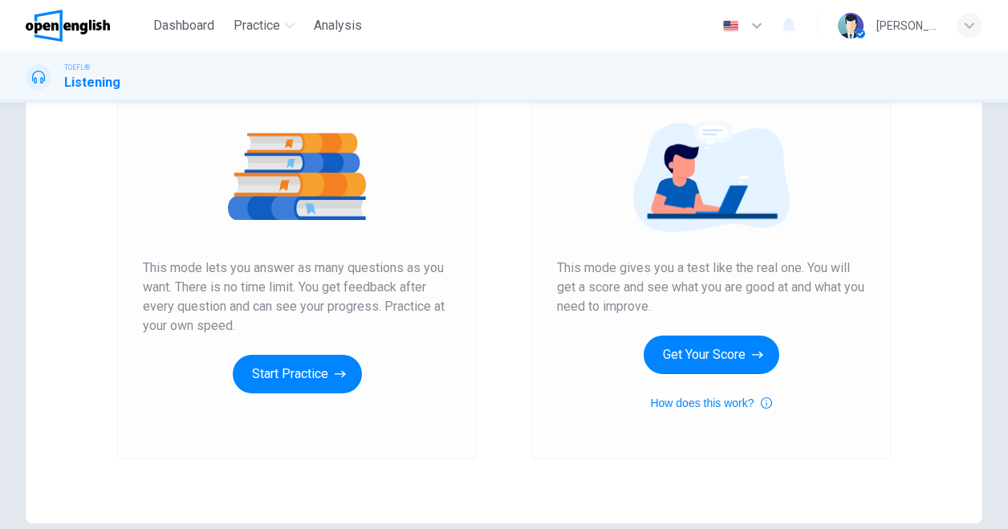
scroll to position [169, 0]
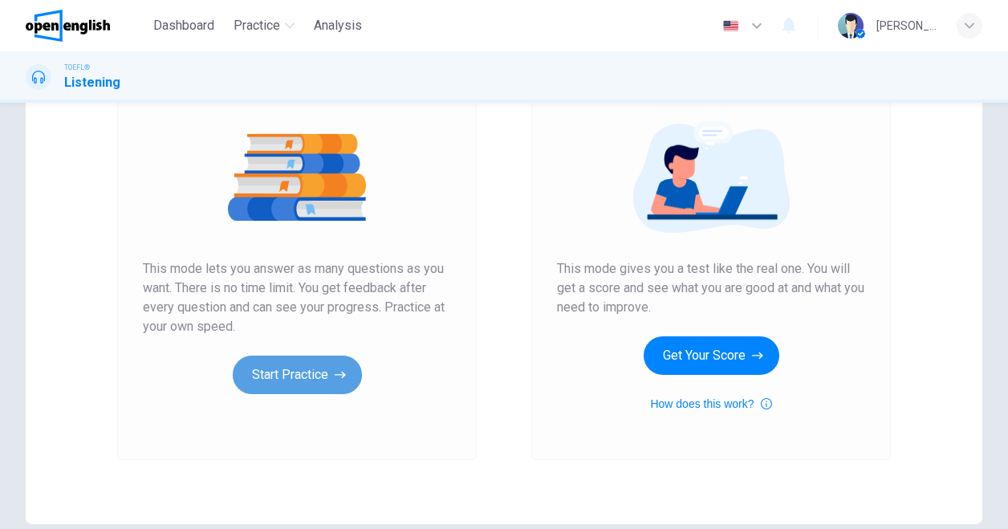
click at [310, 379] on button "Start Practice" at bounding box center [297, 375] width 129 height 39
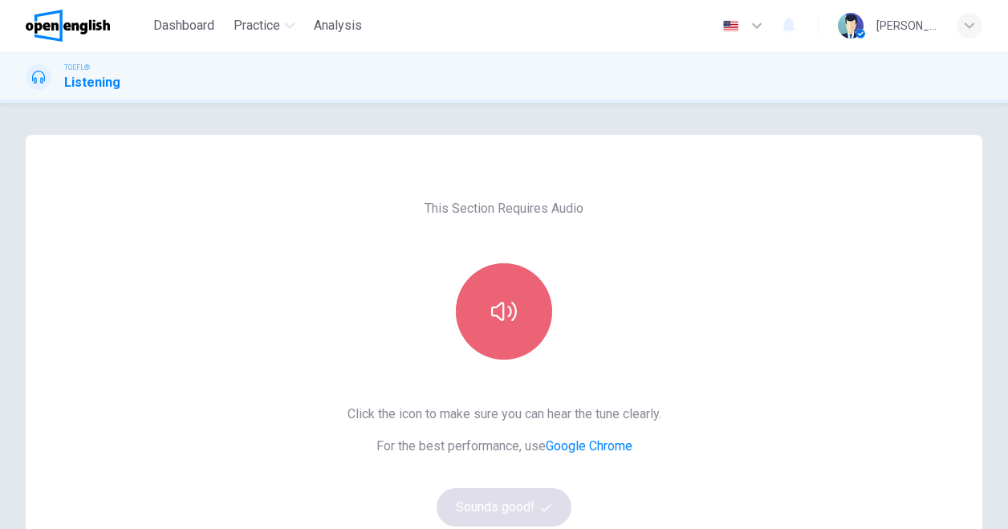
click at [515, 311] on button "button" at bounding box center [504, 311] width 96 height 96
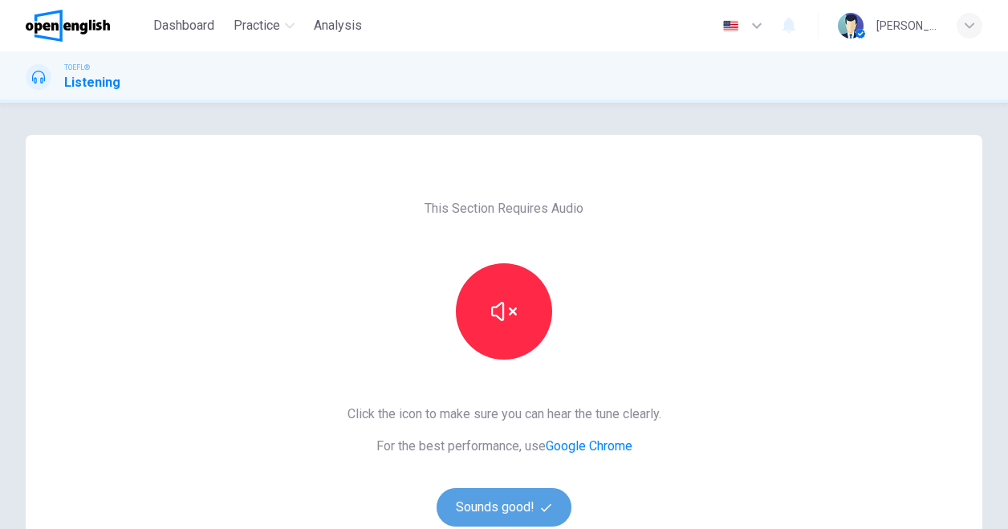
click at [515, 498] on button "Sounds good!" at bounding box center [504, 507] width 135 height 39
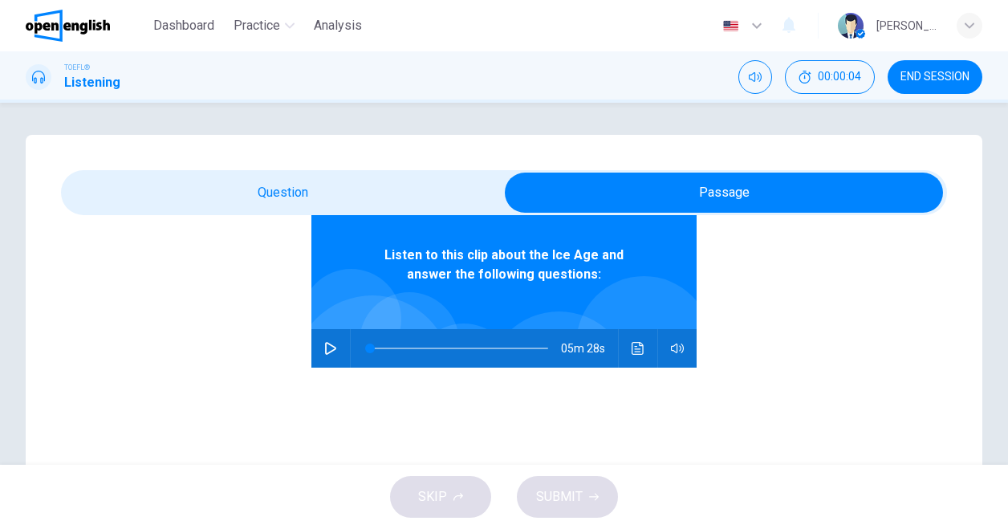
scroll to position [90, 0]
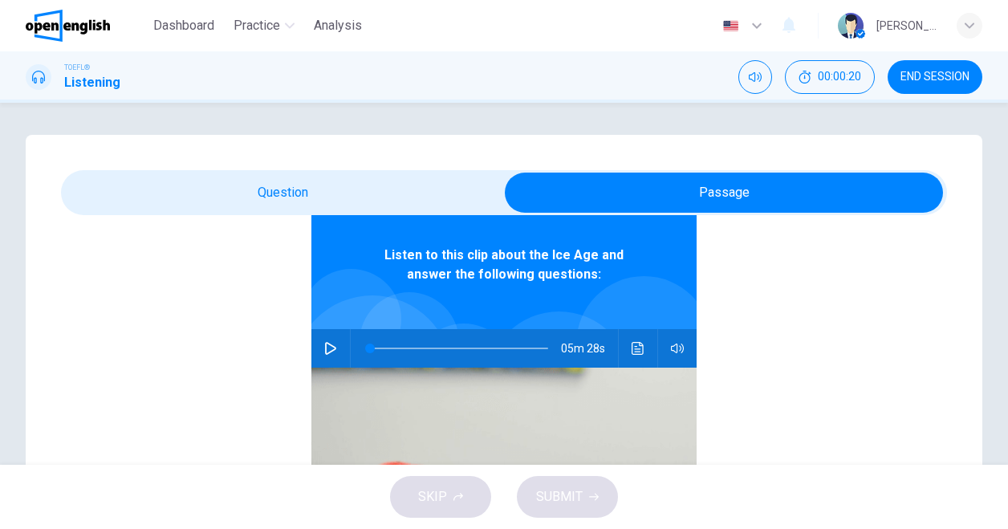
click at [324, 348] on icon "button" at bounding box center [330, 348] width 13 height 13
type input "*"
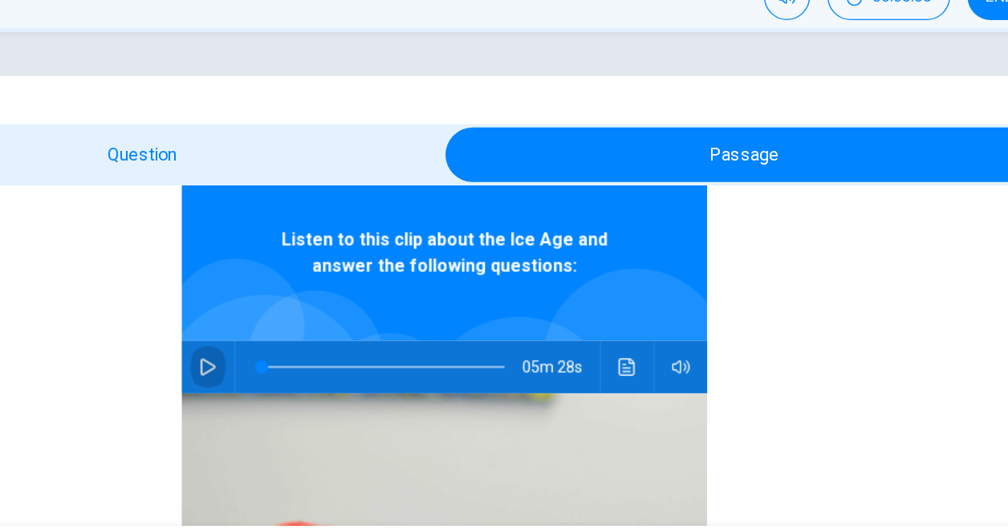
click at [324, 350] on icon "button" at bounding box center [330, 348] width 13 height 13
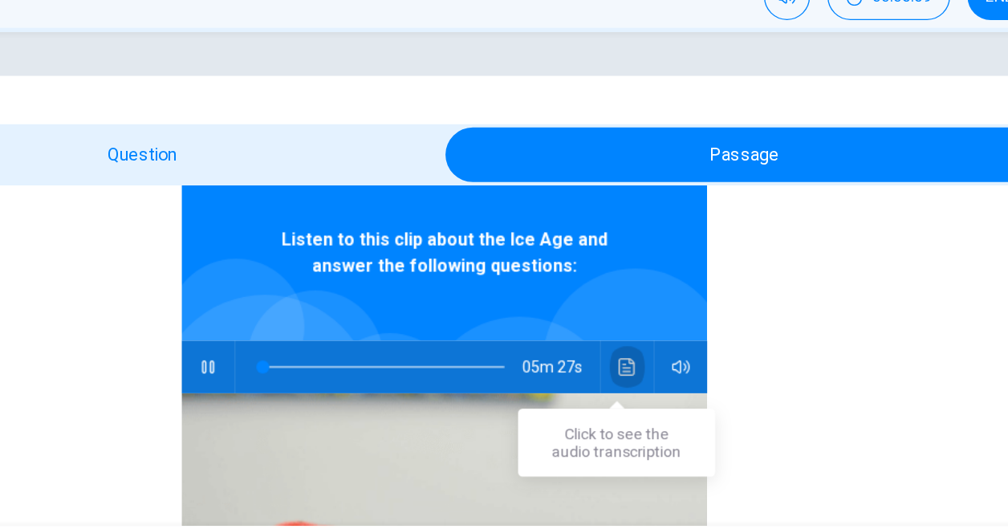
click at [632, 350] on icon "Click to see the audio transcription" at bounding box center [638, 348] width 13 height 13
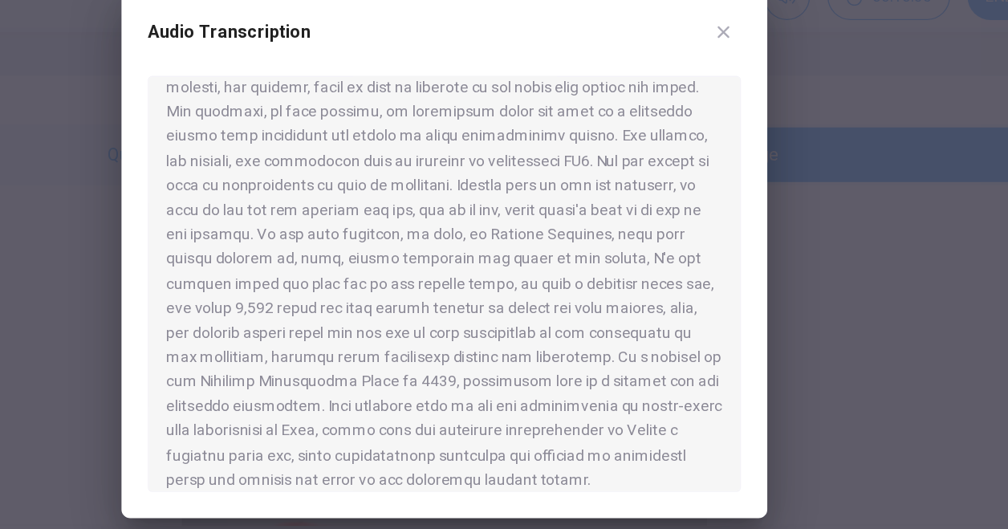
scroll to position [818, 0]
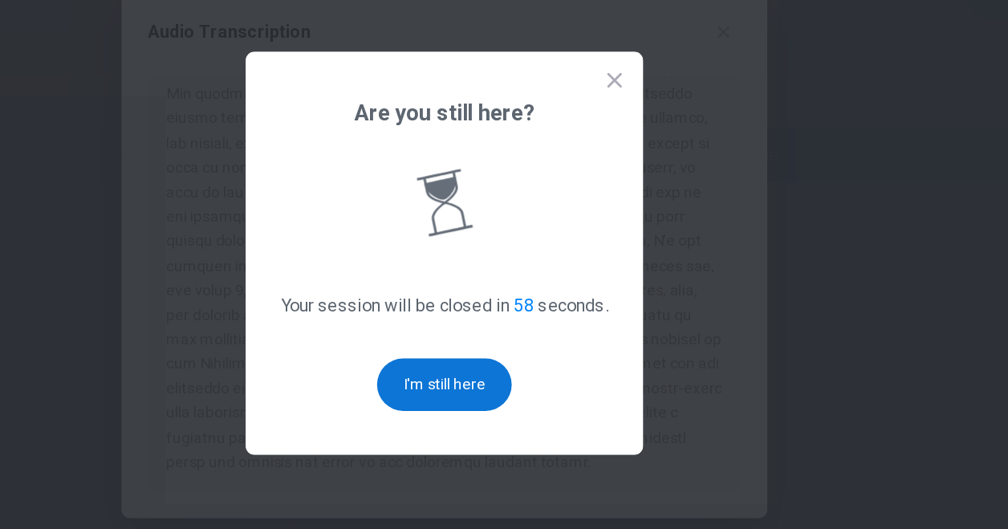
click at [506, 361] on button "I'm still here" at bounding box center [504, 361] width 99 height 39
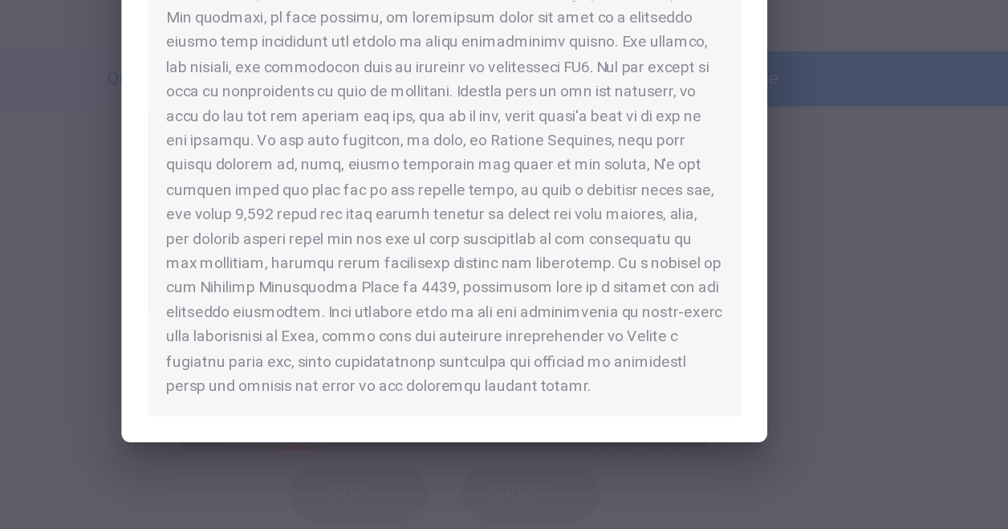
type input "*"
click at [798, 324] on div at bounding box center [504, 264] width 1008 height 529
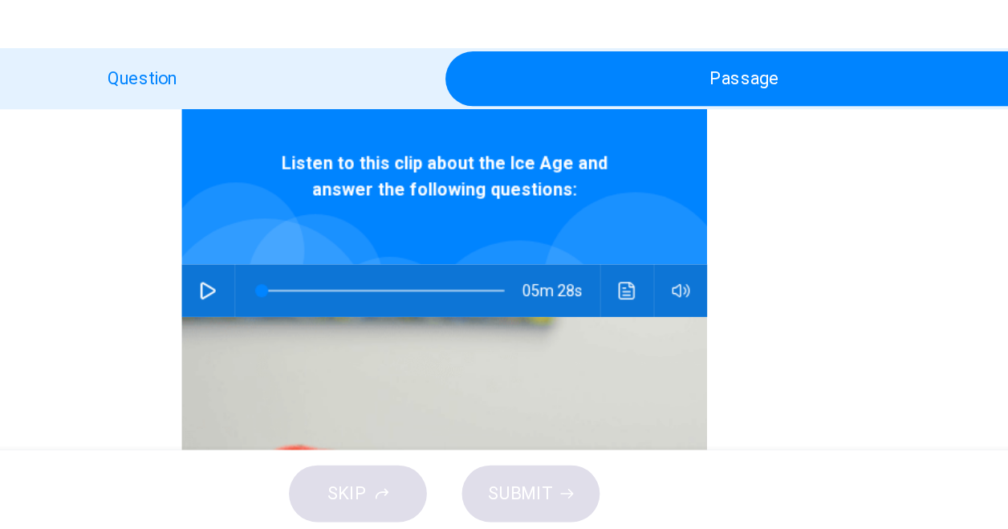
click at [798, 324] on div "Listen to this clip about the Ice Age and answer the following questions: 05m 2…" at bounding box center [504, 435] width 886 height 620
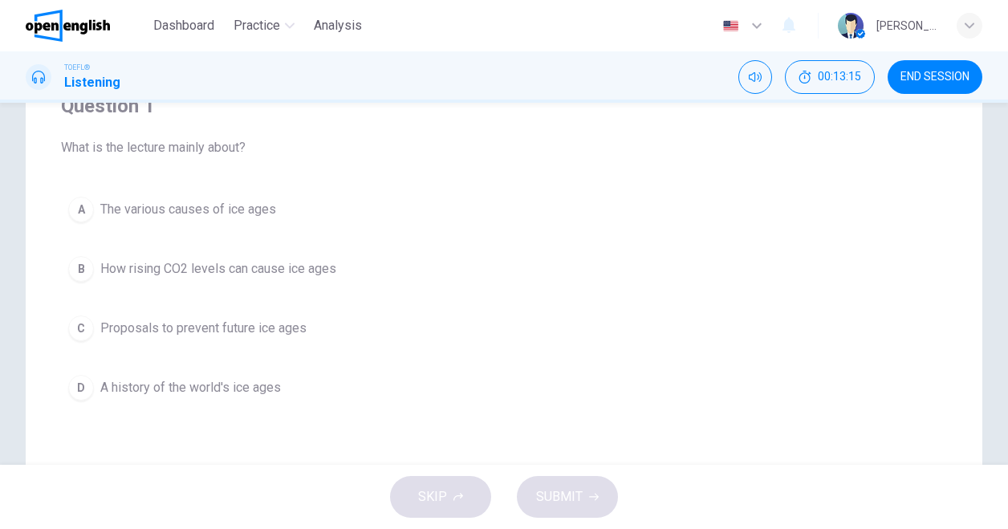
scroll to position [146, 0]
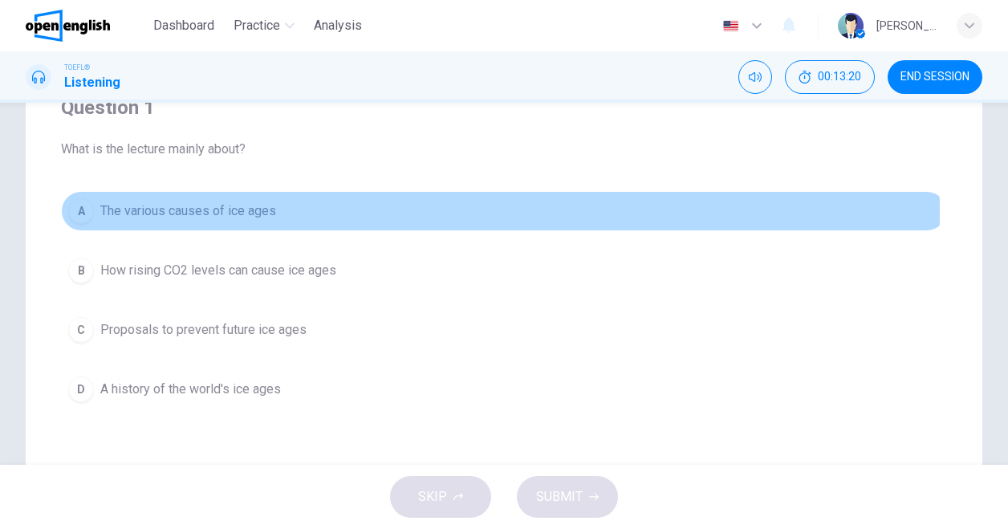
click at [223, 211] on span "The various causes of ice ages" at bounding box center [188, 210] width 176 height 19
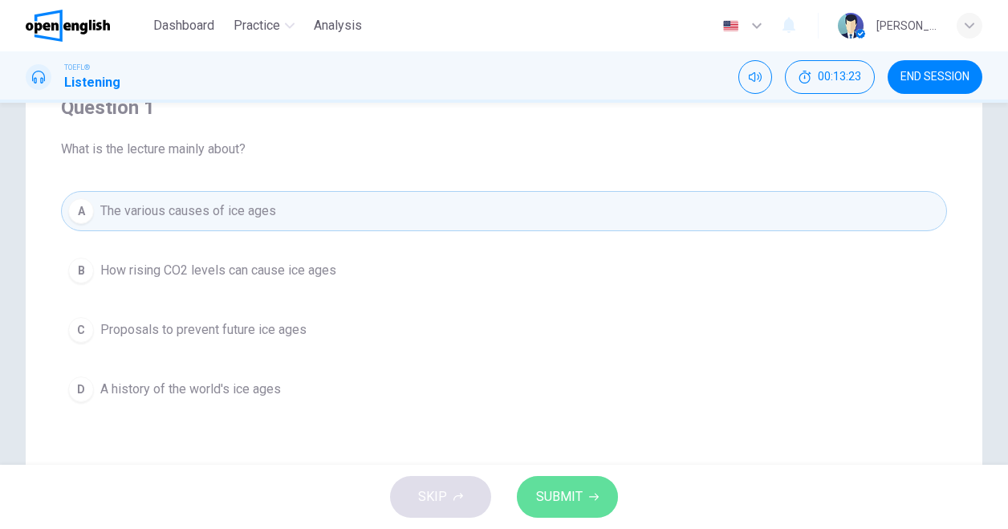
click at [592, 482] on button "SUBMIT" at bounding box center [567, 497] width 101 height 42
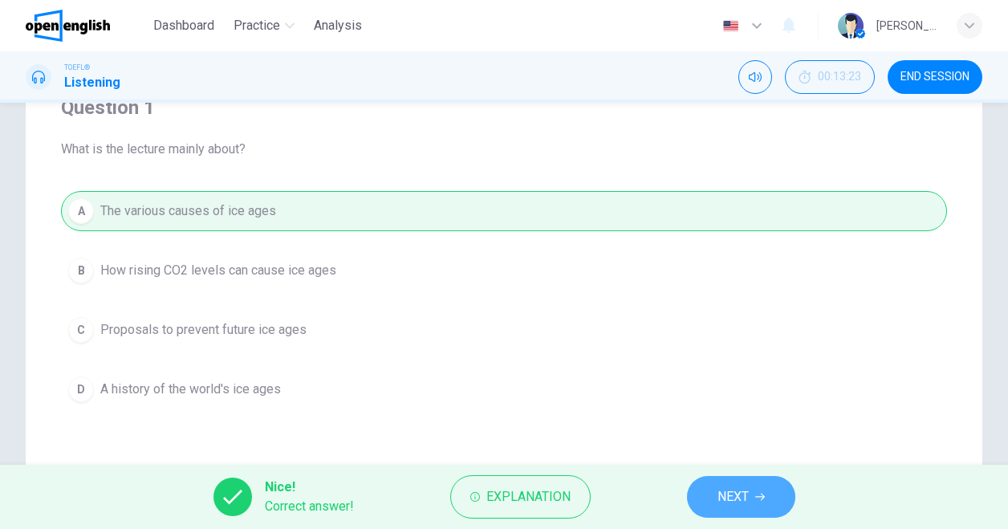
click at [706, 487] on button "NEXT" at bounding box center [741, 497] width 108 height 42
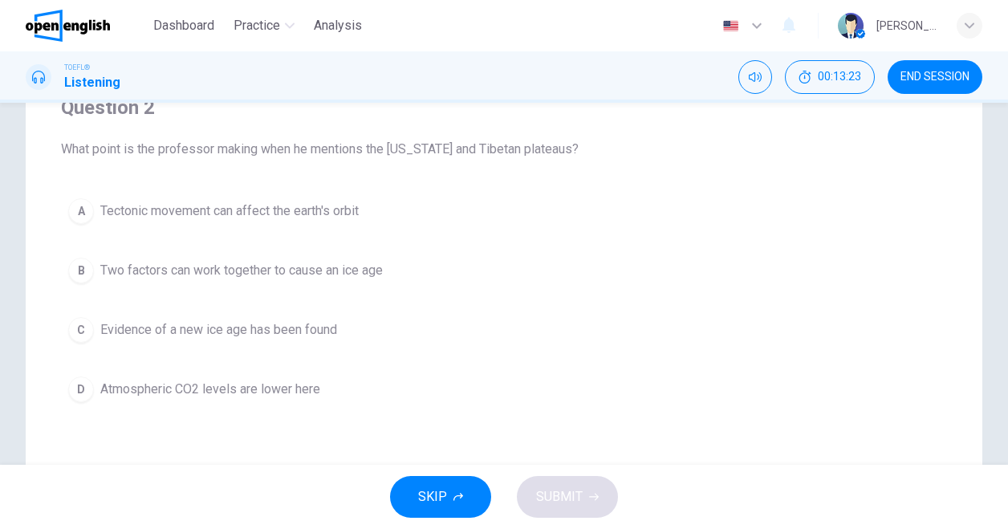
click at [706, 487] on div "SKIP SUBMIT" at bounding box center [504, 497] width 1008 height 64
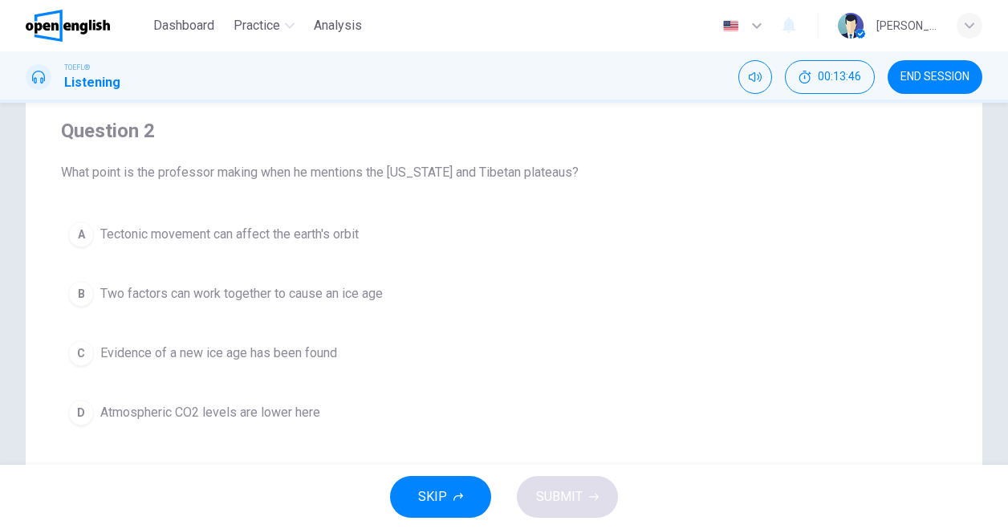
scroll to position [120, 0]
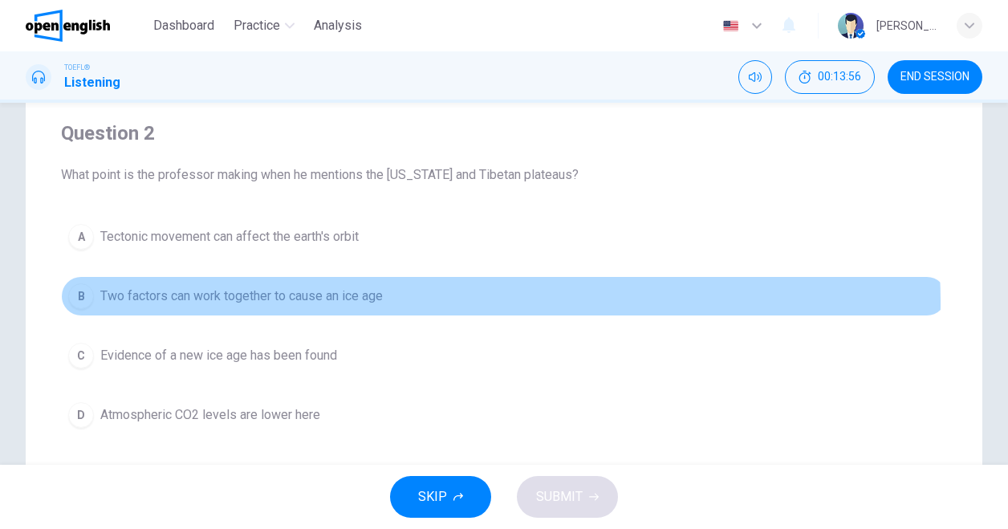
click at [343, 303] on span "Two factors can work together to cause an ice age" at bounding box center [241, 296] width 283 height 19
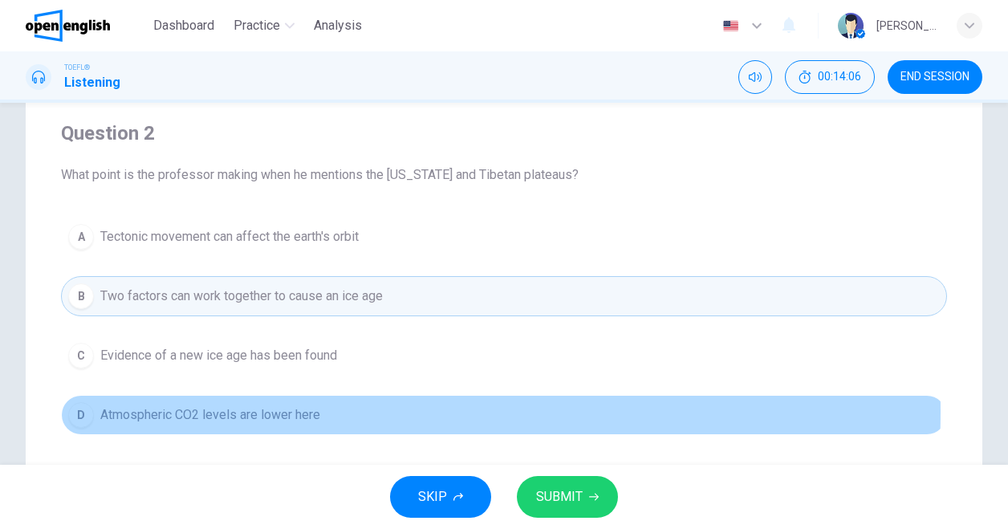
click at [268, 410] on span "Atmospheric CO2 levels are lower here" at bounding box center [210, 414] width 220 height 19
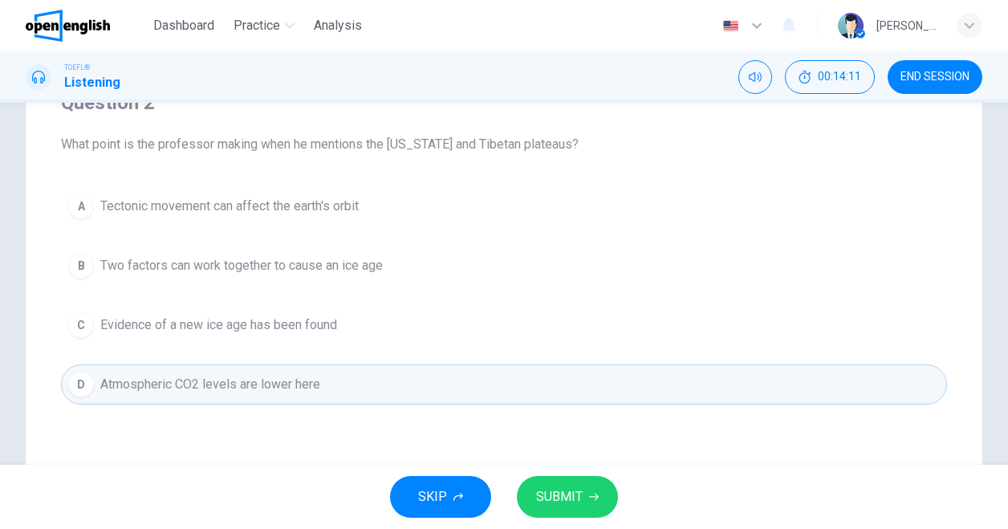
scroll to position [124, 0]
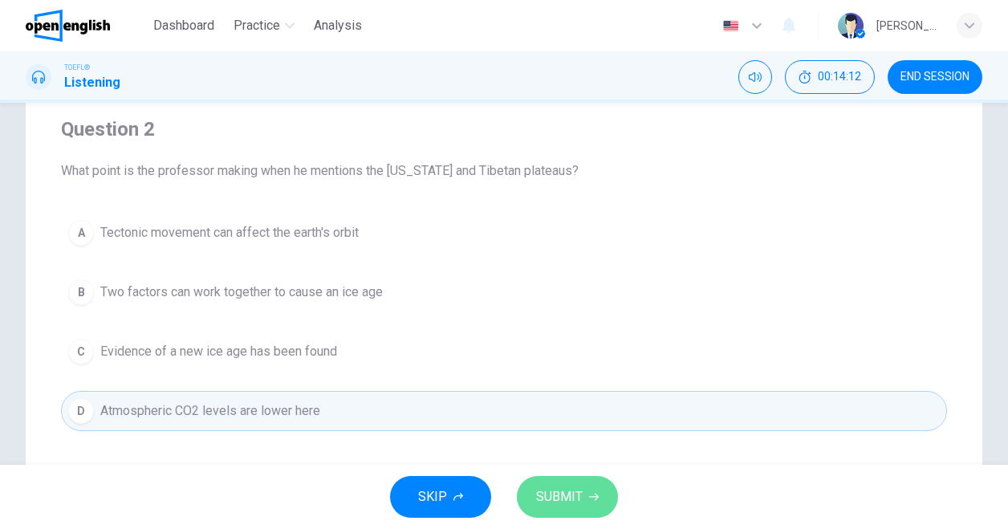
click at [598, 492] on button "SUBMIT" at bounding box center [567, 497] width 101 height 42
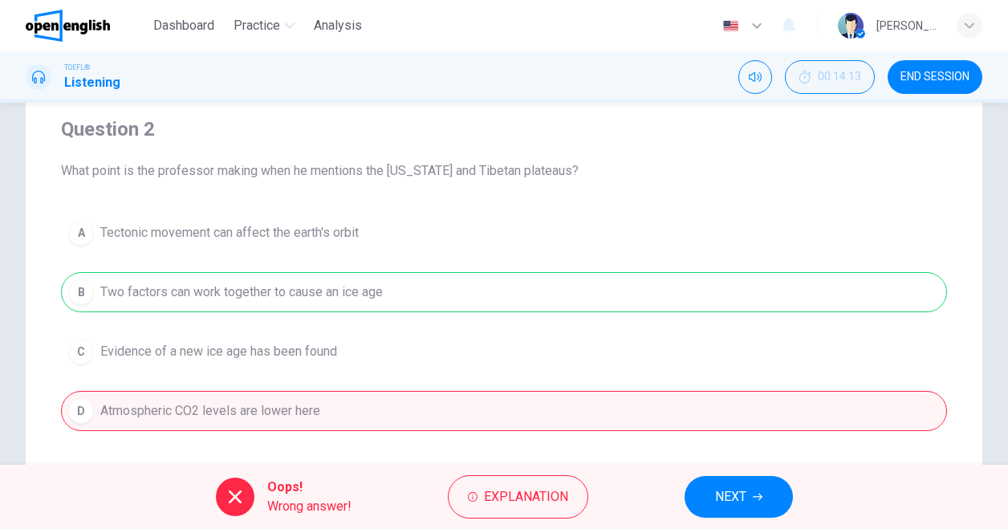
click at [358, 296] on div "A Tectonic movement can affect the earth's orbit B Two factors can work togethe…" at bounding box center [504, 322] width 886 height 218
click at [747, 492] on button "NEXT" at bounding box center [739, 497] width 108 height 42
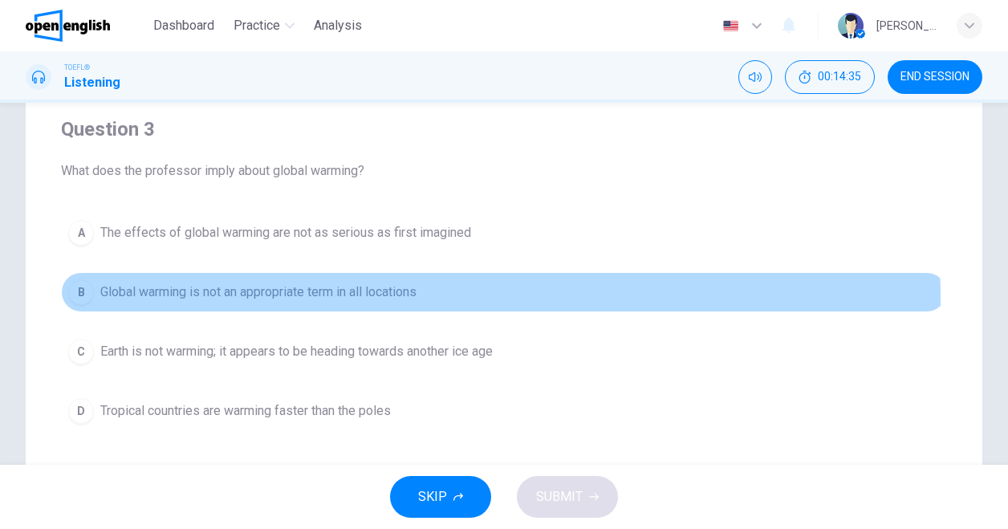
click at [348, 298] on span "Global warming is not an appropriate term in all locations" at bounding box center [258, 292] width 316 height 19
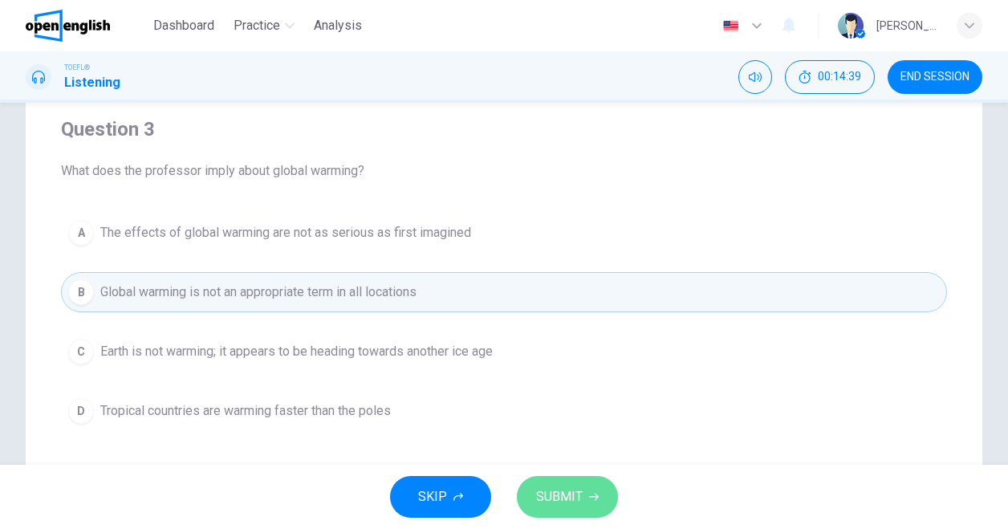
click at [583, 490] on button "SUBMIT" at bounding box center [567, 497] width 101 height 42
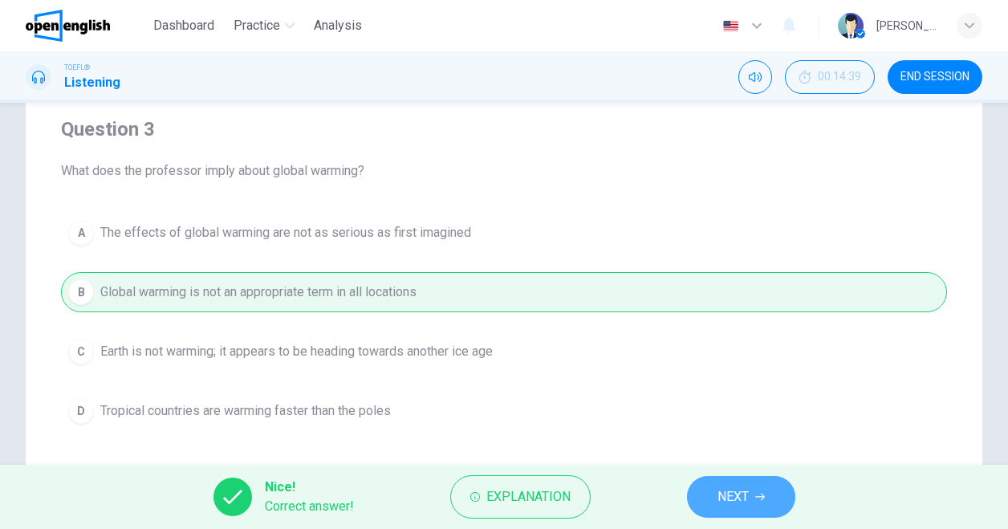
click at [748, 494] on span "NEXT" at bounding box center [733, 497] width 31 height 22
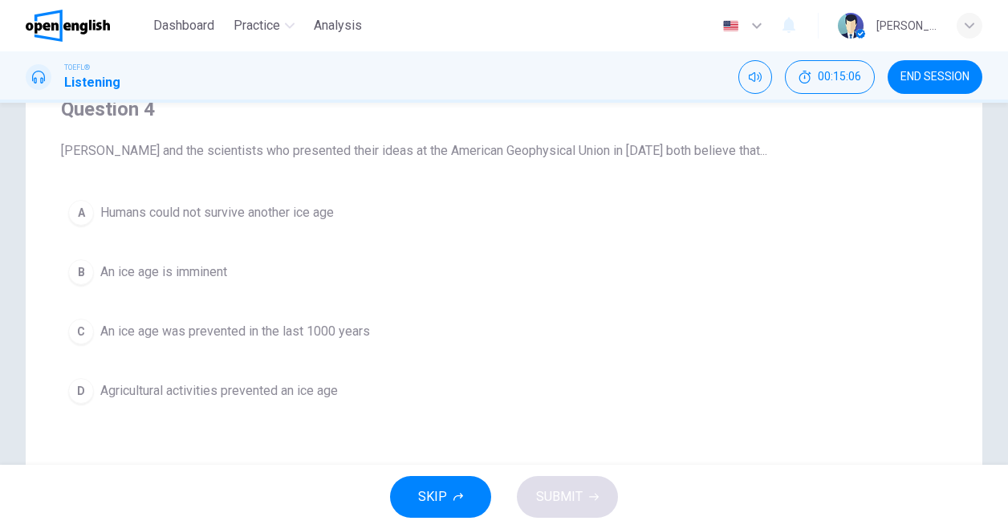
scroll to position [144, 0]
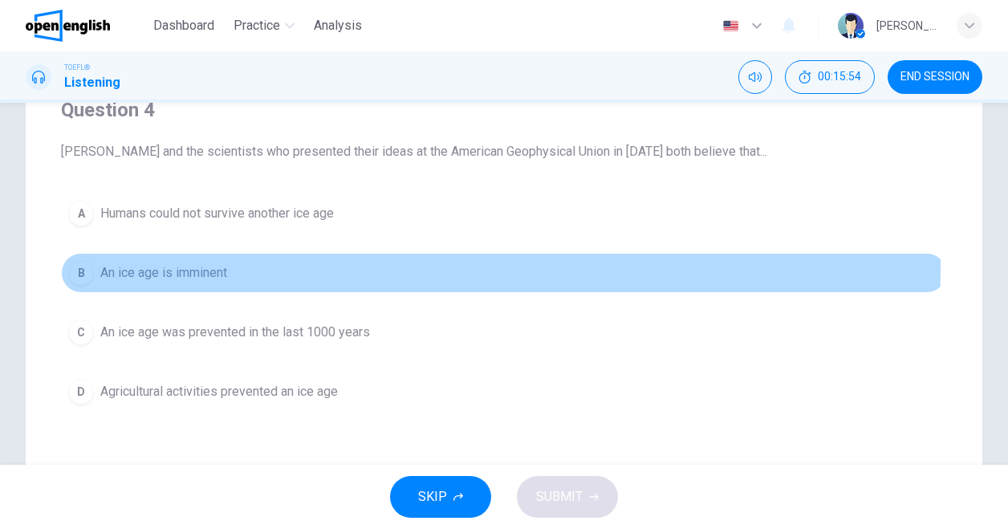
click at [213, 265] on span "An ice age is imminent" at bounding box center [163, 272] width 127 height 19
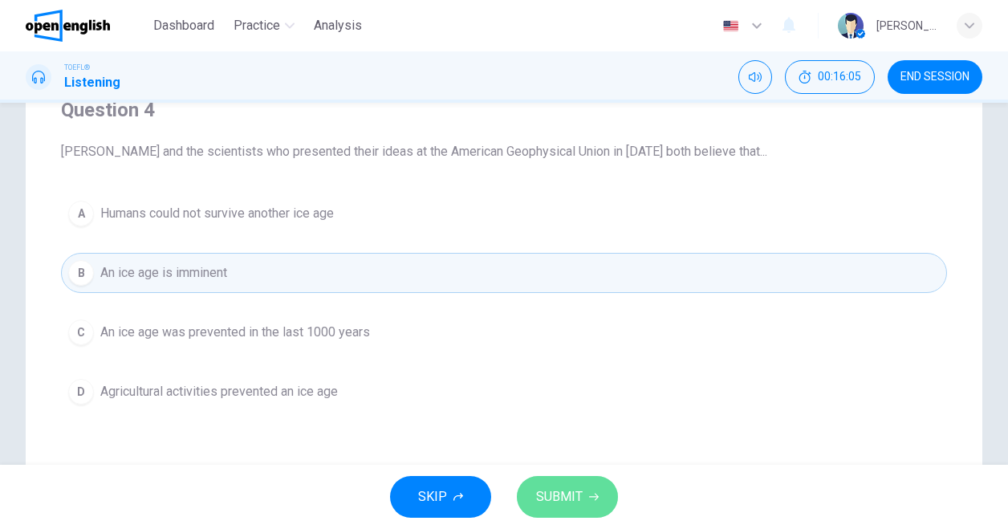
click at [562, 484] on button "SUBMIT" at bounding box center [567, 497] width 101 height 42
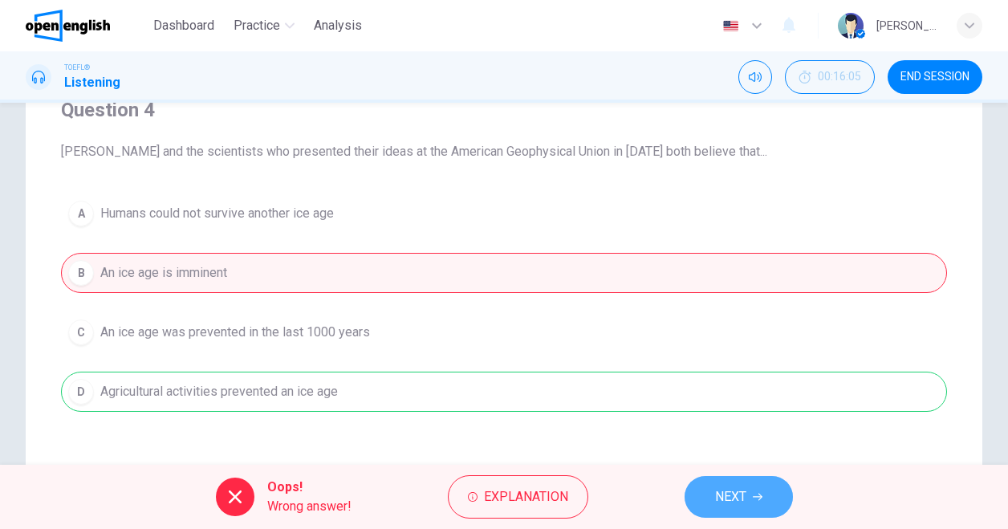
click at [740, 506] on span "NEXT" at bounding box center [730, 497] width 31 height 22
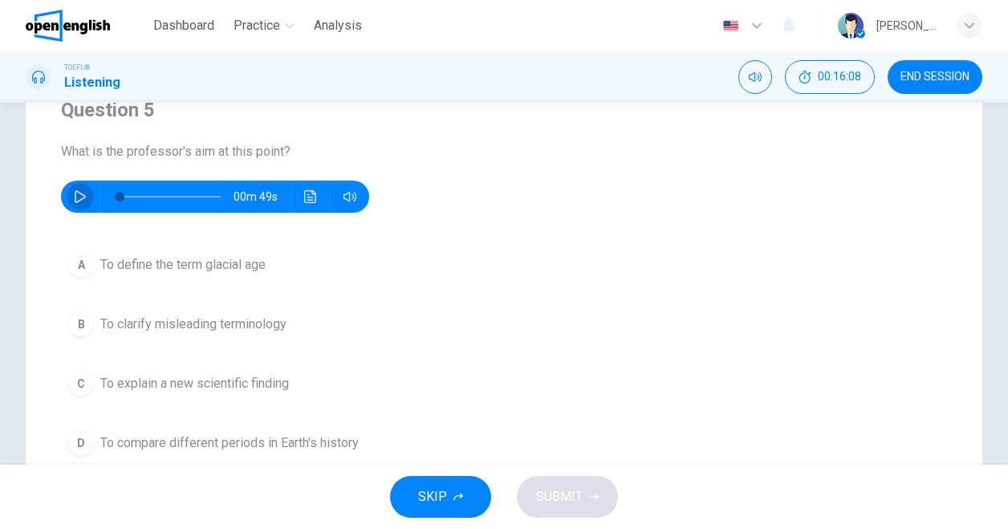
click at [75, 197] on icon "button" at bounding box center [80, 196] width 11 height 13
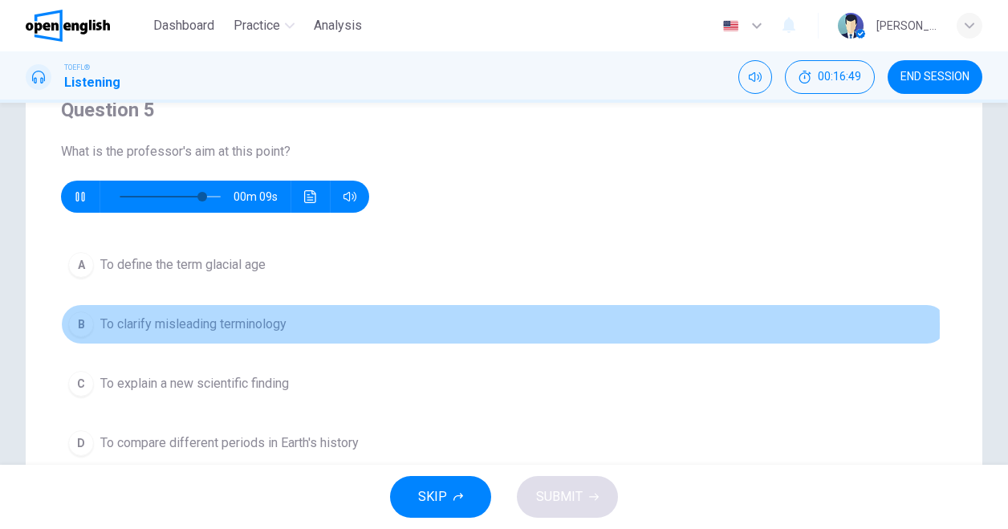
click at [219, 325] on span "To clarify misleading terminology" at bounding box center [193, 324] width 186 height 19
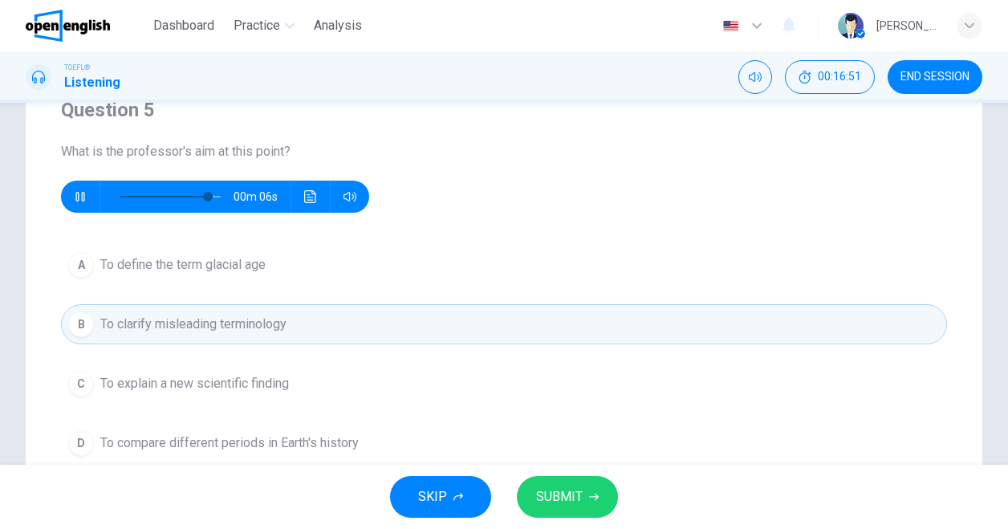
scroll to position [167, 0]
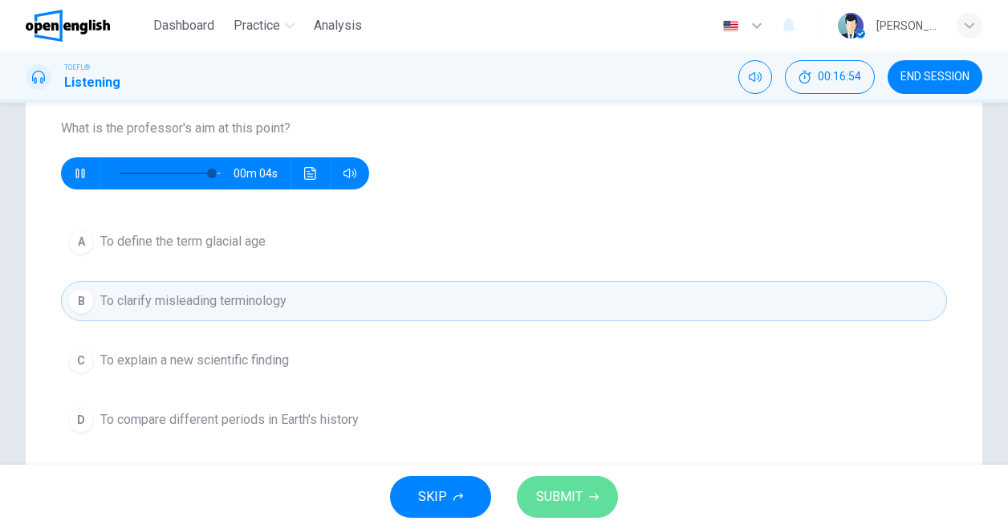
click at [573, 485] on button "SUBMIT" at bounding box center [567, 497] width 101 height 42
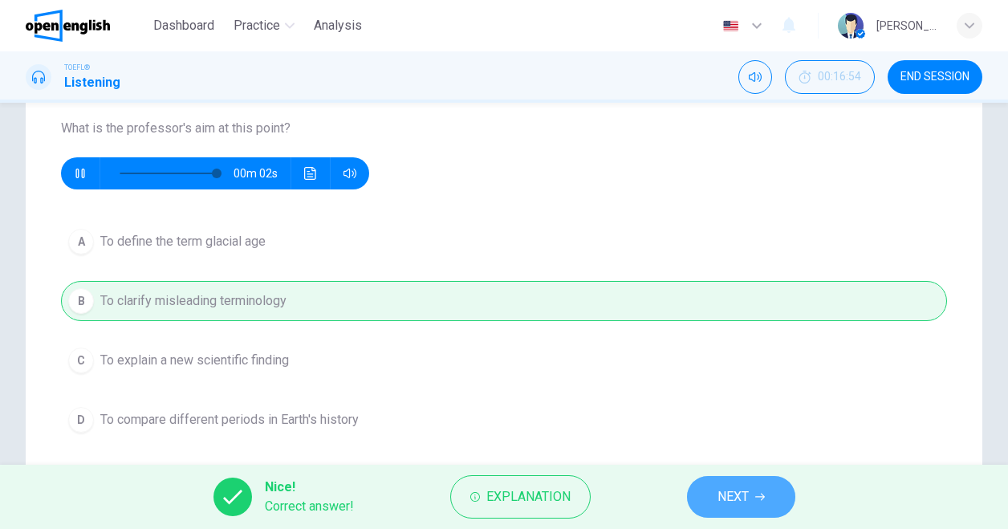
click at [733, 503] on span "NEXT" at bounding box center [733, 497] width 31 height 22
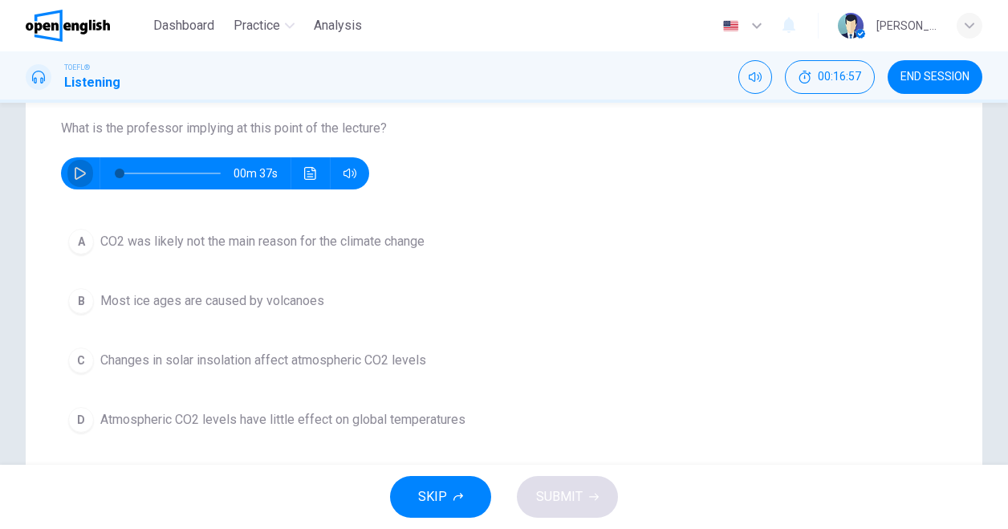
click at [85, 177] on icon "button" at bounding box center [80, 173] width 13 height 13
click at [75, 176] on icon "button" at bounding box center [80, 173] width 11 height 13
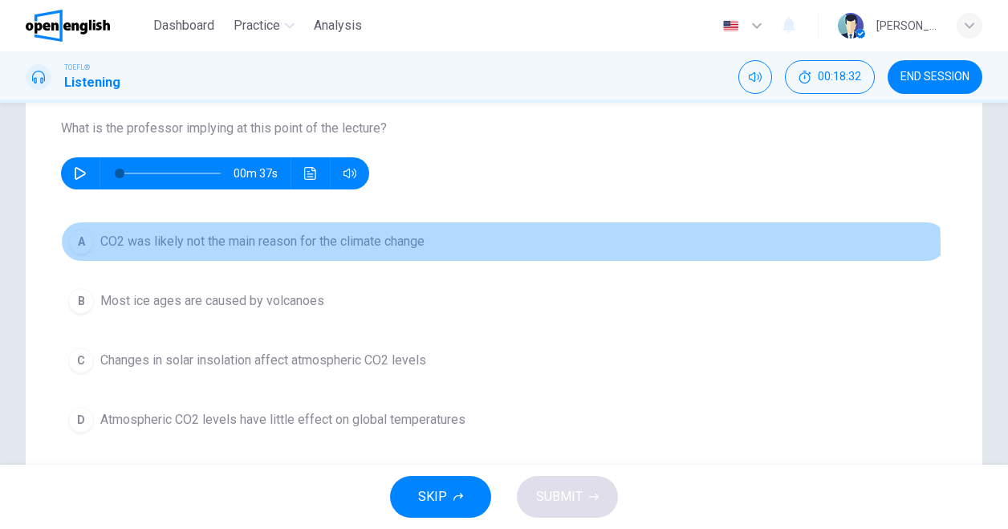
click at [372, 250] on span "CO2 was likely not the main reason for the climate change" at bounding box center [262, 241] width 324 height 19
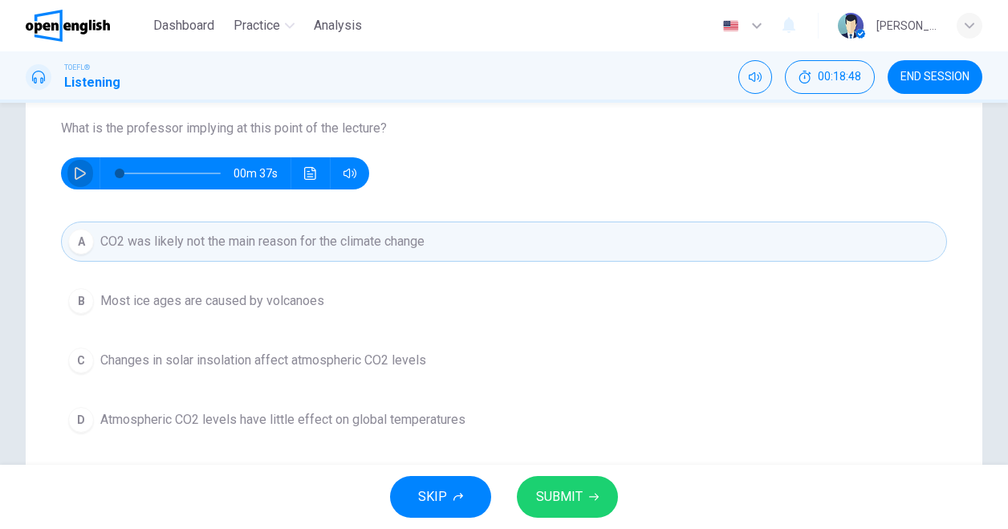
click at [87, 181] on button "button" at bounding box center [80, 173] width 26 height 32
type input "*"
click at [573, 502] on span "SUBMIT" at bounding box center [559, 497] width 47 height 22
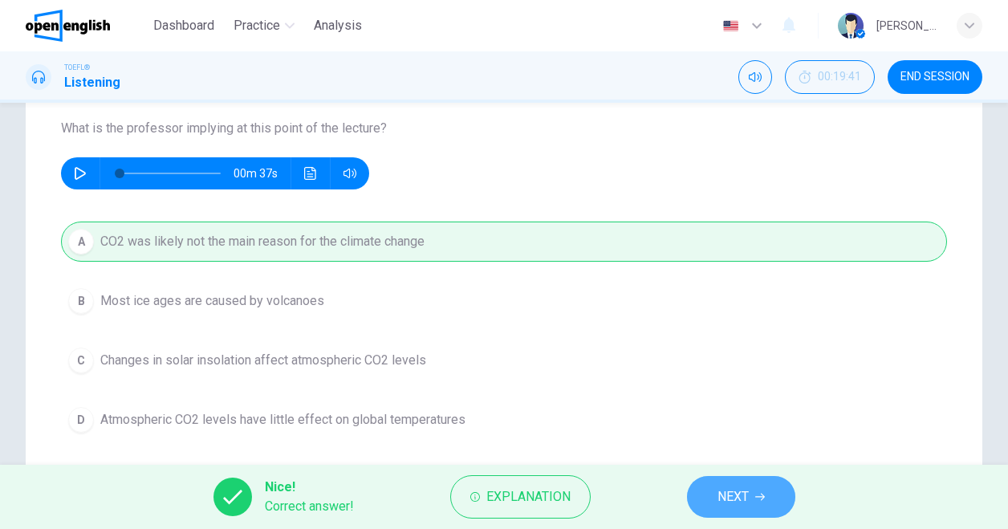
click at [728, 498] on span "NEXT" at bounding box center [733, 497] width 31 height 22
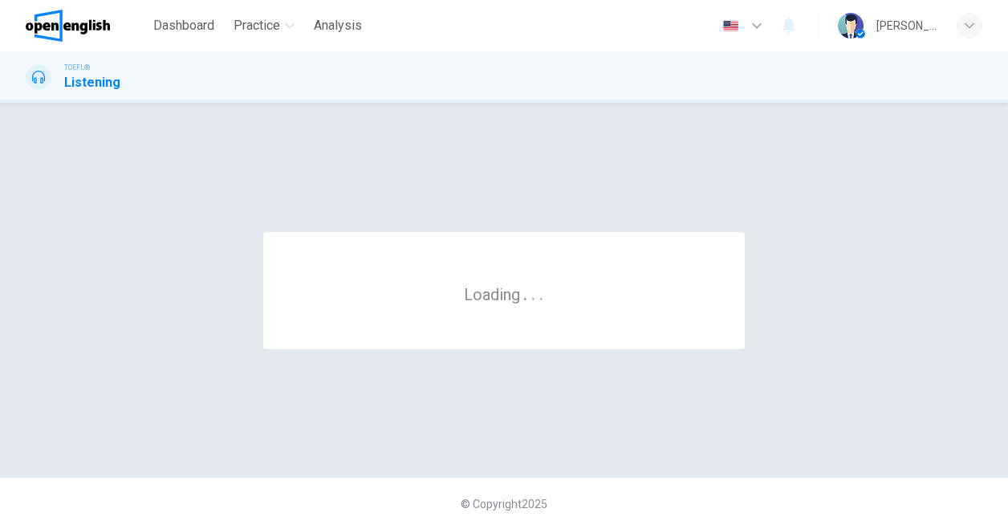
scroll to position [0, 0]
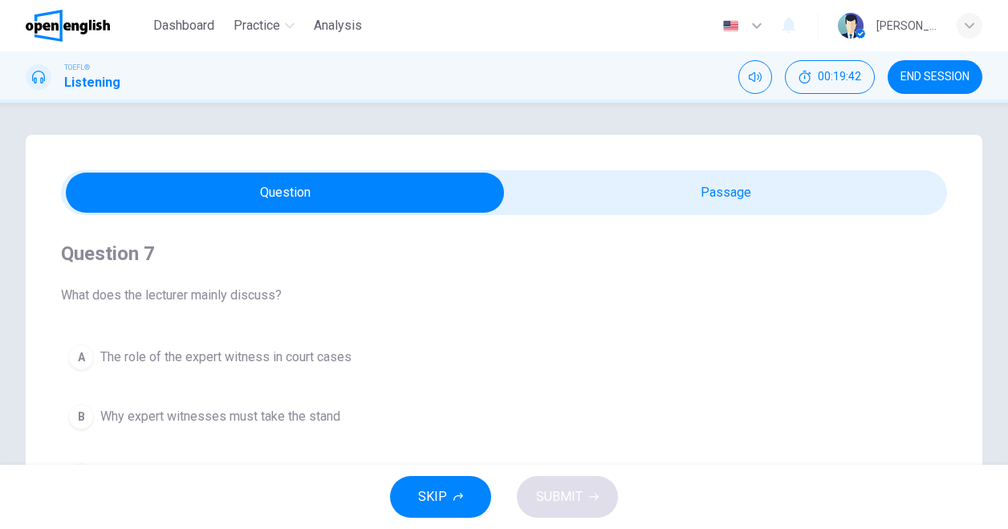
click at [714, 215] on div "Question 7 What does the lecturer mainly discuss? A The role of the expert witn…" at bounding box center [504, 398] width 886 height 366
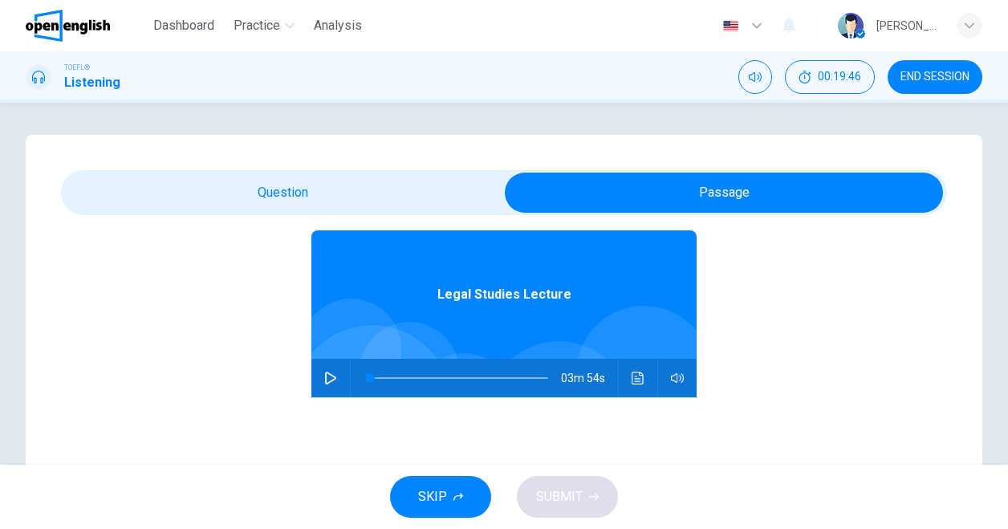
scroll to position [79, 0]
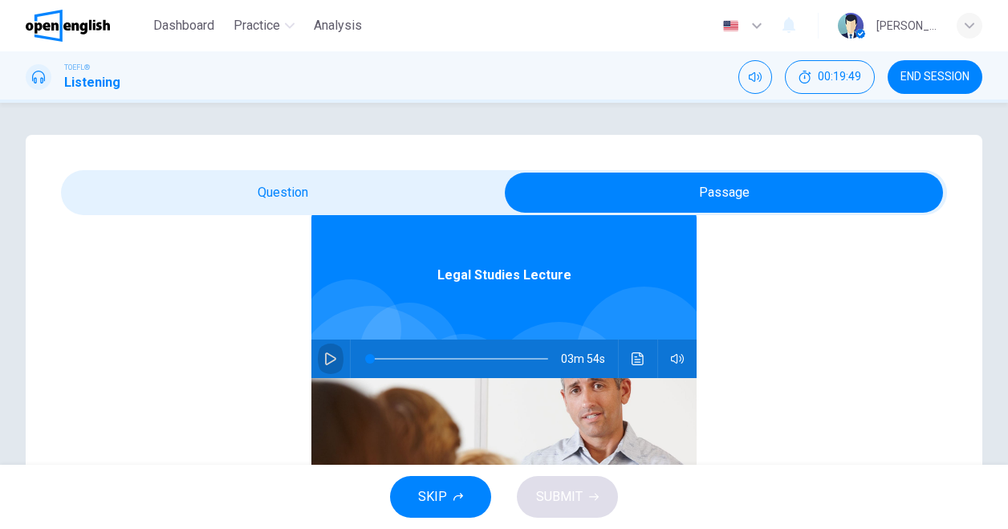
click at [325, 353] on icon "button" at bounding box center [330, 358] width 11 height 13
type input "**"
type input "*"
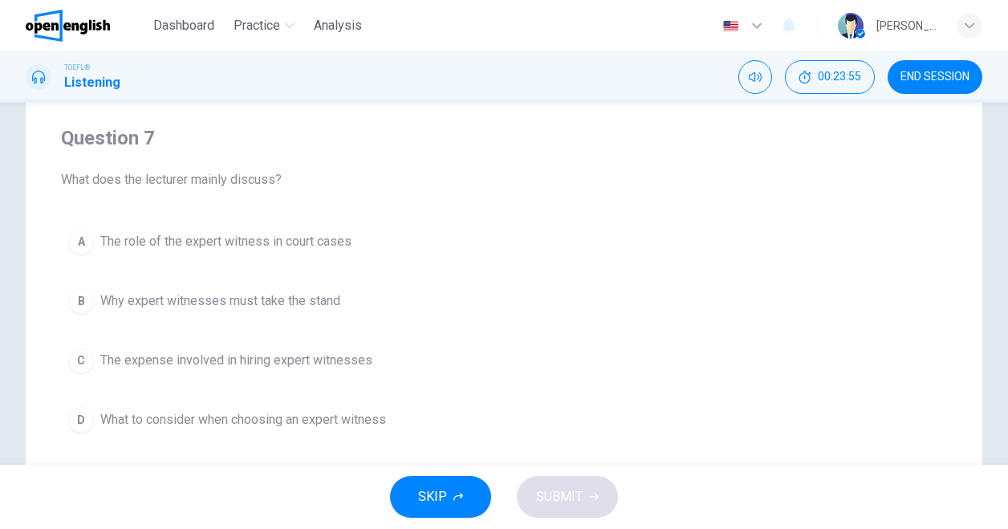
scroll to position [136, 0]
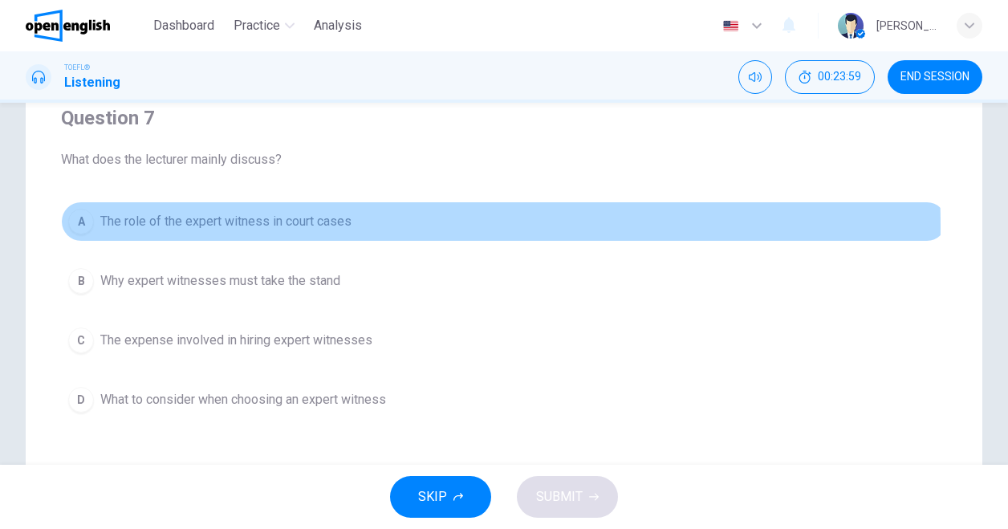
click at [299, 225] on span "The role of the expert witness in court cases" at bounding box center [225, 221] width 251 height 19
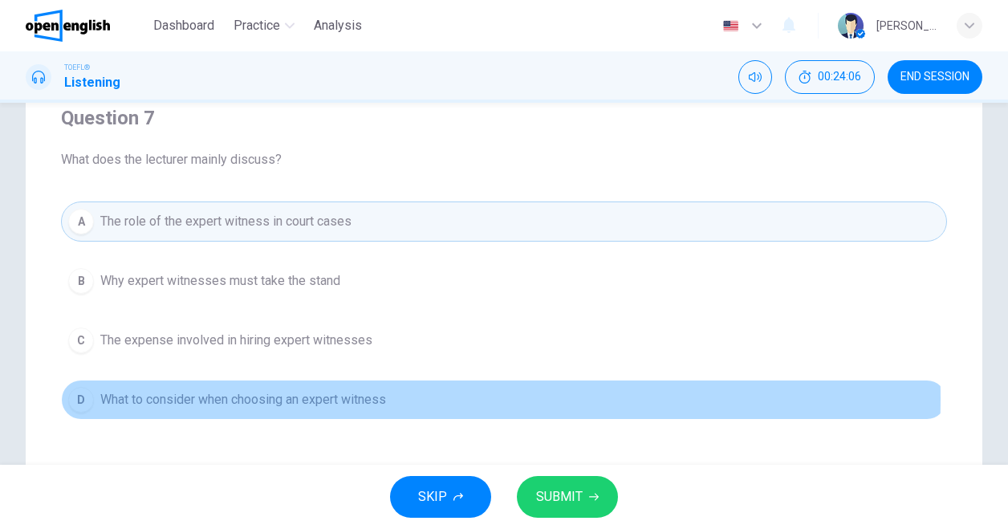
click at [352, 396] on span "What to consider when choosing an expert witness" at bounding box center [243, 399] width 286 height 19
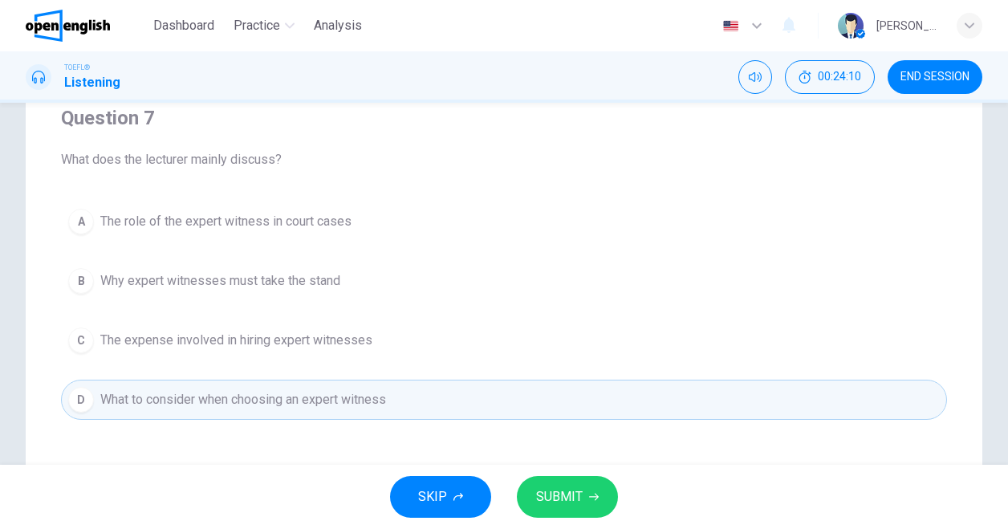
scroll to position [151, 0]
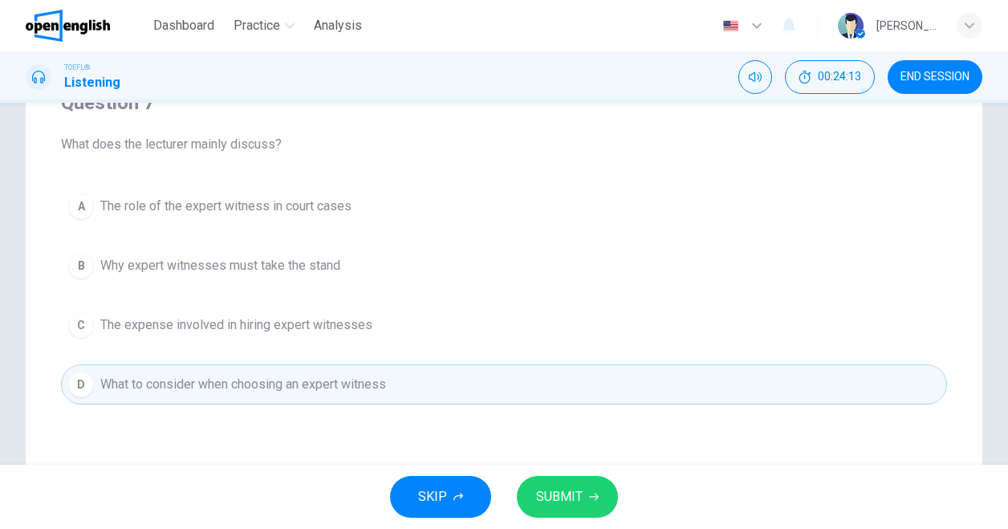
click at [548, 486] on span "SUBMIT" at bounding box center [559, 497] width 47 height 22
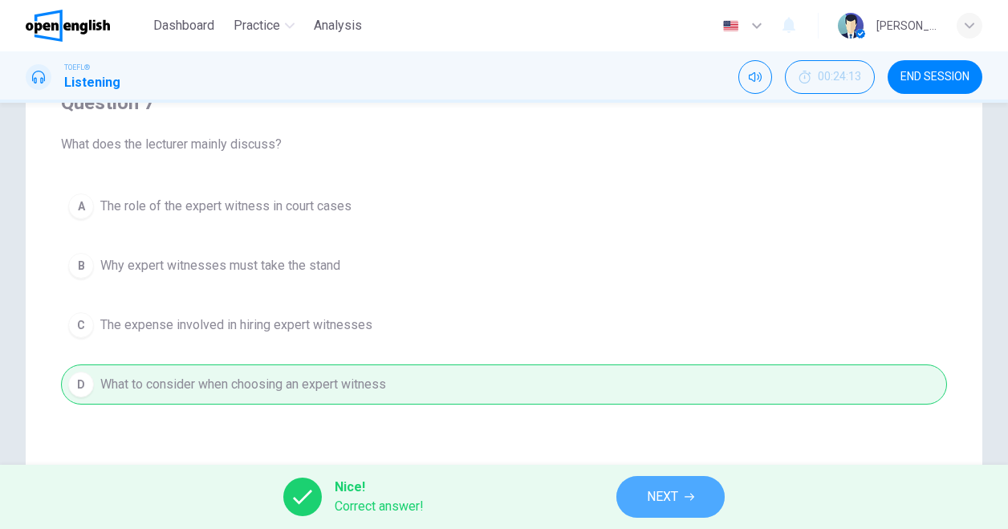
click at [678, 490] on span "NEXT" at bounding box center [662, 497] width 31 height 22
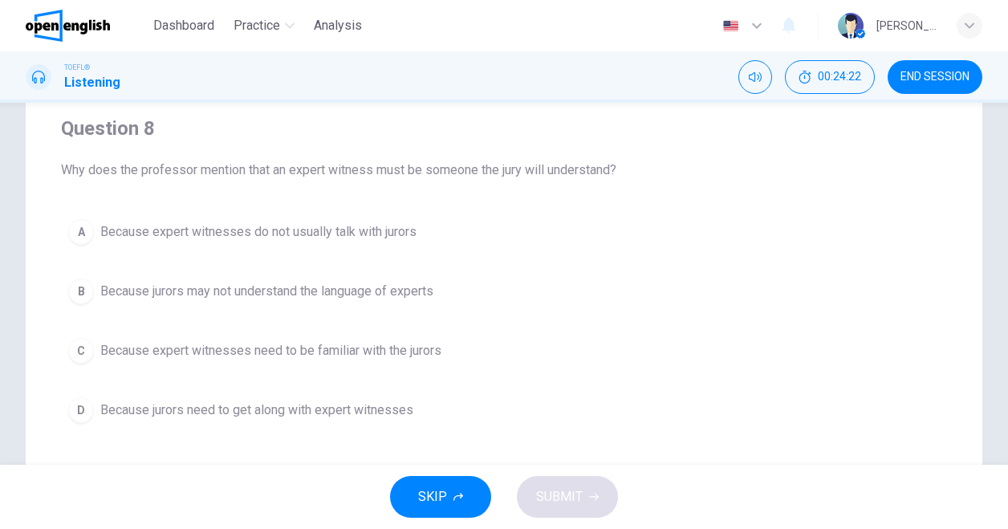
scroll to position [126, 0]
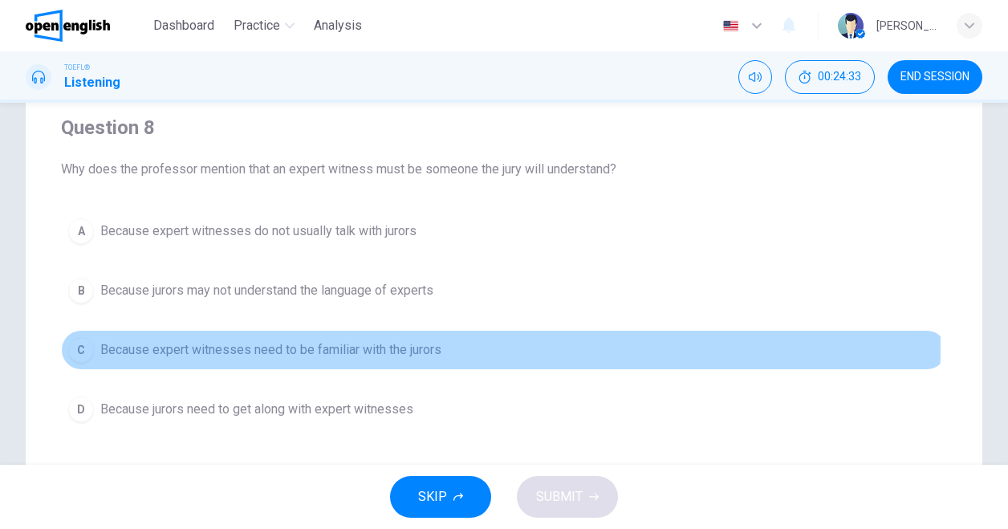
click at [363, 346] on span "Because expert witnesses need to be familiar with the jurors" at bounding box center [270, 349] width 341 height 19
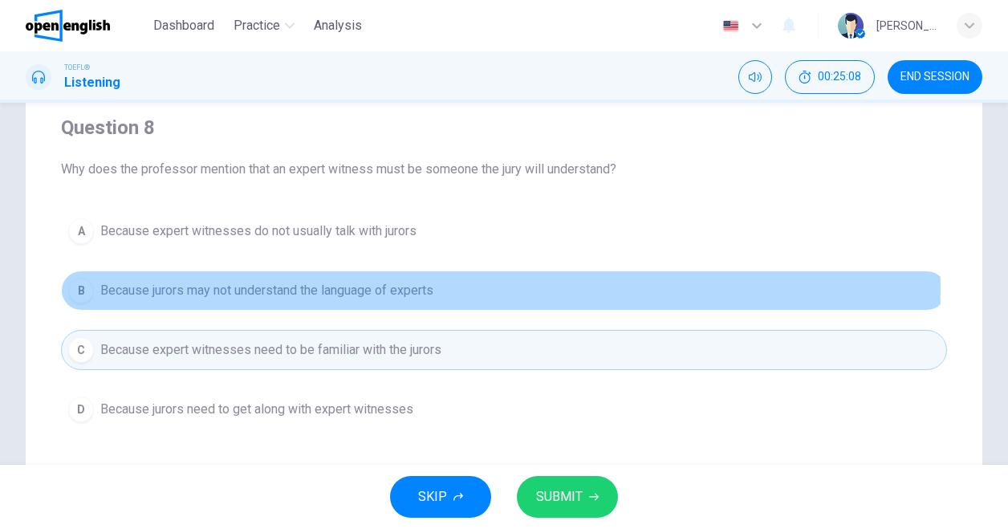
click at [369, 287] on span "Because jurors may not understand the language of experts" at bounding box center [266, 290] width 333 height 19
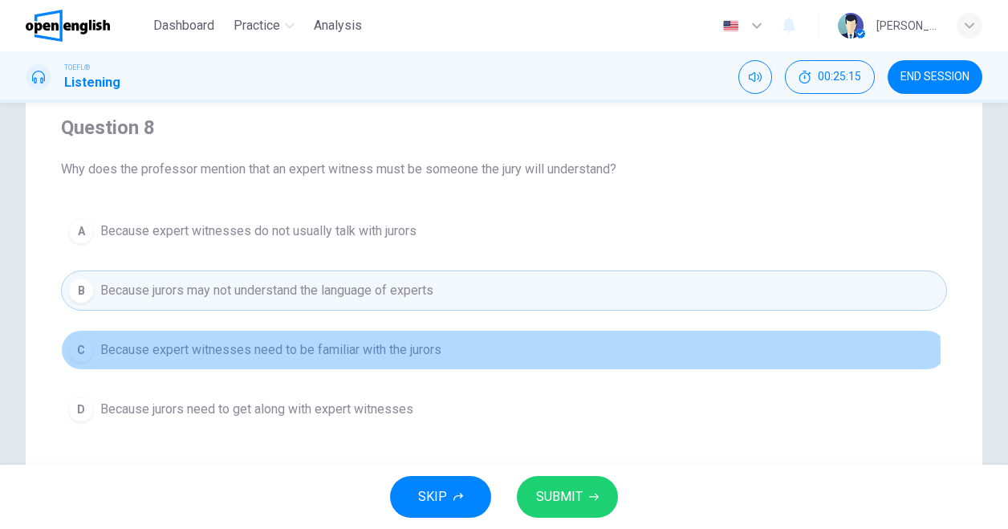
click at [369, 351] on span "Because expert witnesses need to be familiar with the jurors" at bounding box center [270, 349] width 341 height 19
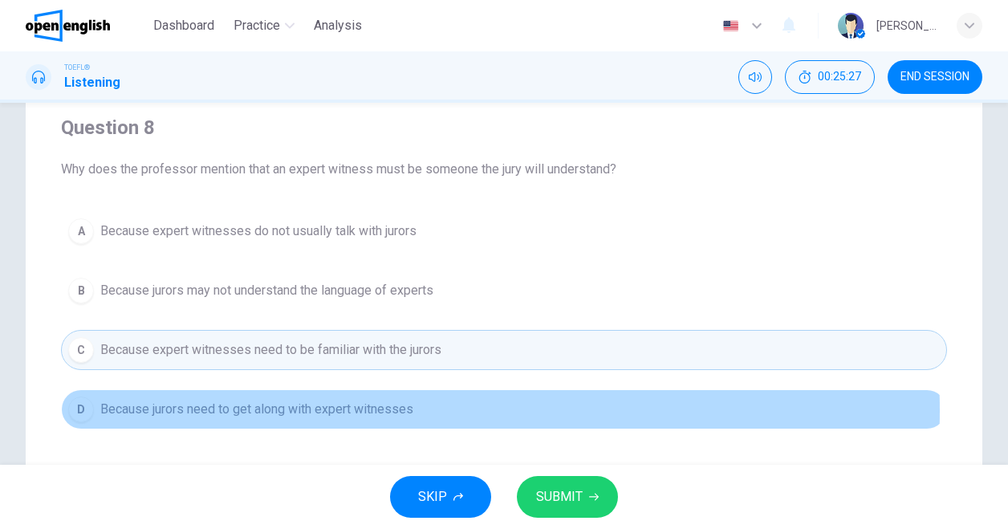
click at [344, 408] on span "Because jurors need to get along with expert witnesses" at bounding box center [256, 409] width 313 height 19
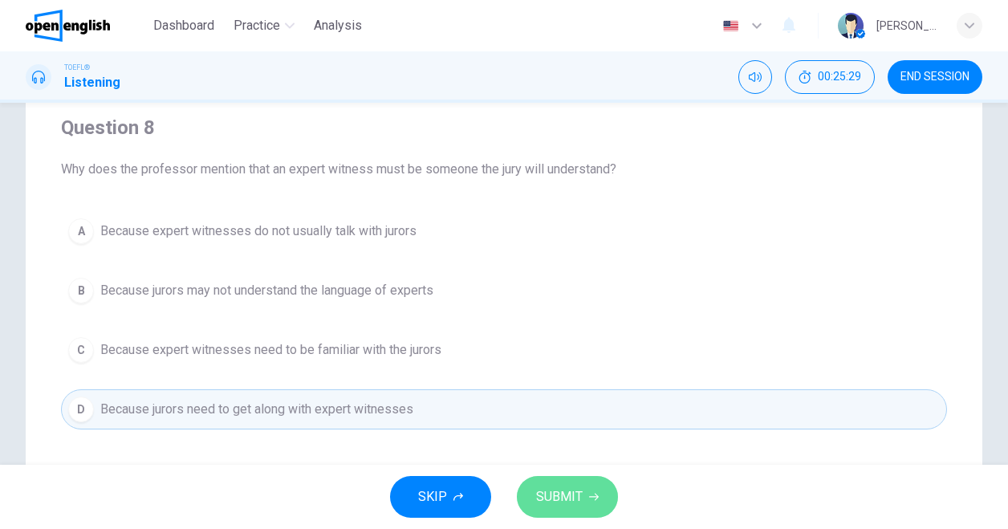
click at [552, 494] on span "SUBMIT" at bounding box center [559, 497] width 47 height 22
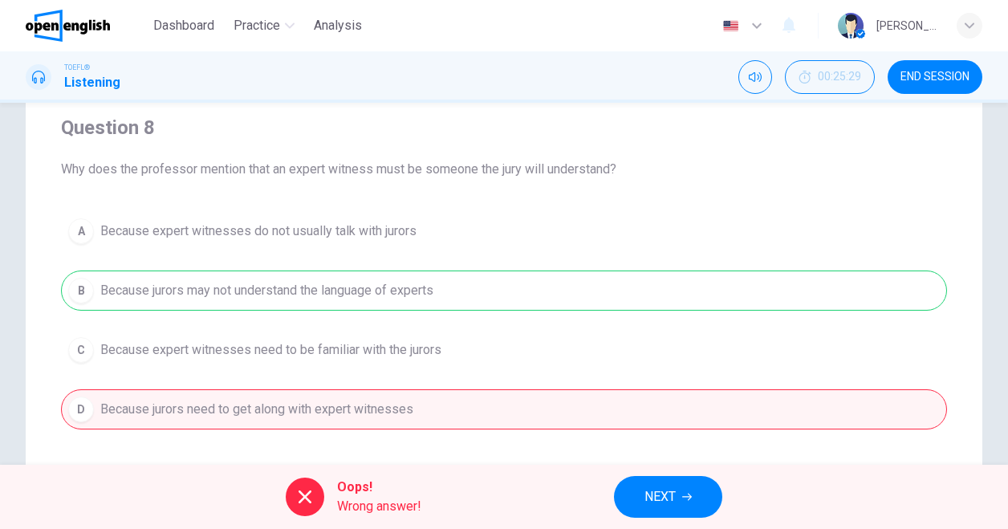
click at [671, 497] on span "NEXT" at bounding box center [660, 497] width 31 height 22
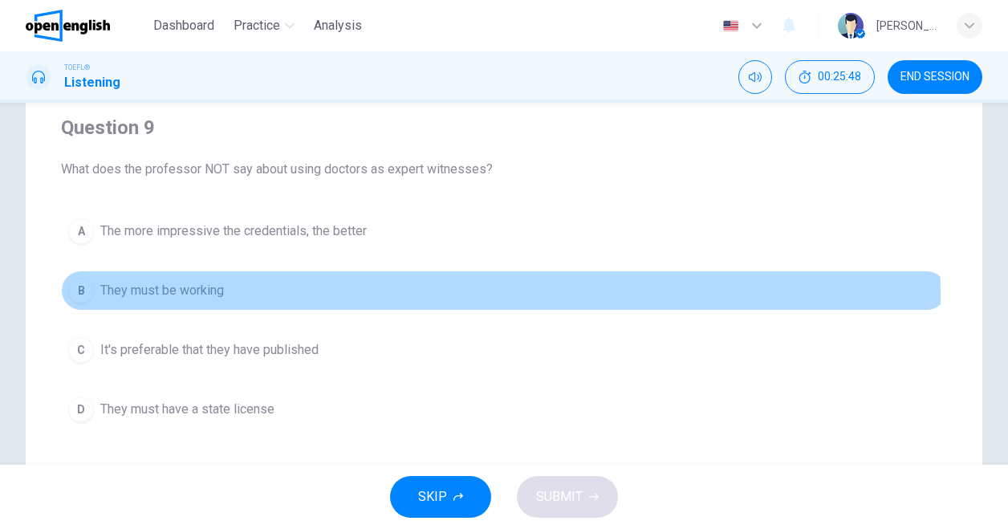
click at [191, 296] on span "They must be working" at bounding box center [162, 290] width 124 height 19
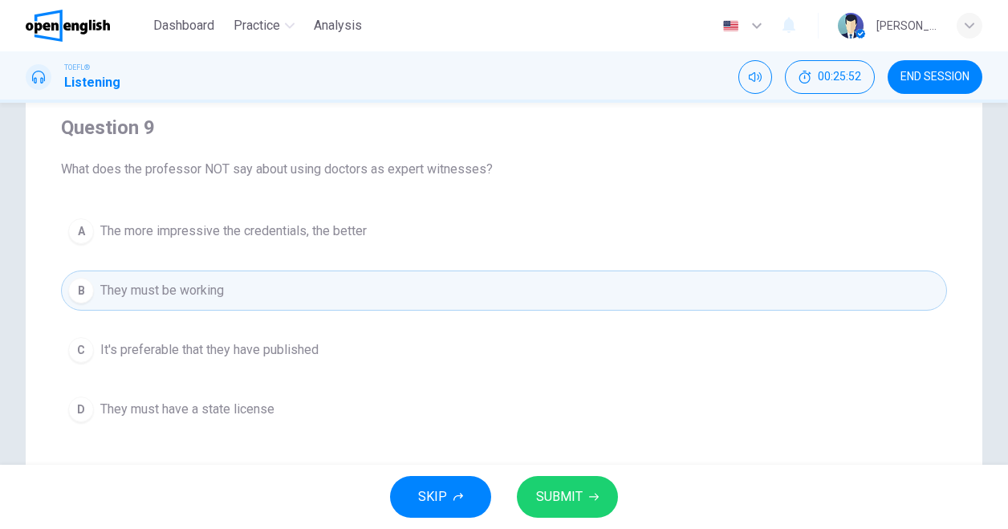
click at [559, 490] on span "SUBMIT" at bounding box center [559, 497] width 47 height 22
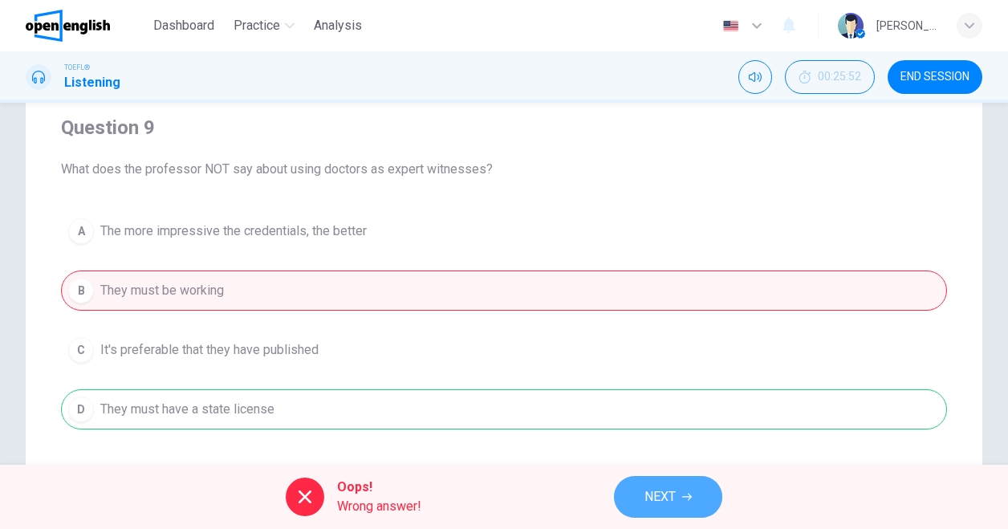
click at [650, 505] on span "NEXT" at bounding box center [660, 497] width 31 height 22
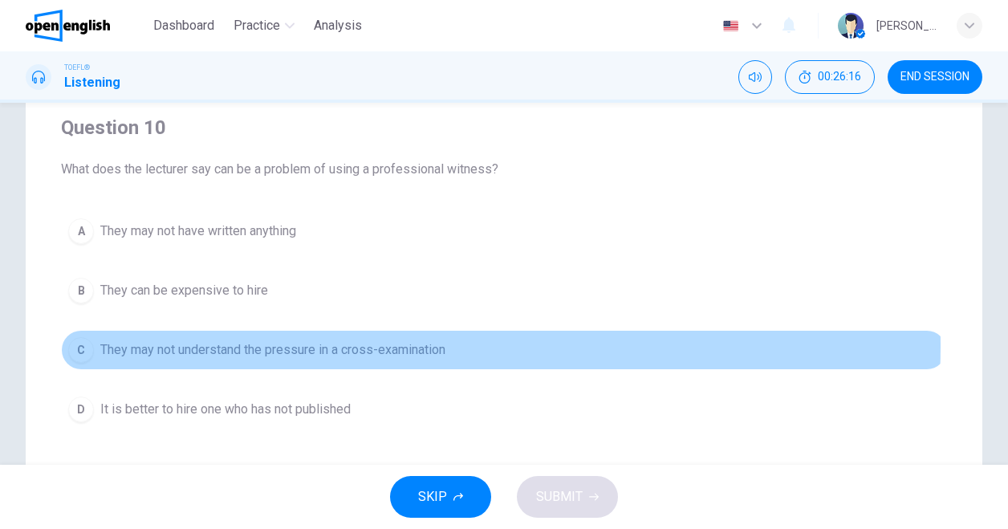
click at [374, 344] on span "They may not understand the pressure in a cross-examination" at bounding box center [272, 349] width 345 height 19
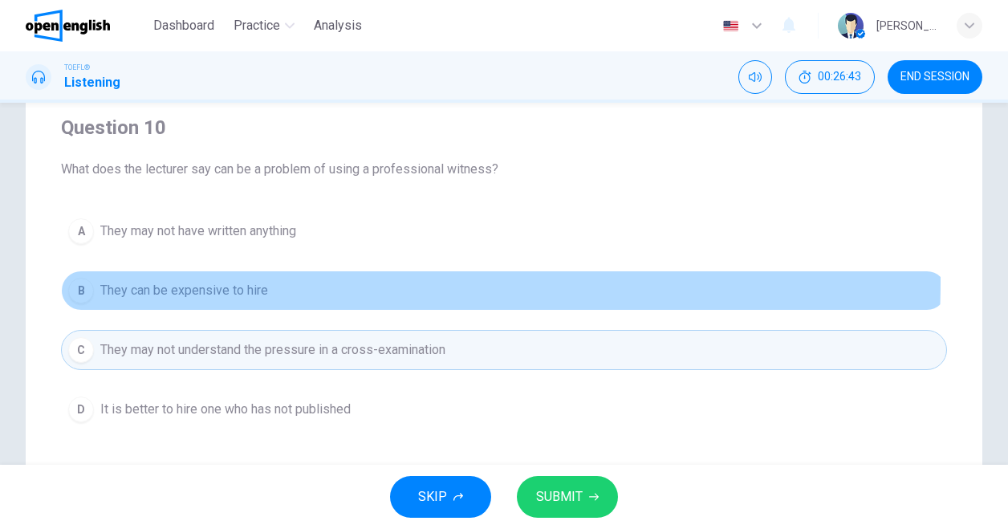
click at [237, 281] on span "They can be expensive to hire" at bounding box center [184, 290] width 168 height 19
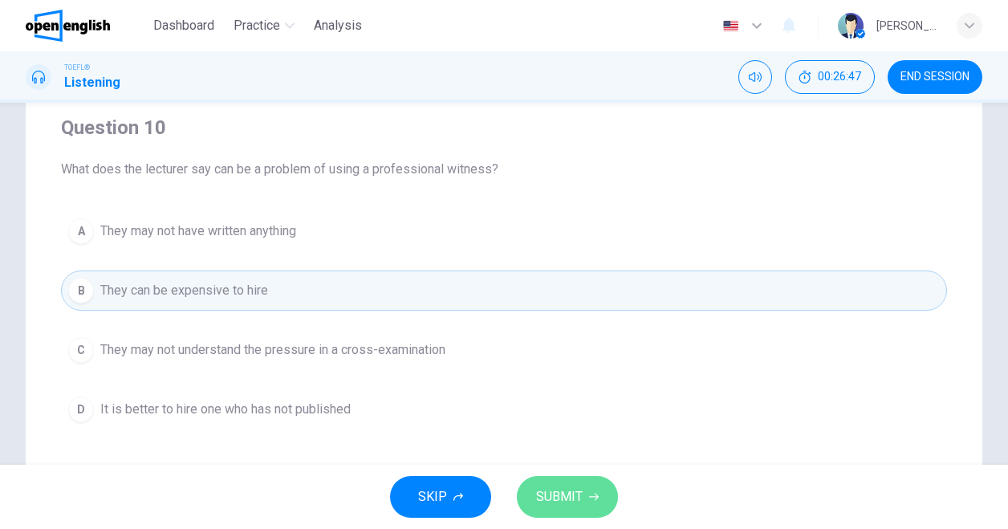
click at [562, 494] on span "SUBMIT" at bounding box center [559, 497] width 47 height 22
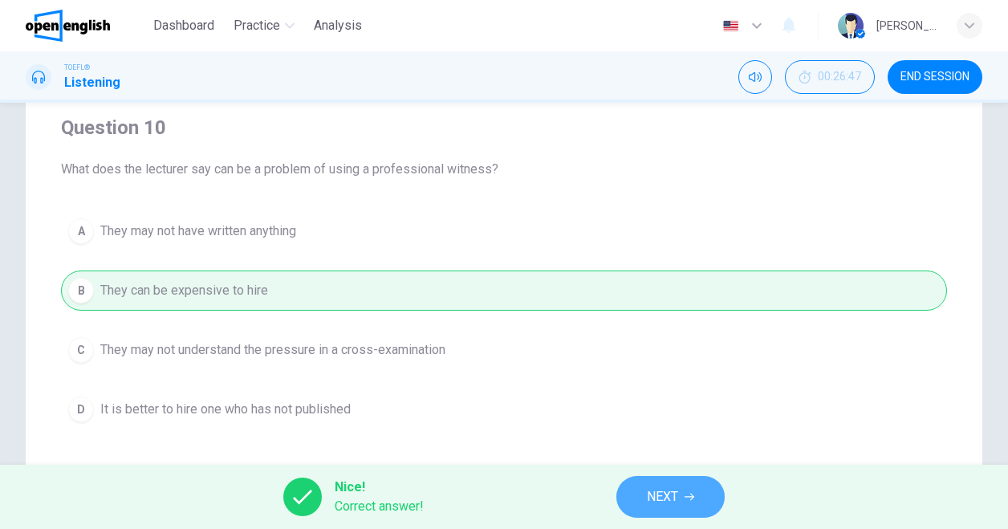
click at [639, 508] on button "NEXT" at bounding box center [670, 497] width 108 height 42
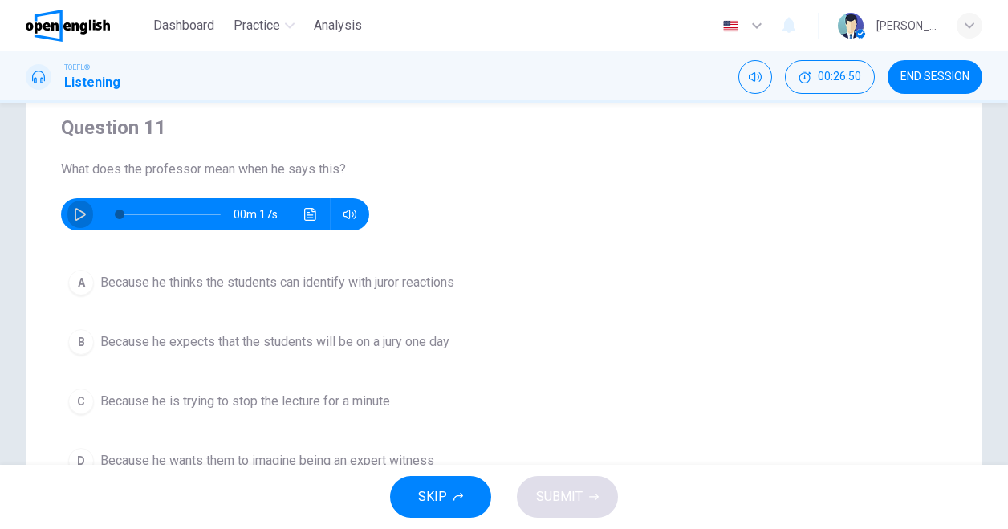
click at [81, 218] on icon "button" at bounding box center [80, 214] width 13 height 13
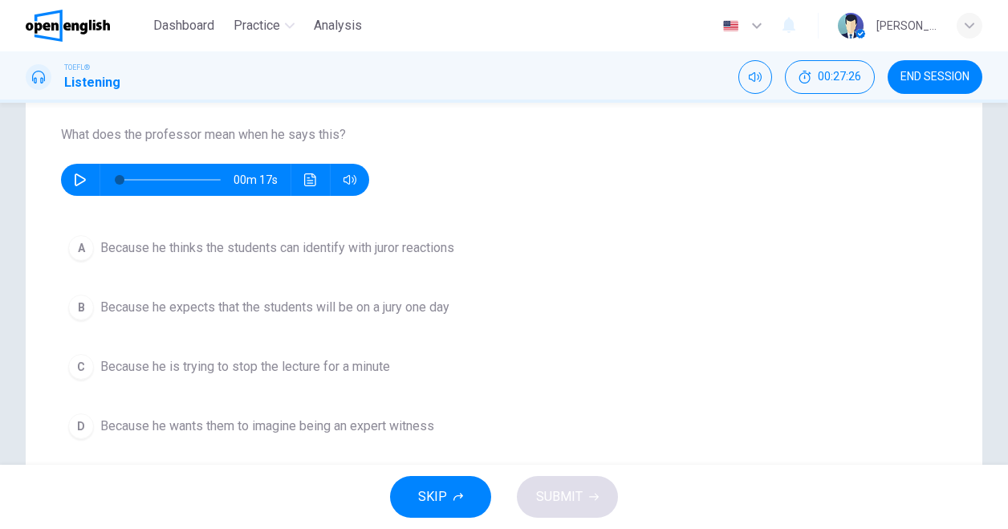
scroll to position [162, 0]
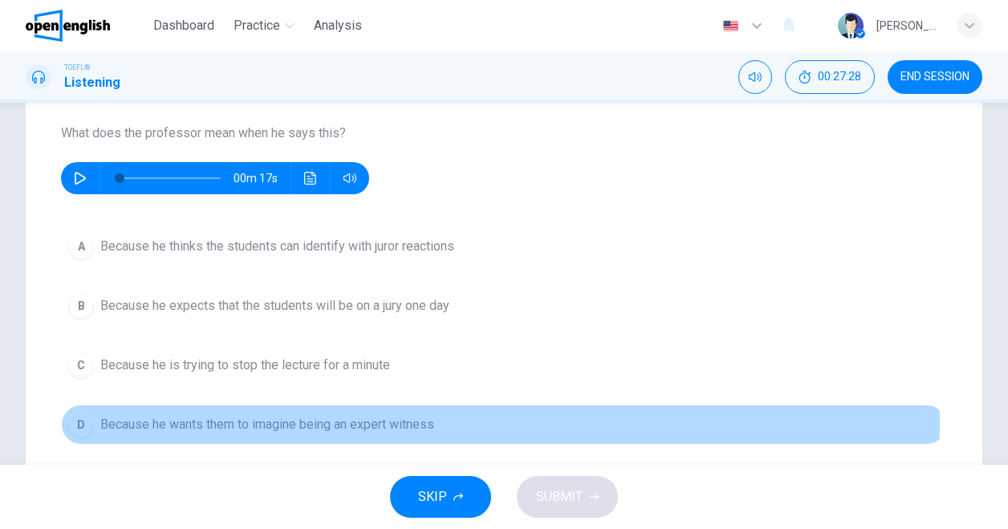
click at [297, 421] on span "Because he wants them to imagine being an expert witness" at bounding box center [267, 424] width 334 height 19
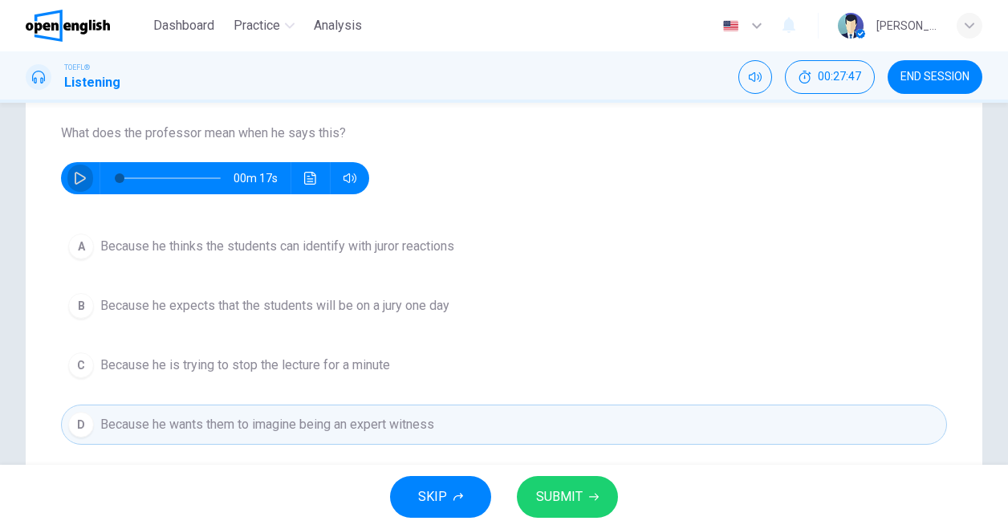
click at [77, 176] on icon "button" at bounding box center [80, 178] width 13 height 13
type input "*"
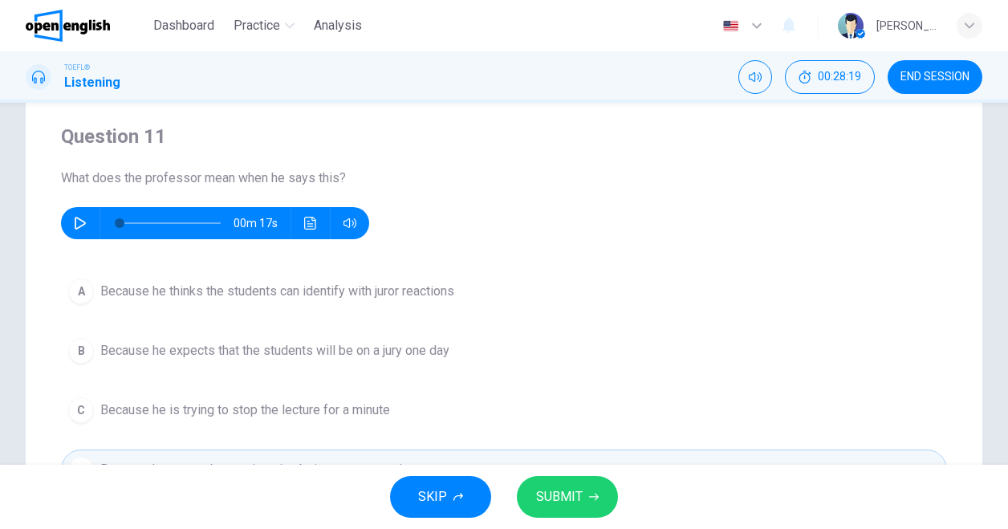
scroll to position [120, 0]
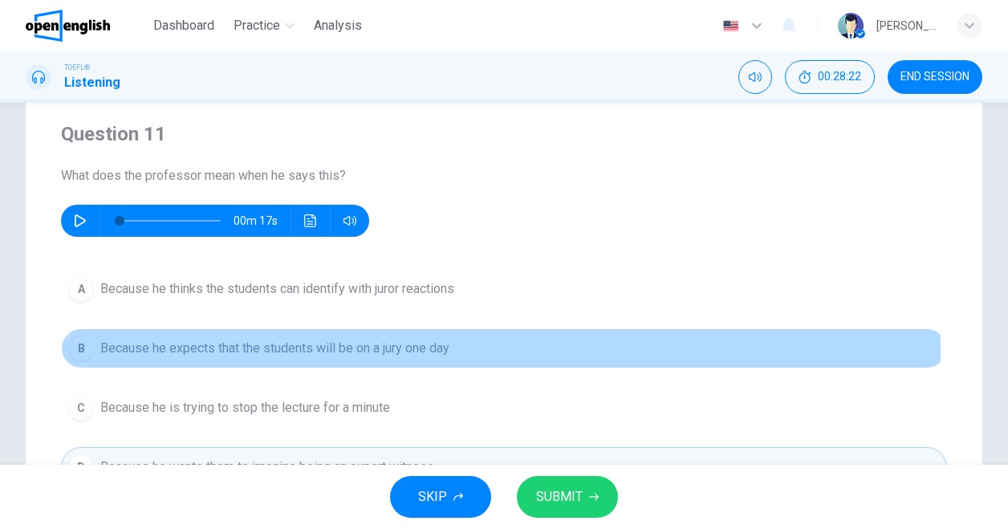
click at [384, 350] on span "Because he expects that the students will be on a jury one day" at bounding box center [274, 348] width 349 height 19
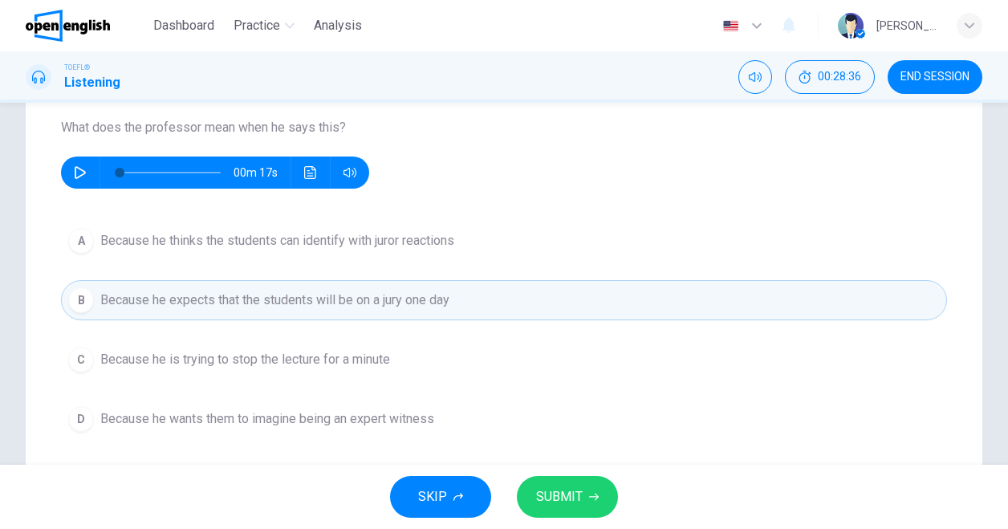
scroll to position [169, 0]
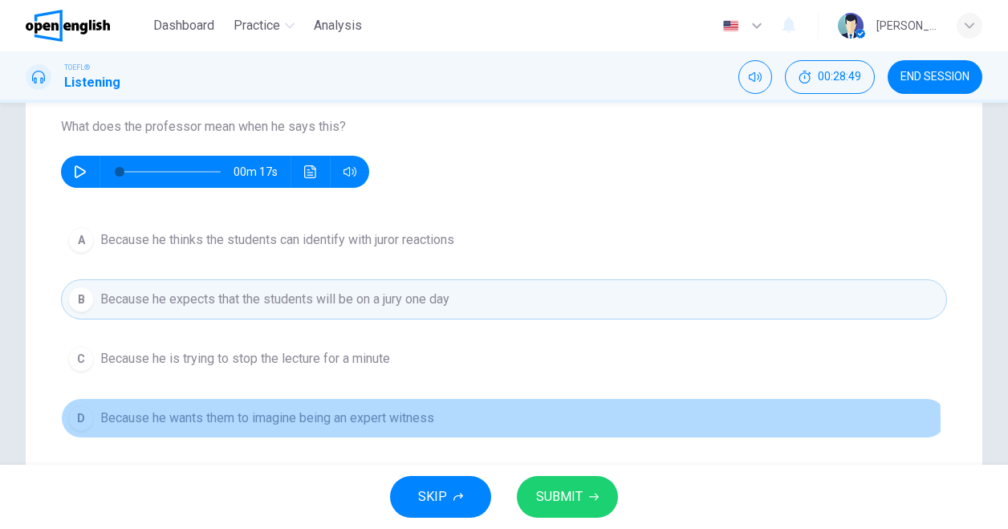
click at [372, 421] on span "Because he wants them to imagine being an expert witness" at bounding box center [267, 418] width 334 height 19
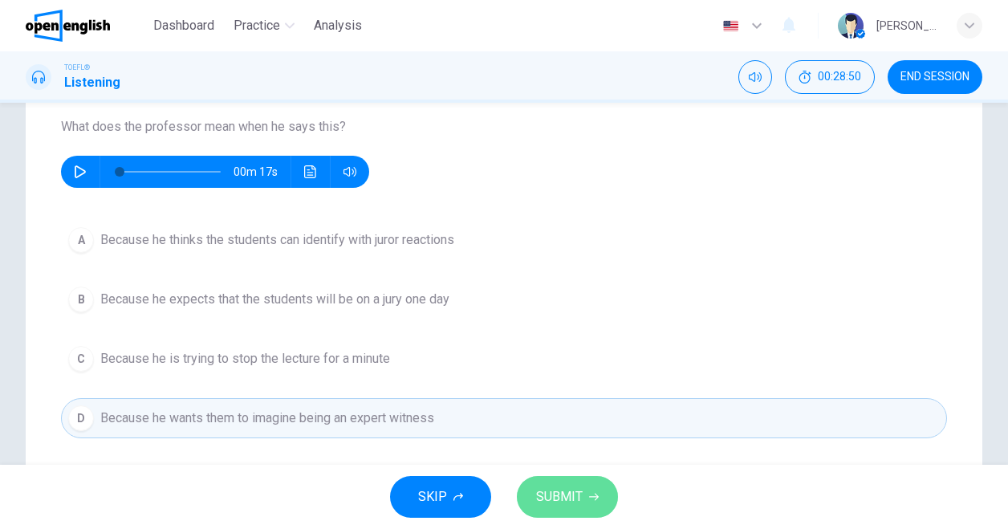
click at [560, 495] on span "SUBMIT" at bounding box center [559, 497] width 47 height 22
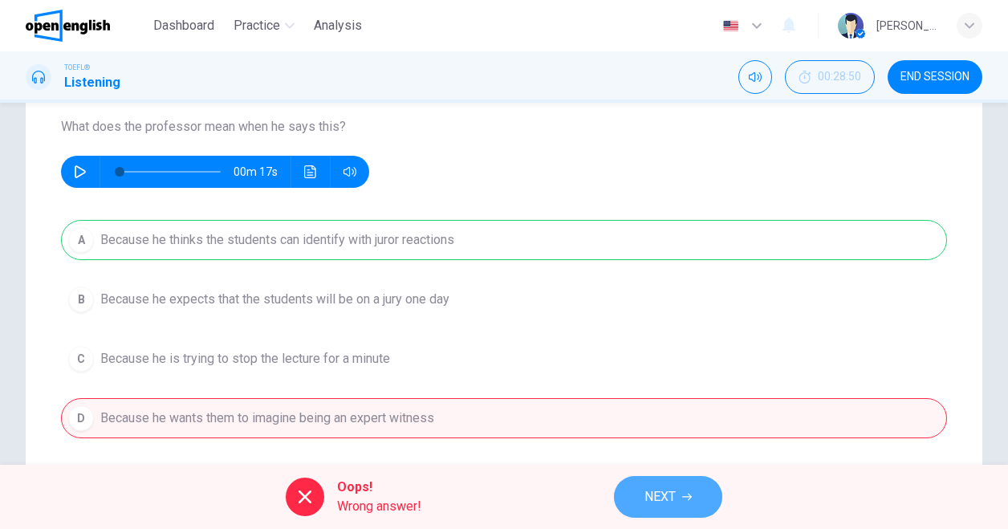
click at [669, 498] on span "NEXT" at bounding box center [660, 497] width 31 height 22
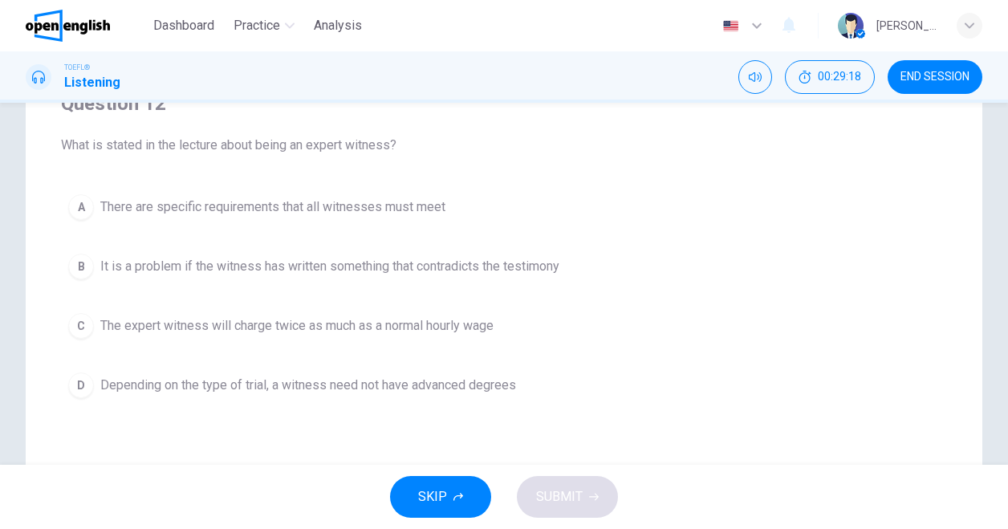
scroll to position [152, 0]
click at [443, 386] on span "Depending on the type of trial, a witness need not have advanced degrees" at bounding box center [308, 383] width 416 height 19
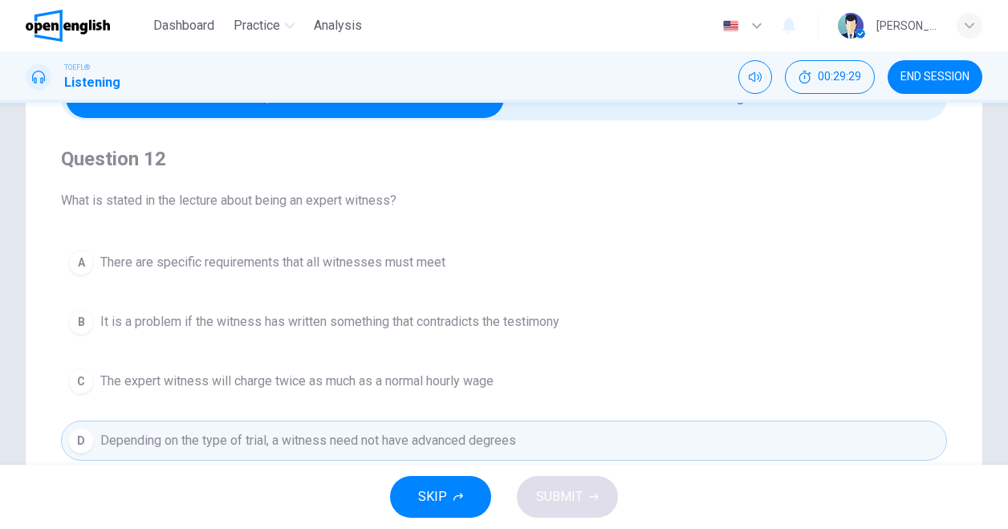
scroll to position [112, 0]
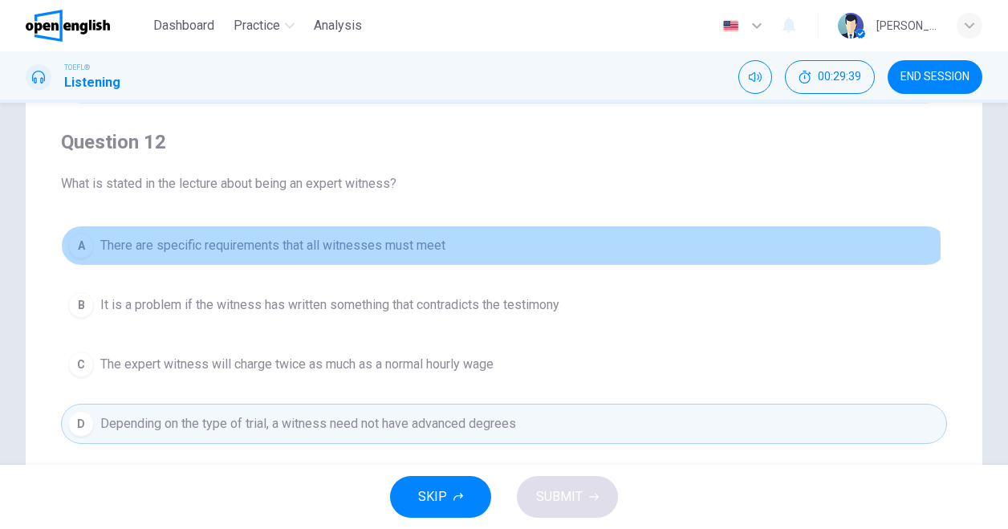
click at [380, 248] on span "There are specific requirements that all witnesses must meet" at bounding box center [272, 245] width 345 height 19
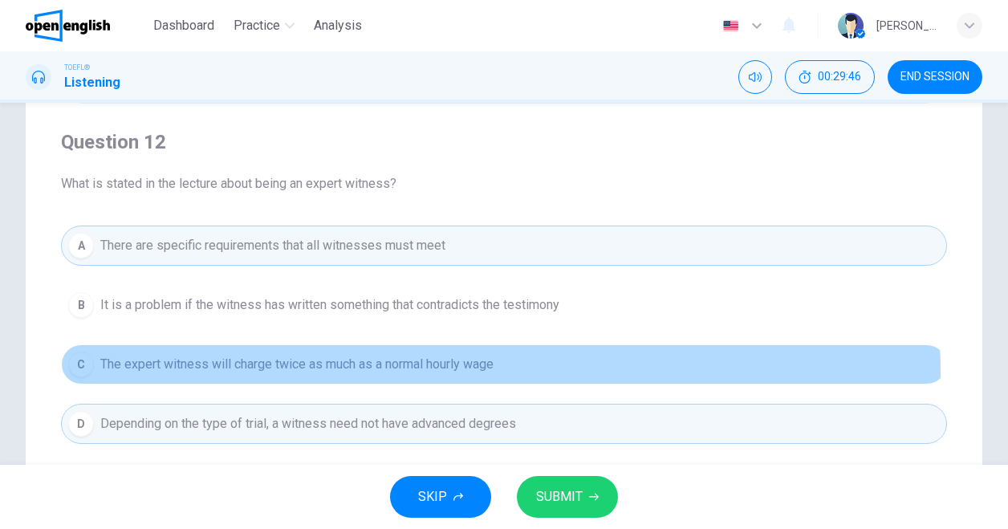
click at [380, 371] on span "The expert witness will charge twice as much as a normal hourly wage" at bounding box center [296, 364] width 393 height 19
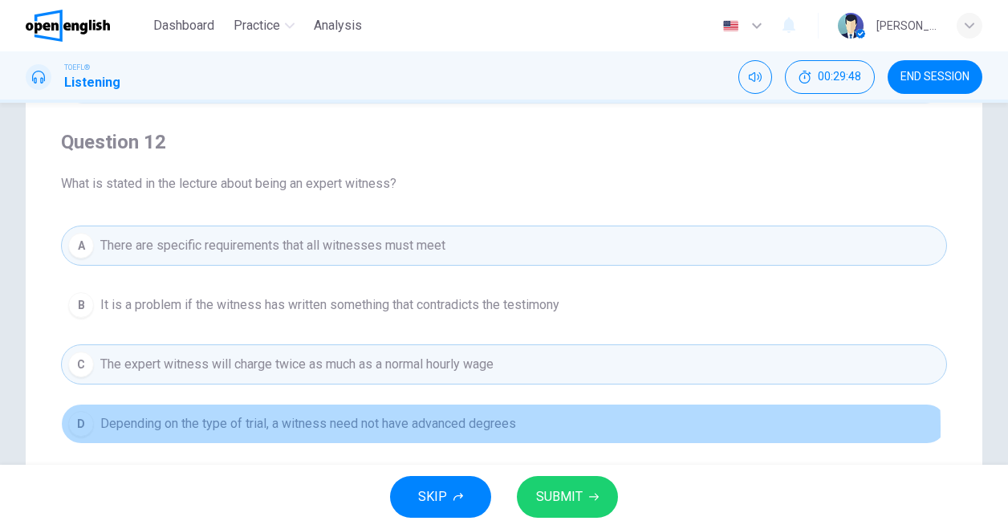
click at [379, 425] on span "Depending on the type of trial, a witness need not have advanced degrees" at bounding box center [308, 423] width 416 height 19
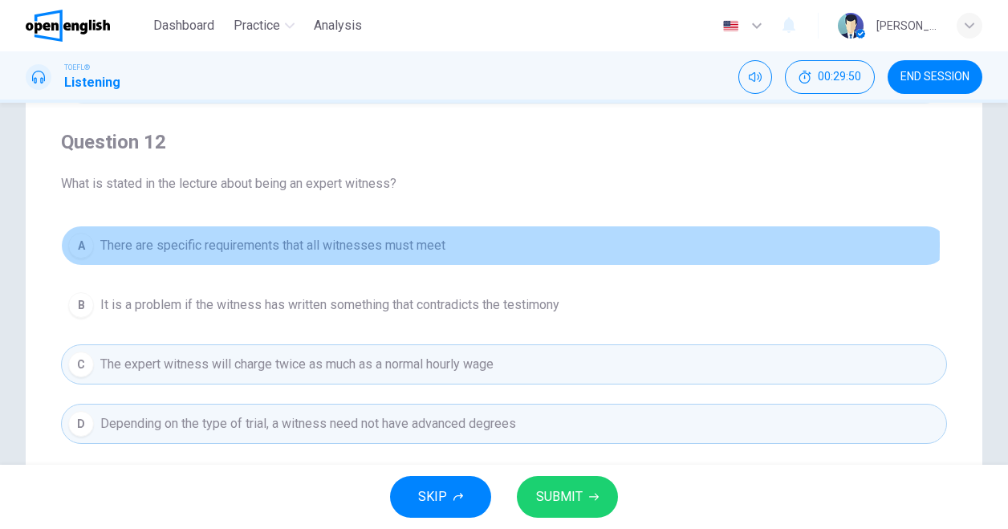
click at [337, 244] on span "There are specific requirements that all witnesses must meet" at bounding box center [272, 245] width 345 height 19
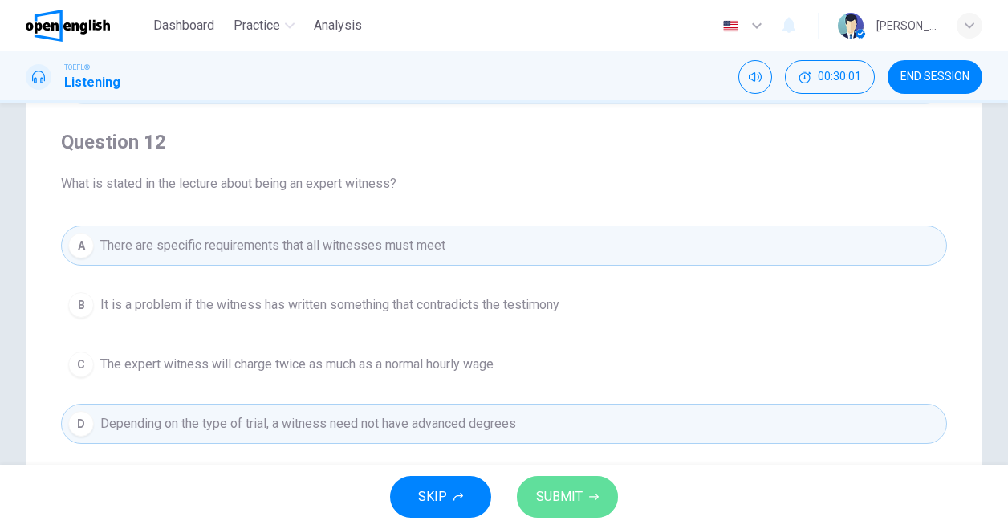
click at [580, 490] on span "SUBMIT" at bounding box center [559, 497] width 47 height 22
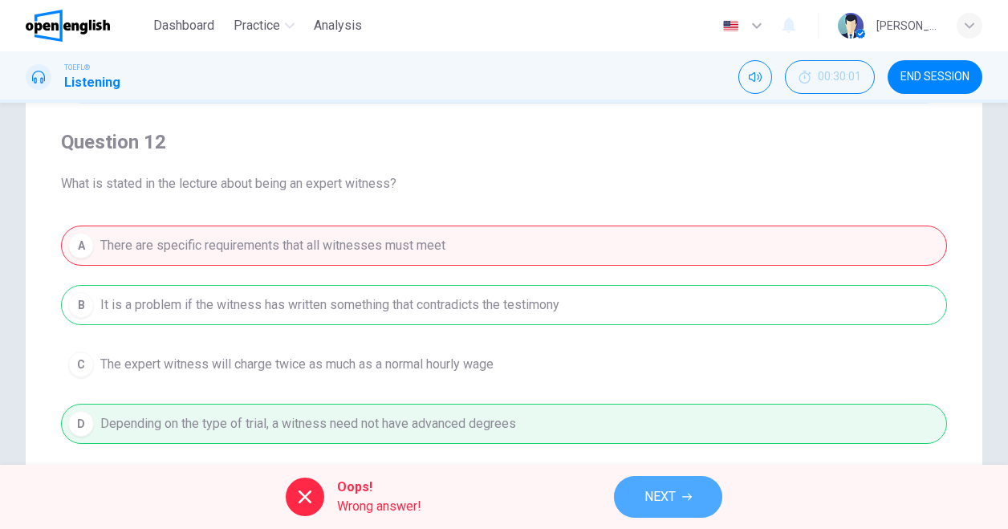
click at [677, 502] on button "NEXT" at bounding box center [668, 497] width 108 height 42
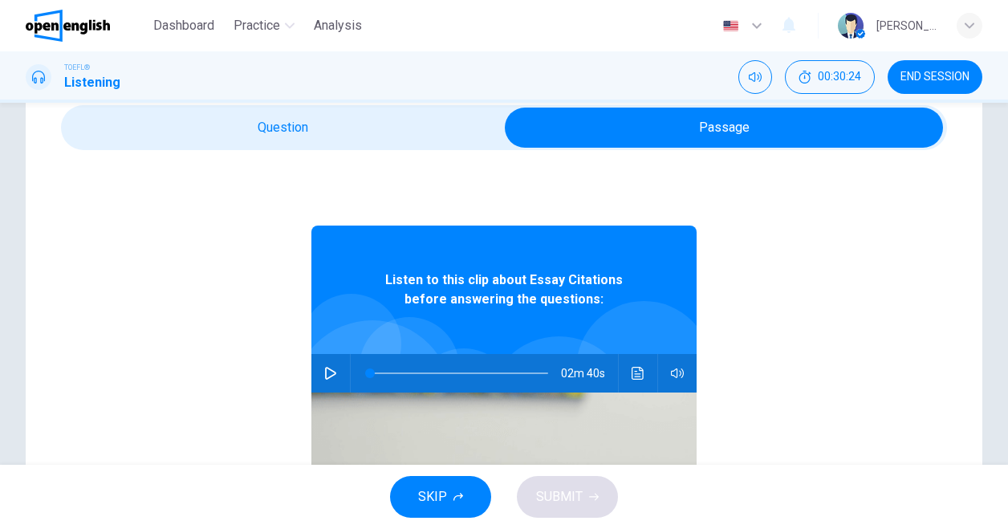
scroll to position [67, 0]
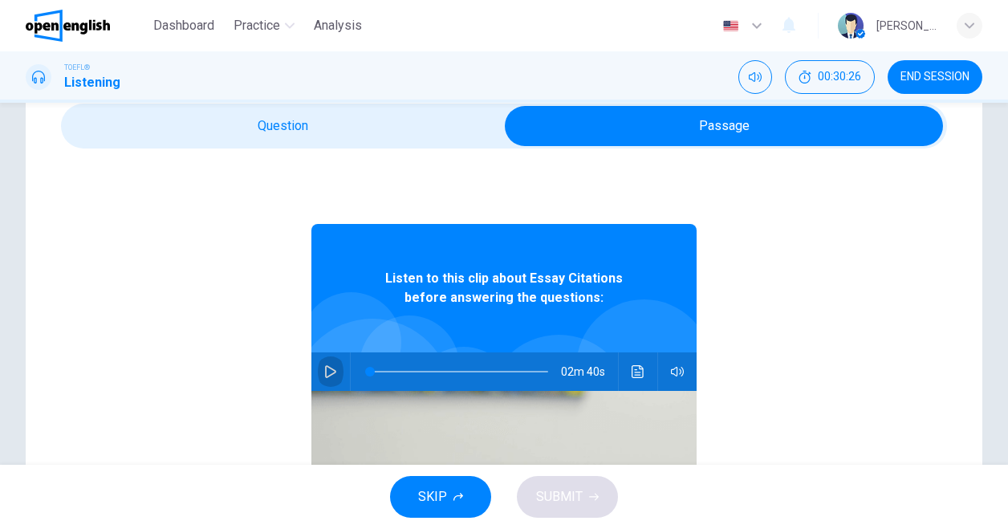
click at [326, 372] on icon "button" at bounding box center [330, 371] width 11 height 13
type input "*"
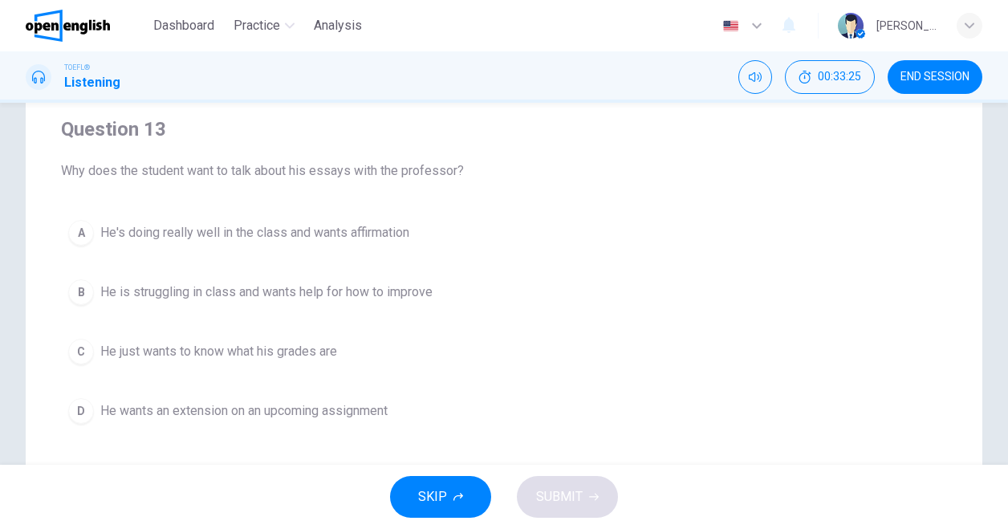
scroll to position [130, 0]
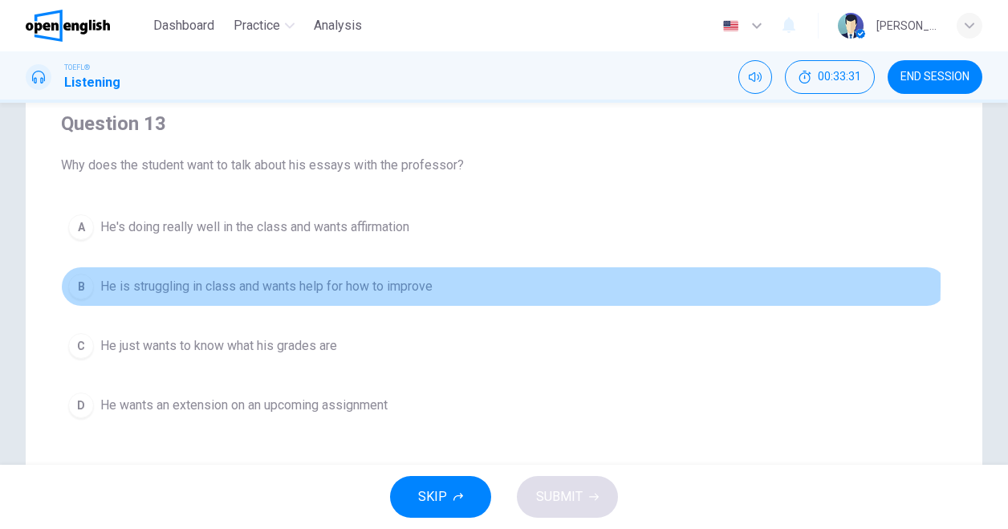
click at [328, 283] on span "He is struggling in class and wants help for how to improve" at bounding box center [266, 286] width 332 height 19
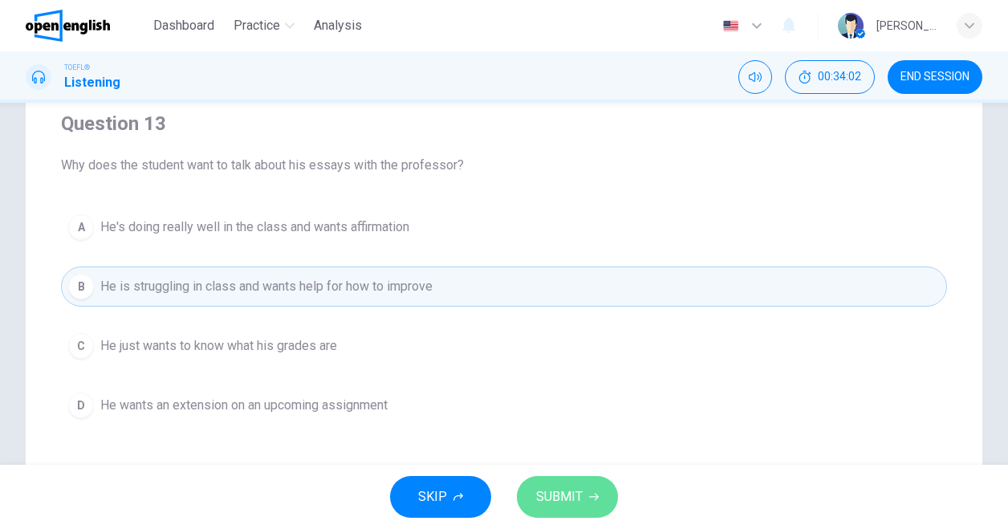
click at [563, 500] on span "SUBMIT" at bounding box center [559, 497] width 47 height 22
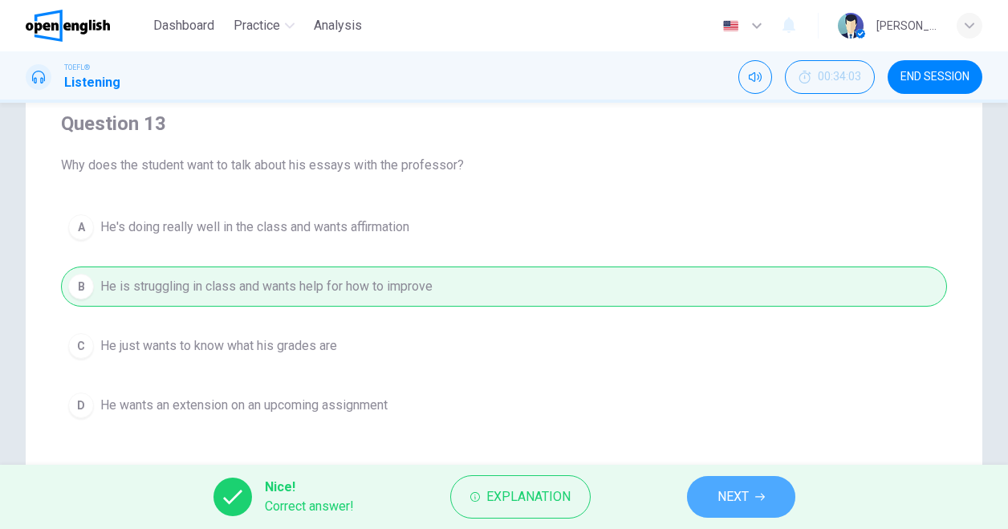
click at [726, 501] on span "NEXT" at bounding box center [733, 497] width 31 height 22
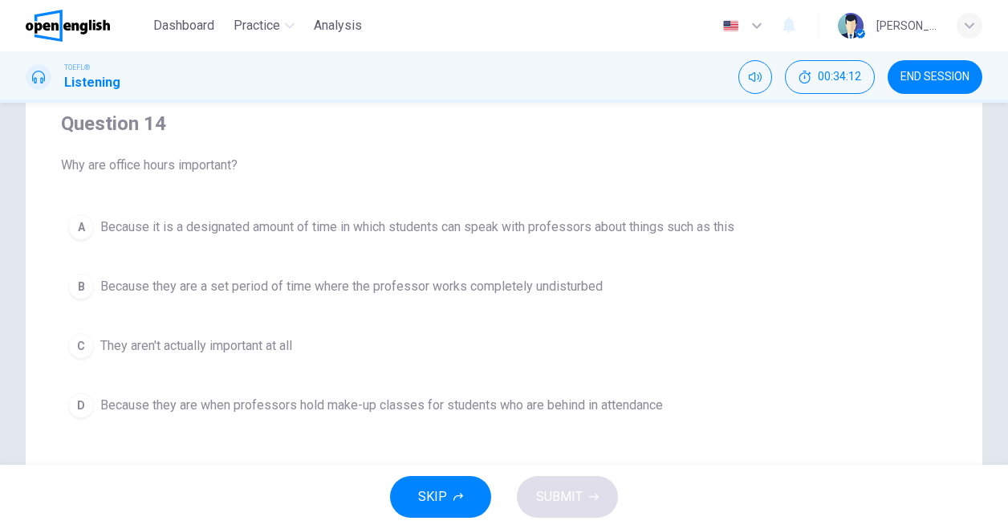
click at [655, 232] on span "Because it is a designated amount of time in which students can speak with prof…" at bounding box center [417, 227] width 634 height 19
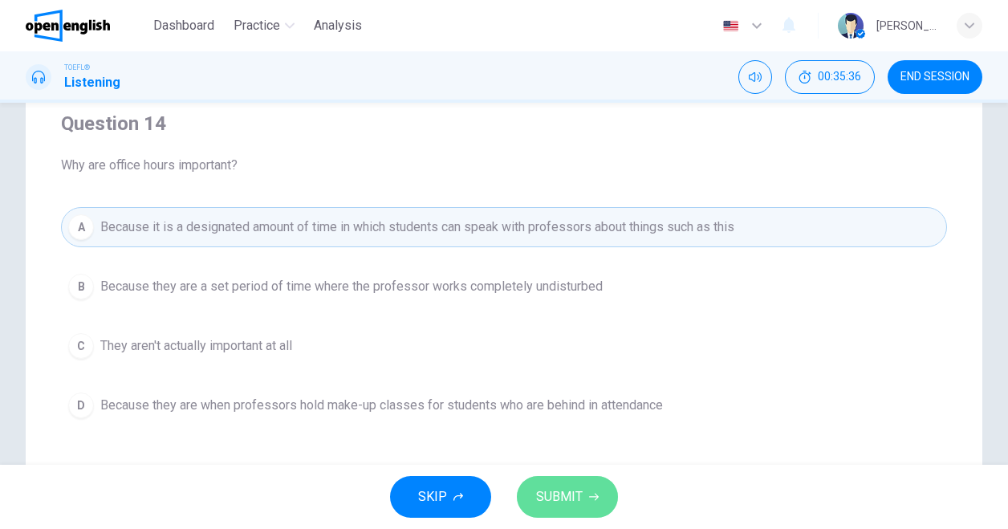
click at [572, 500] on span "SUBMIT" at bounding box center [559, 497] width 47 height 22
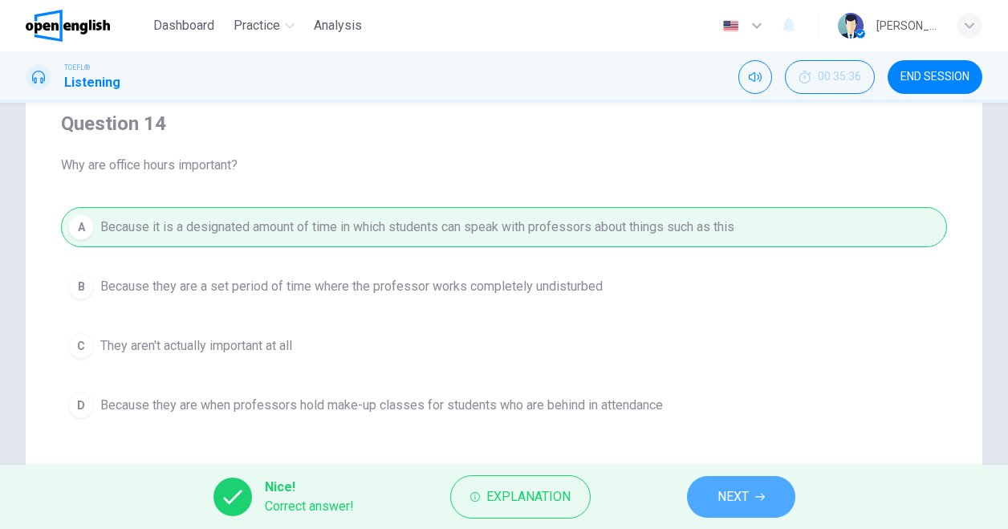
click at [712, 497] on button "NEXT" at bounding box center [741, 497] width 108 height 42
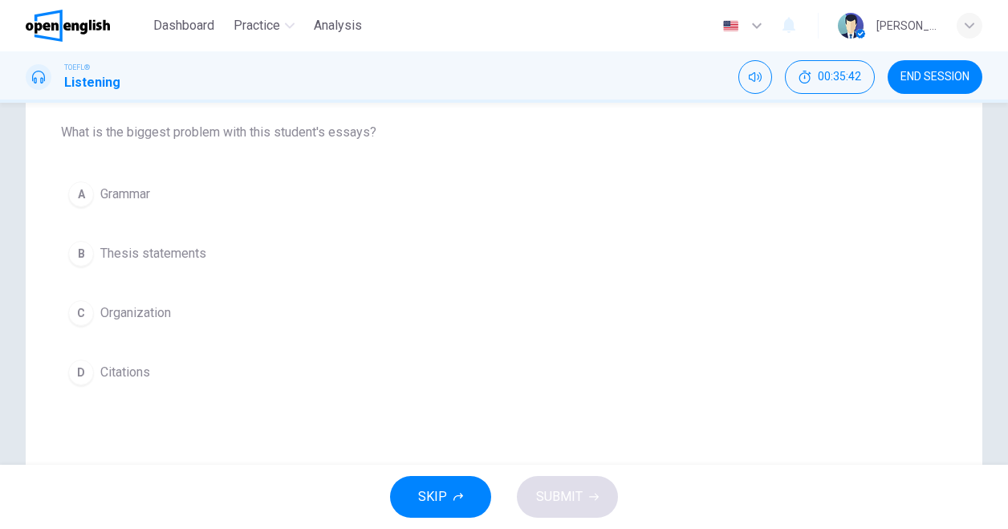
scroll to position [163, 0]
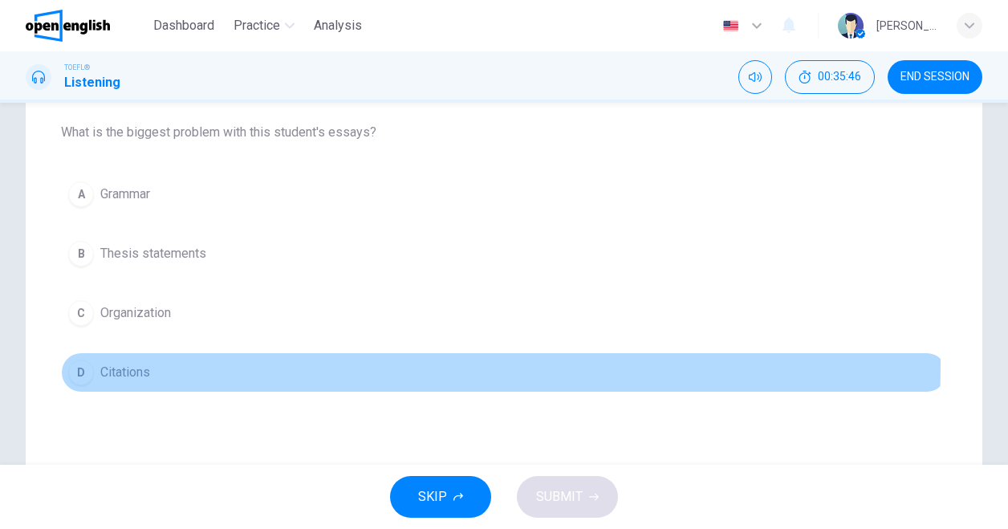
click at [134, 363] on span "Citations" at bounding box center [125, 372] width 50 height 19
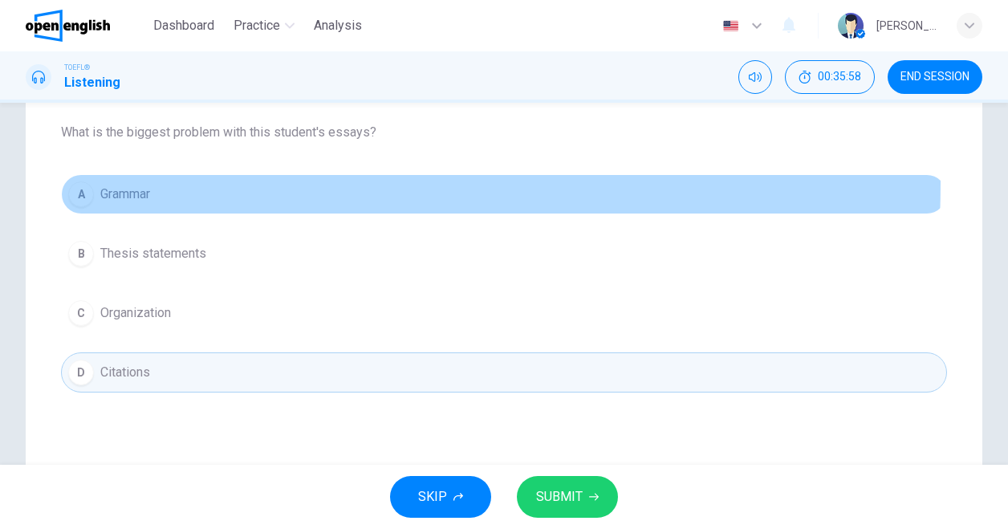
click at [131, 182] on button "A Grammar" at bounding box center [504, 194] width 886 height 40
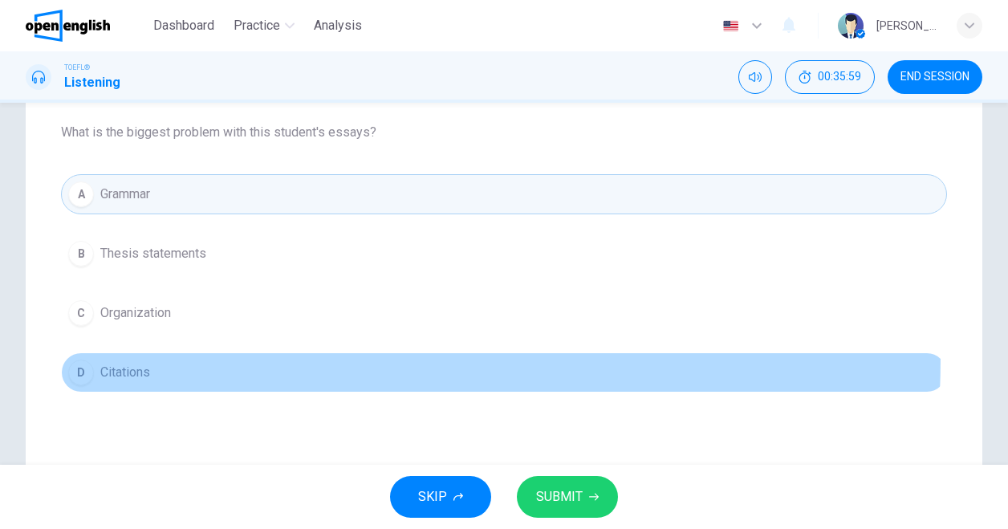
click at [141, 356] on button "D Citations" at bounding box center [504, 372] width 886 height 40
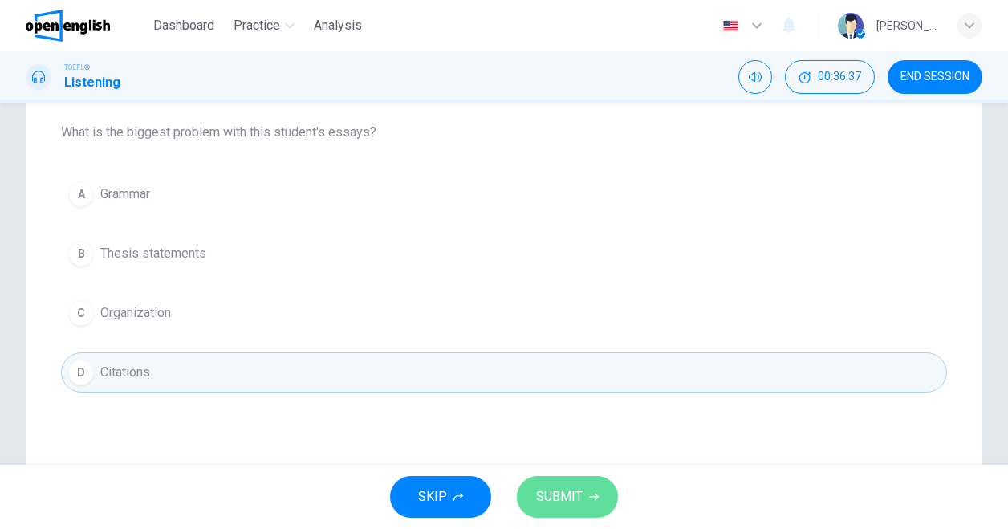
click at [570, 501] on span "SUBMIT" at bounding box center [559, 497] width 47 height 22
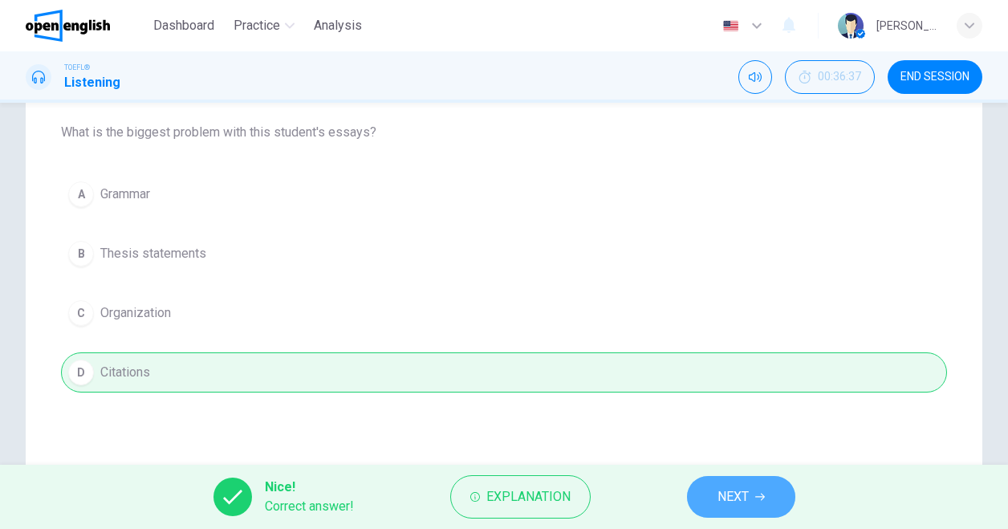
click at [722, 491] on span "NEXT" at bounding box center [733, 497] width 31 height 22
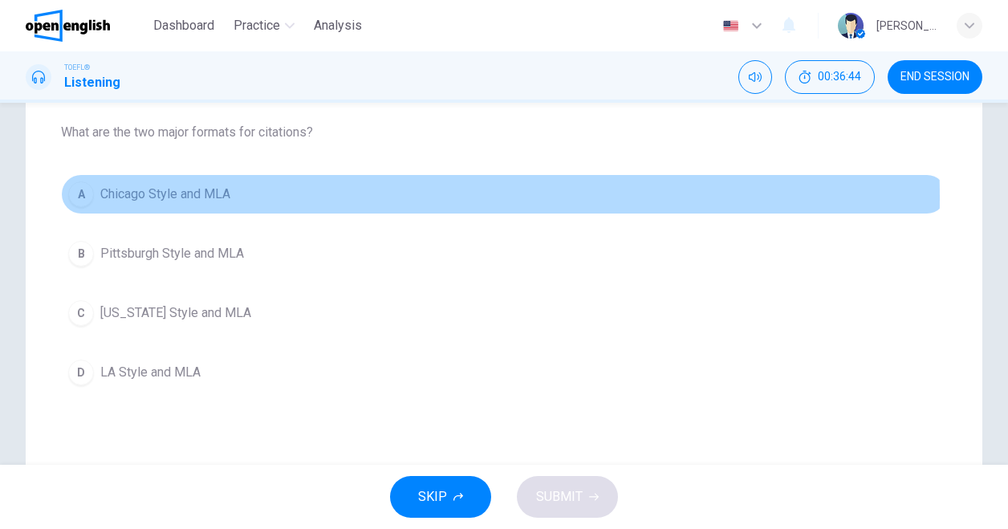
click at [226, 197] on span "Chicago Style and MLA" at bounding box center [165, 194] width 130 height 19
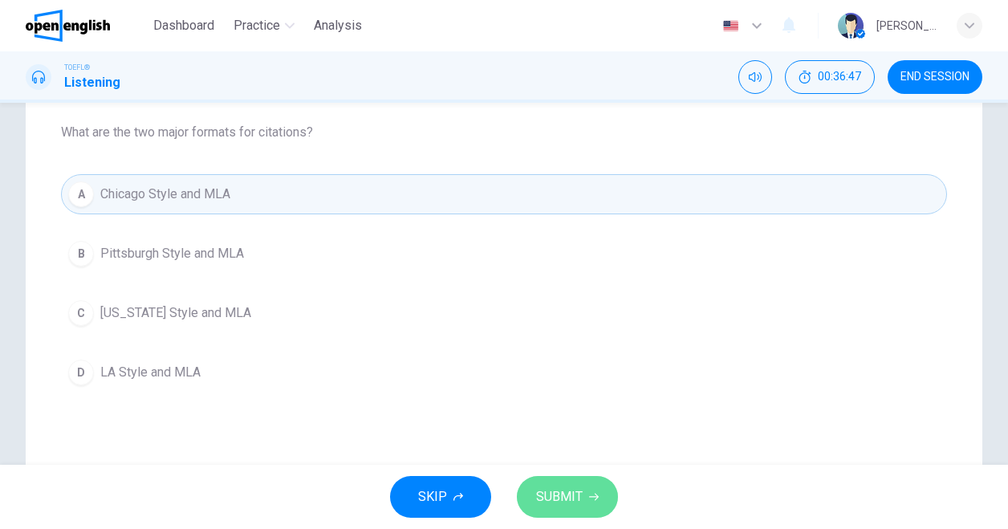
click at [566, 488] on span "SUBMIT" at bounding box center [559, 497] width 47 height 22
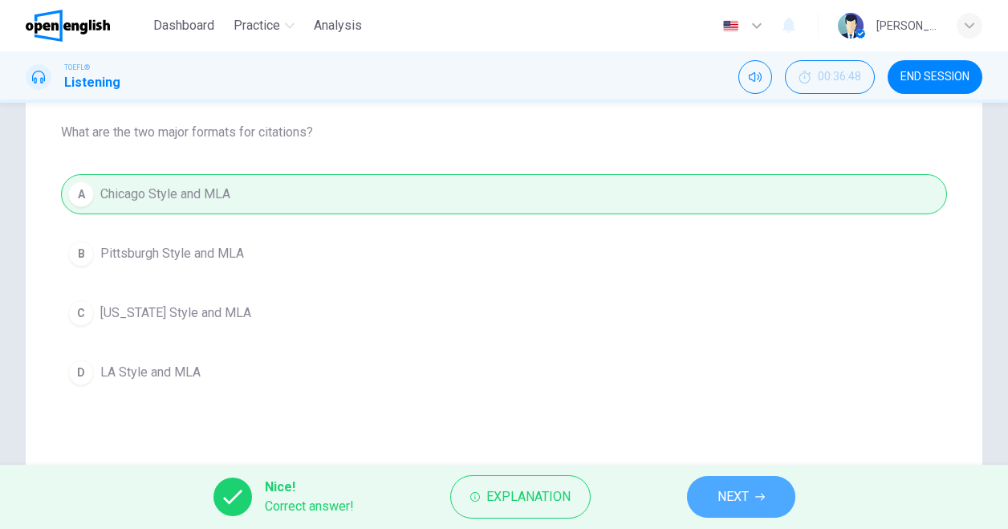
click at [728, 507] on span "NEXT" at bounding box center [733, 497] width 31 height 22
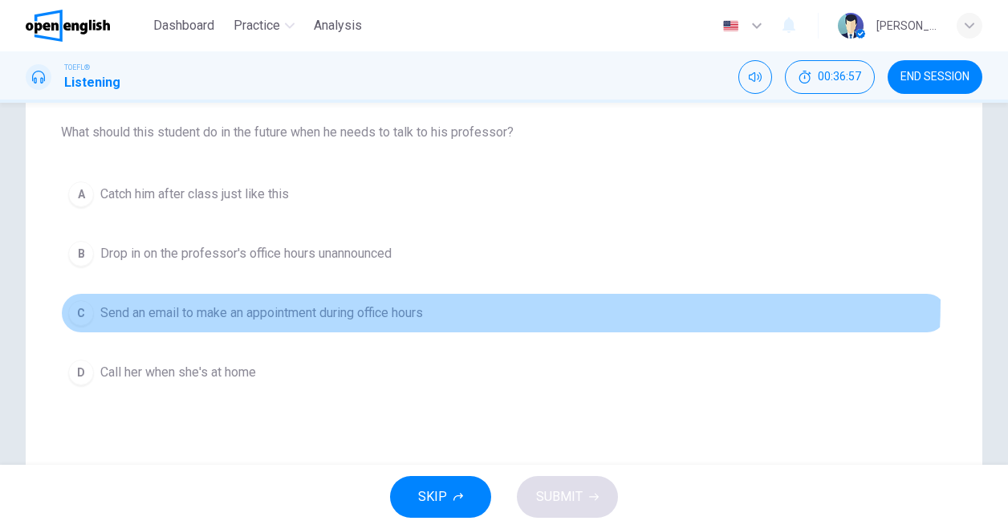
click at [332, 298] on button "C Send an email to make an appointment during office hours" at bounding box center [504, 313] width 886 height 40
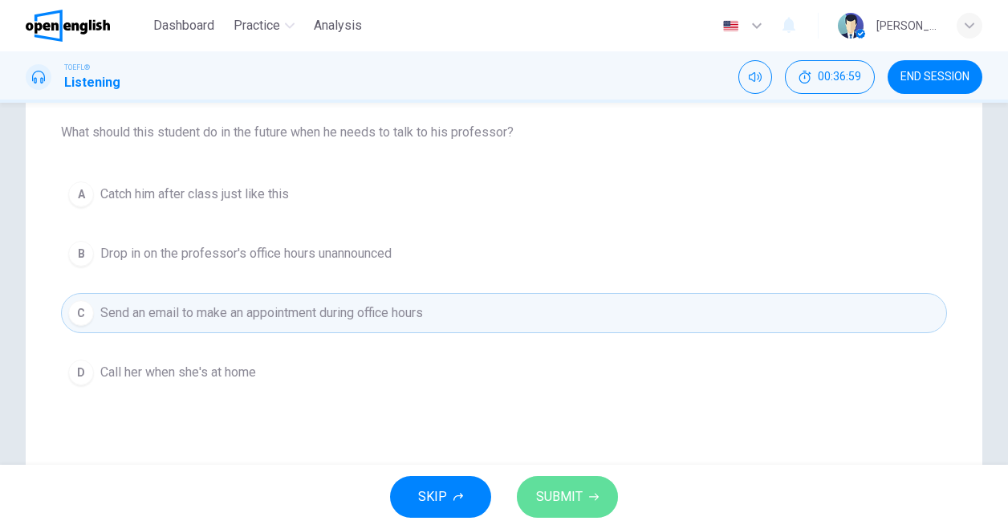
click at [557, 491] on span "SUBMIT" at bounding box center [559, 497] width 47 height 22
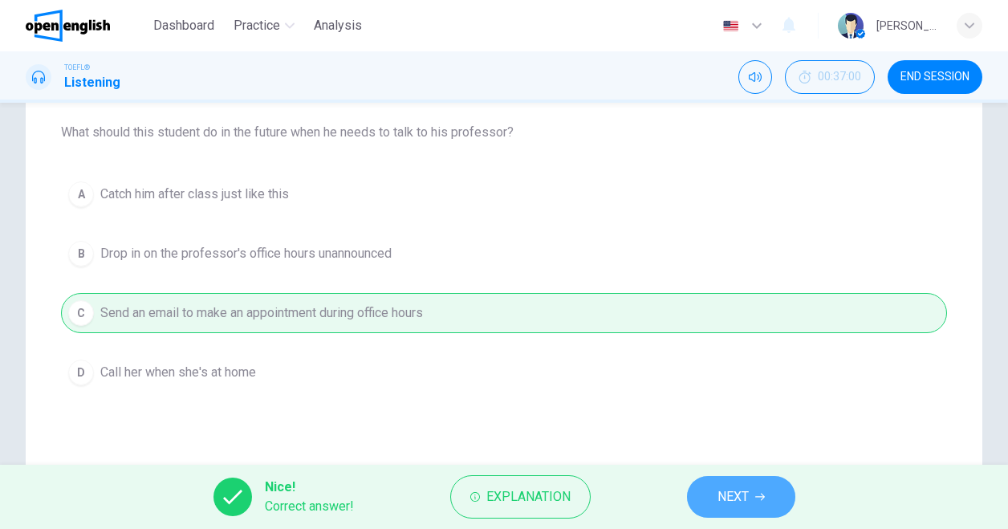
click at [723, 493] on span "NEXT" at bounding box center [733, 497] width 31 height 22
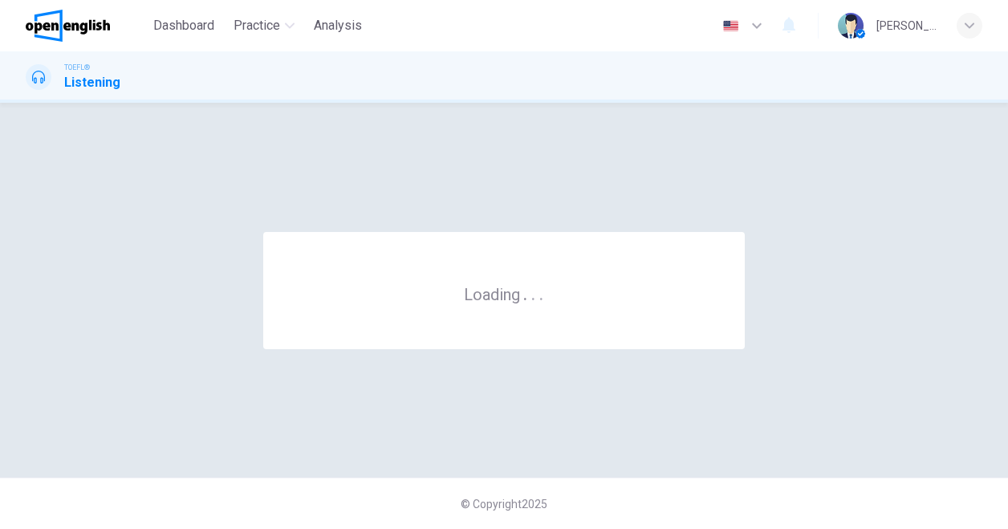
scroll to position [0, 0]
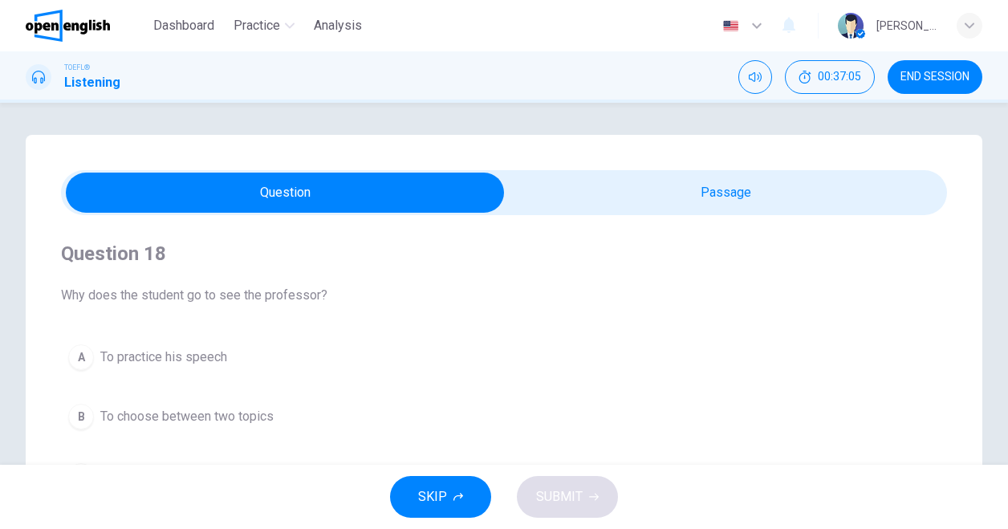
click at [703, 170] on span at bounding box center [504, 192] width 886 height 45
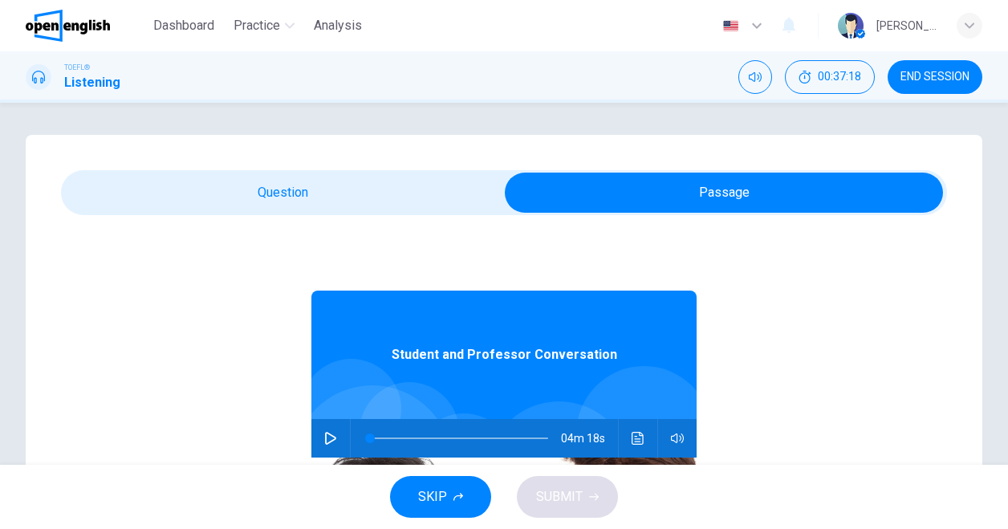
scroll to position [60, 0]
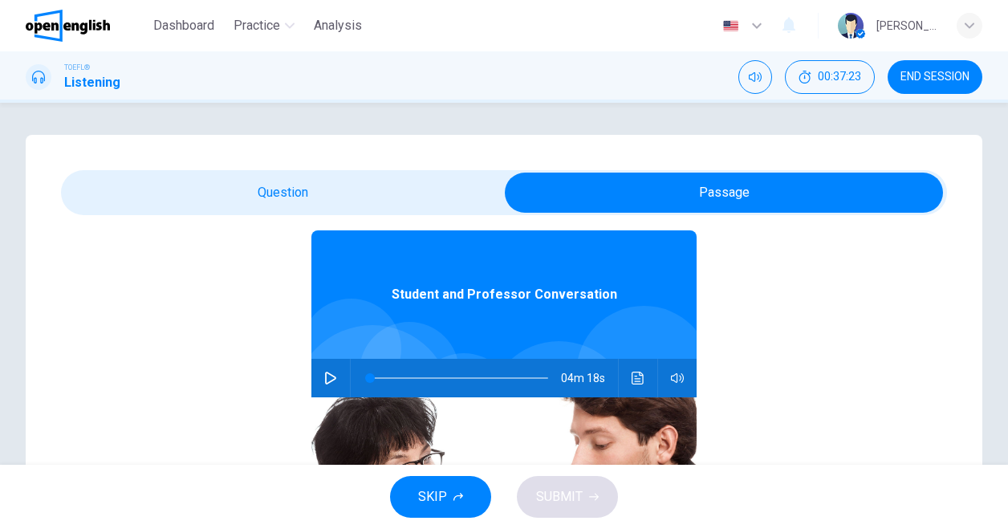
click at [318, 388] on button "button" at bounding box center [331, 378] width 26 height 39
click at [337, 379] on div "04m 18s" at bounding box center [503, 378] width 385 height 39
click at [330, 380] on button "button" at bounding box center [331, 378] width 26 height 39
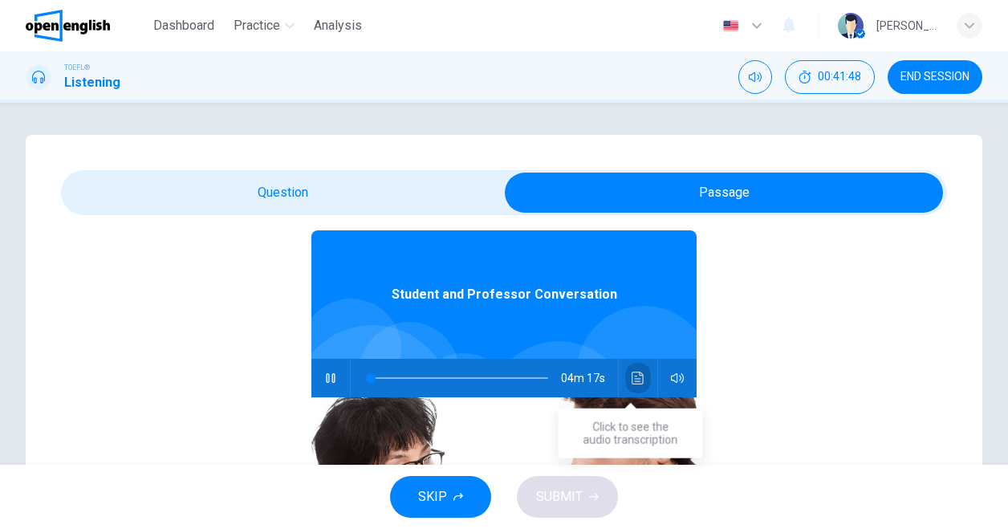
click at [635, 379] on icon "Click to see the audio transcription" at bounding box center [638, 378] width 12 height 13
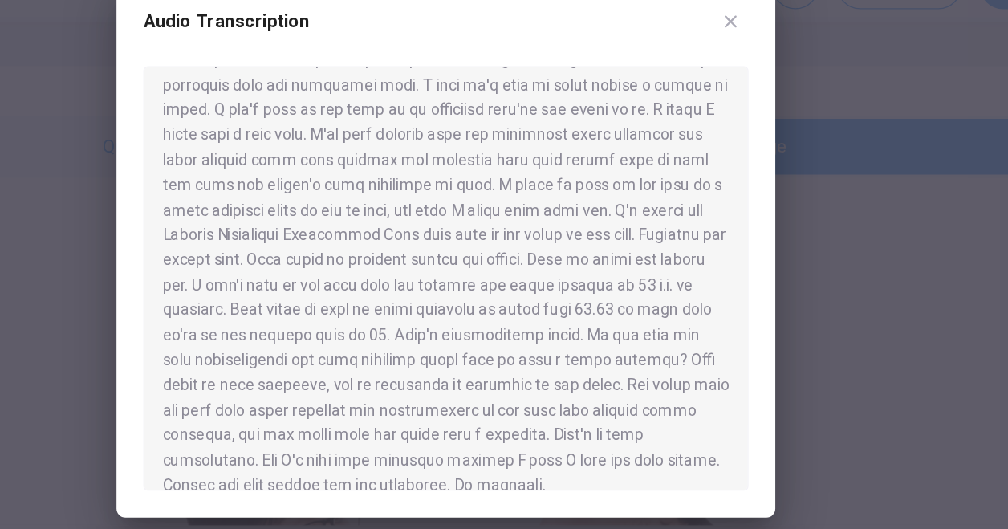
scroll to position [494, 0]
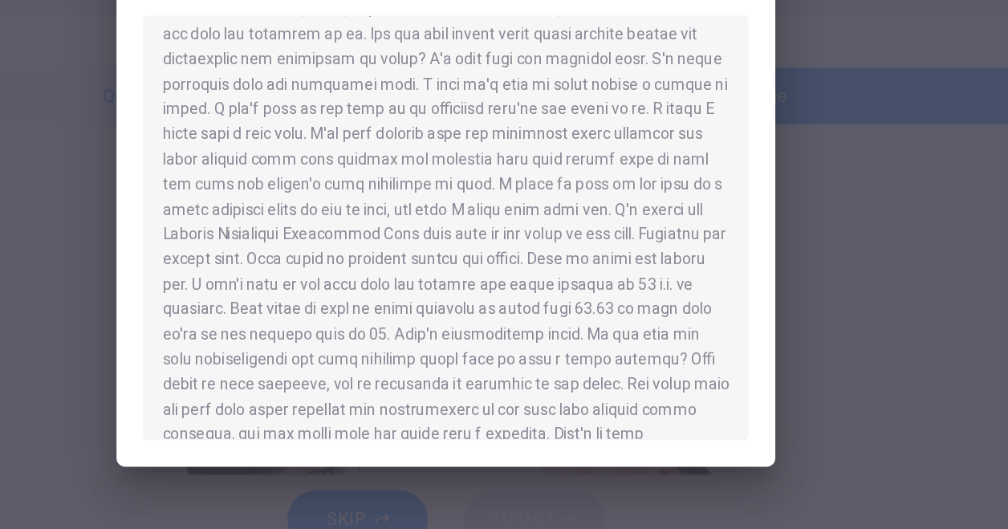
type input "*"
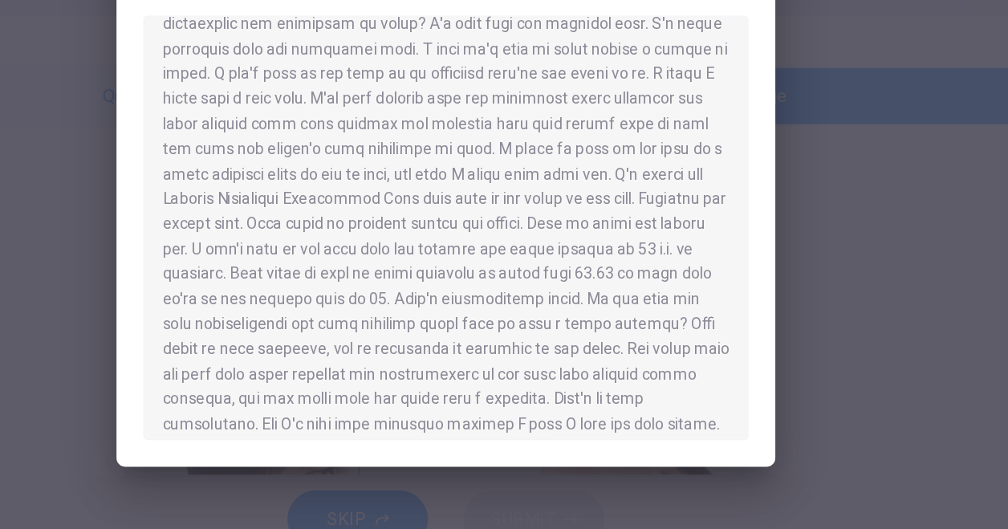
click at [776, 356] on div at bounding box center [504, 264] width 1008 height 529
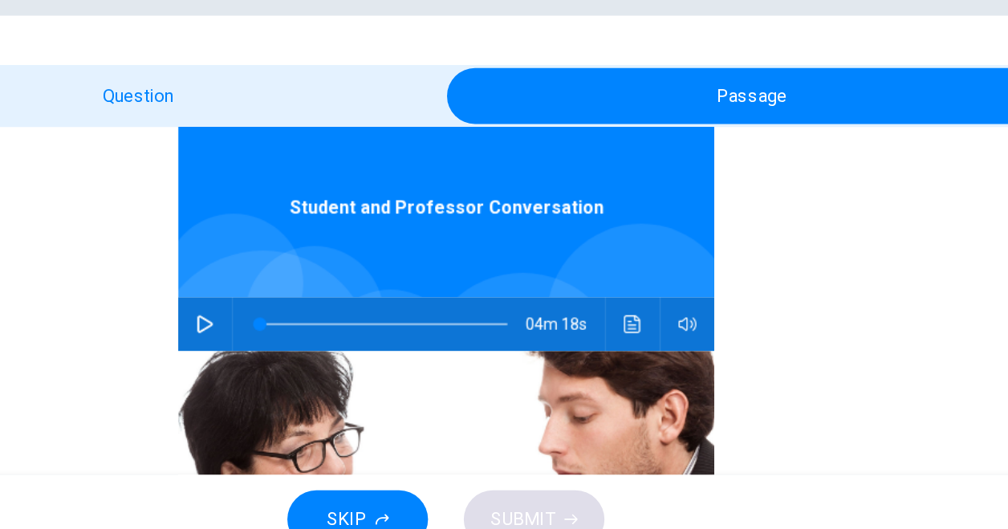
scroll to position [70, 0]
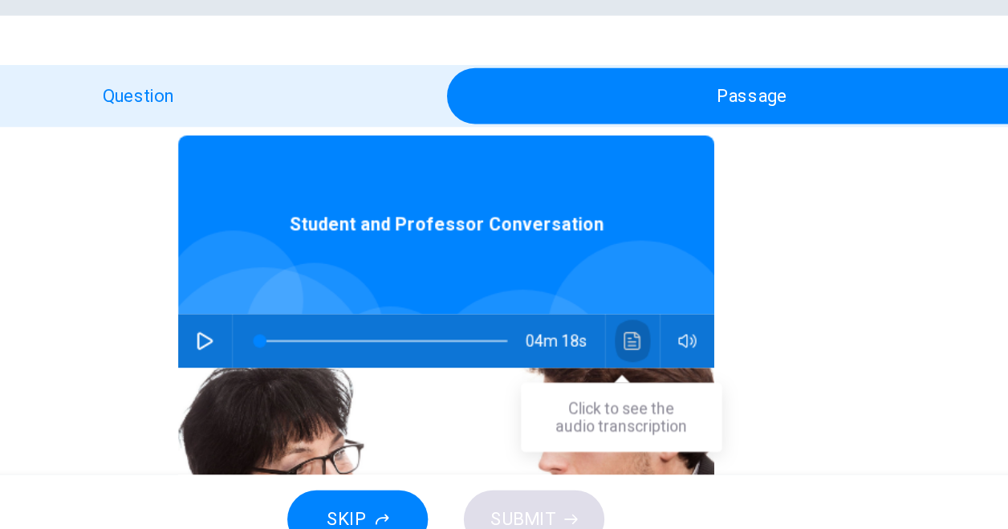
click at [632, 368] on icon "Click to see the audio transcription" at bounding box center [638, 368] width 13 height 13
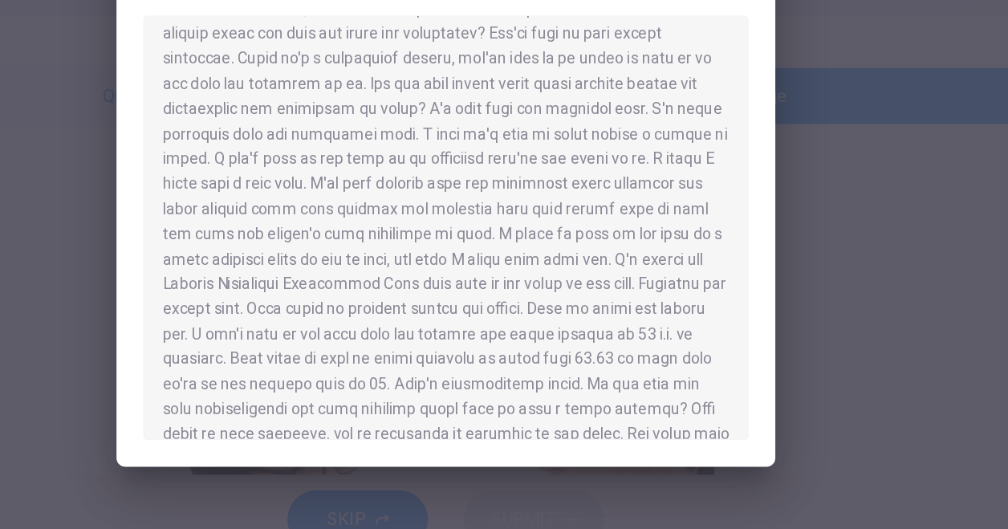
scroll to position [494, 0]
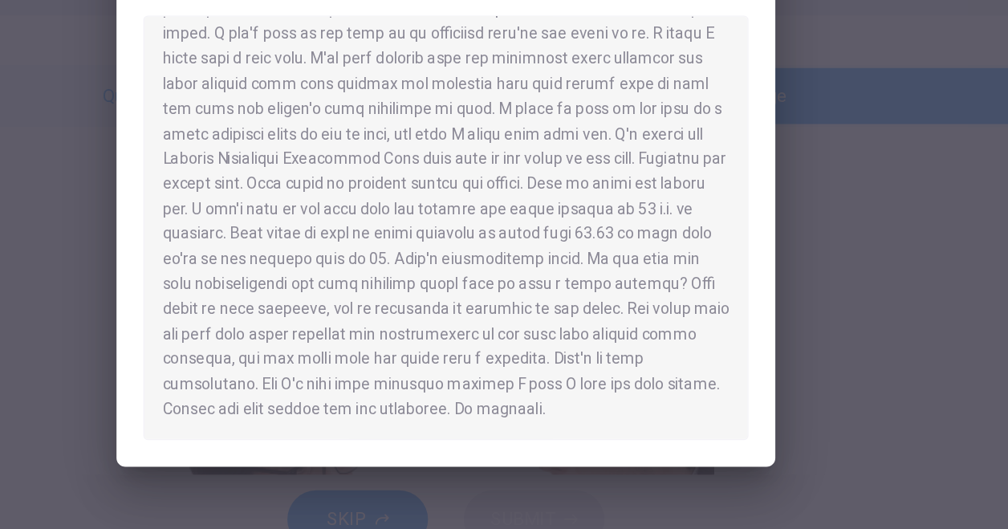
click at [855, 235] on div at bounding box center [504, 264] width 1008 height 529
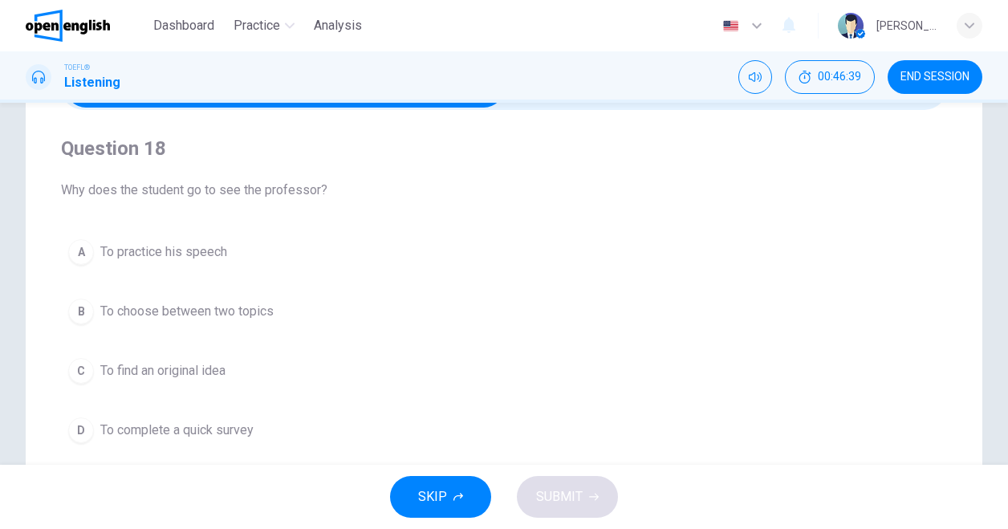
scroll to position [130, 0]
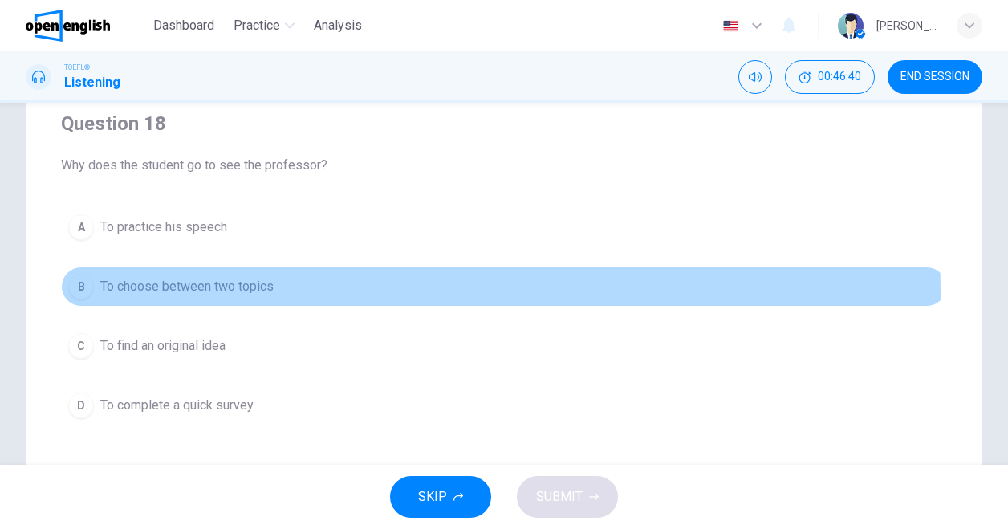
click at [236, 291] on span "To choose between two topics" at bounding box center [186, 286] width 173 height 19
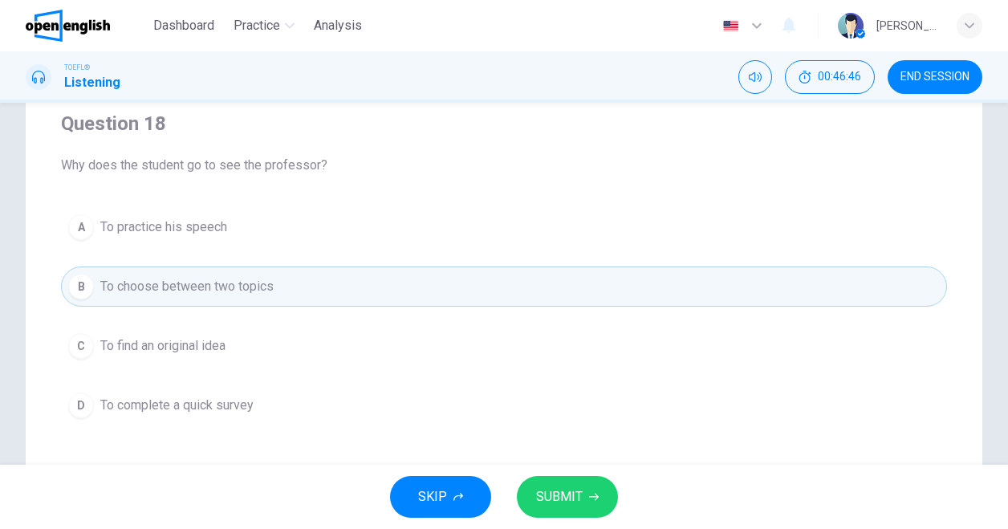
scroll to position [149, 0]
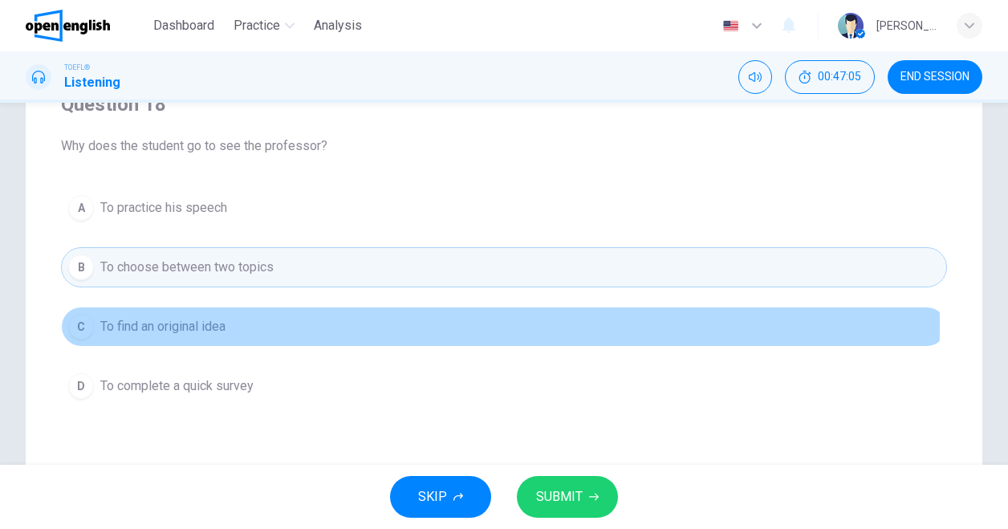
click at [186, 323] on span "To find an original idea" at bounding box center [162, 326] width 125 height 19
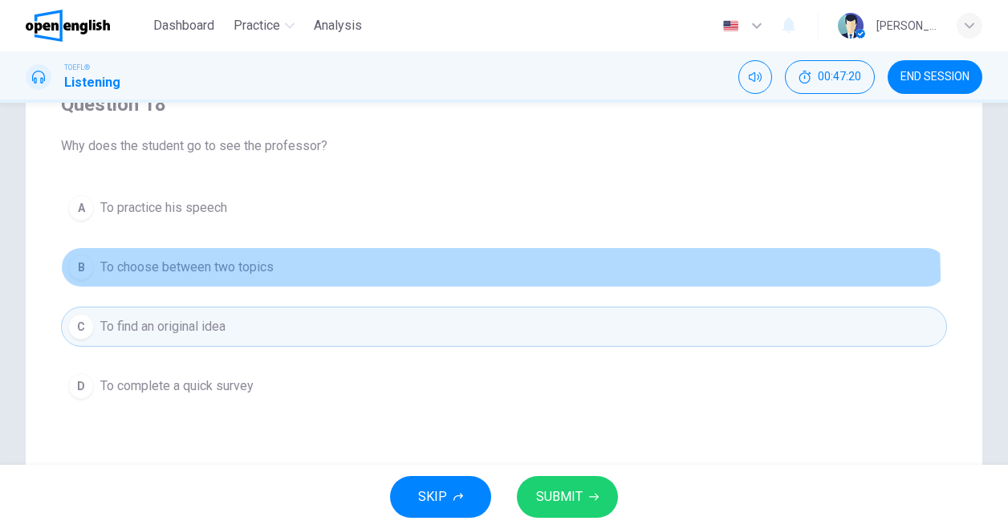
click at [252, 280] on button "B To choose between two topics" at bounding box center [504, 267] width 886 height 40
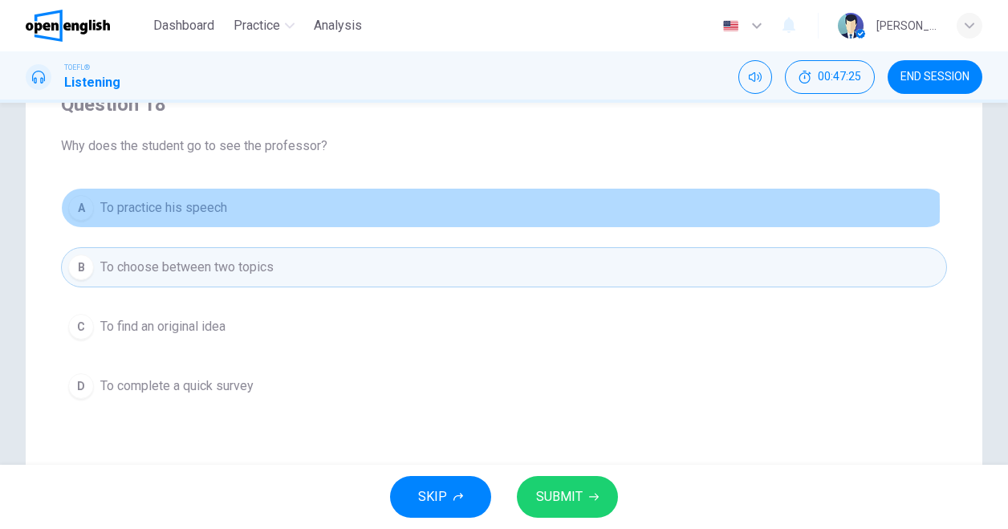
click at [197, 209] on span "To practice his speech" at bounding box center [163, 207] width 127 height 19
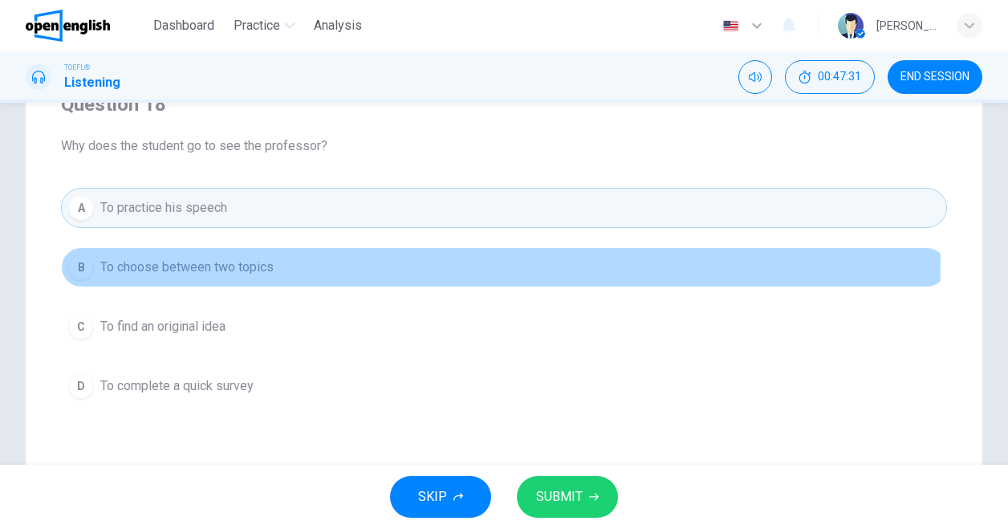
click at [211, 260] on span "To choose between two topics" at bounding box center [186, 267] width 173 height 19
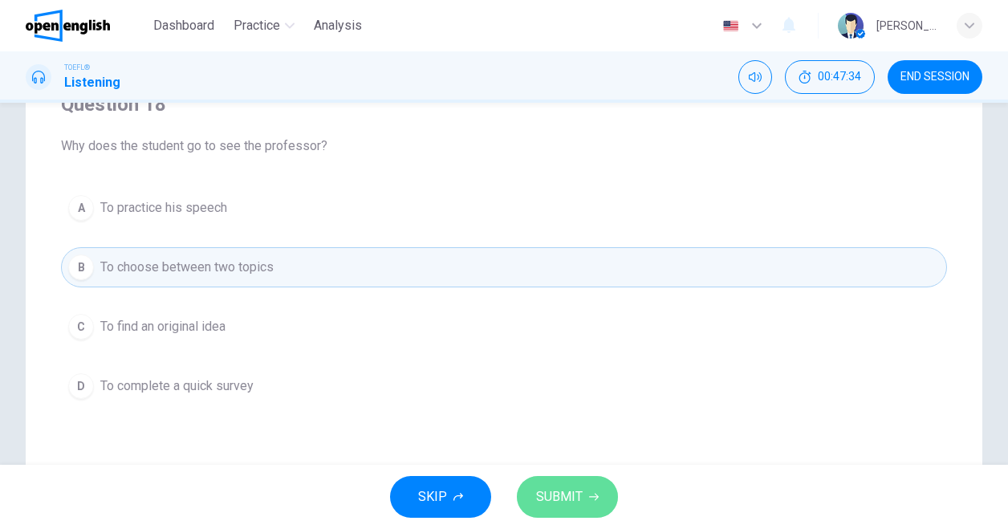
click at [560, 490] on span "SUBMIT" at bounding box center [559, 497] width 47 height 22
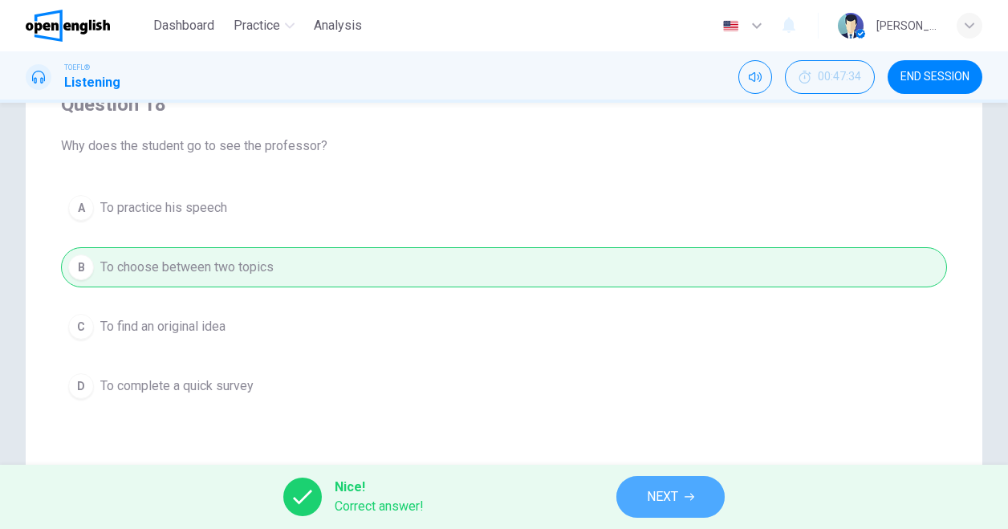
click at [665, 502] on span "NEXT" at bounding box center [662, 497] width 31 height 22
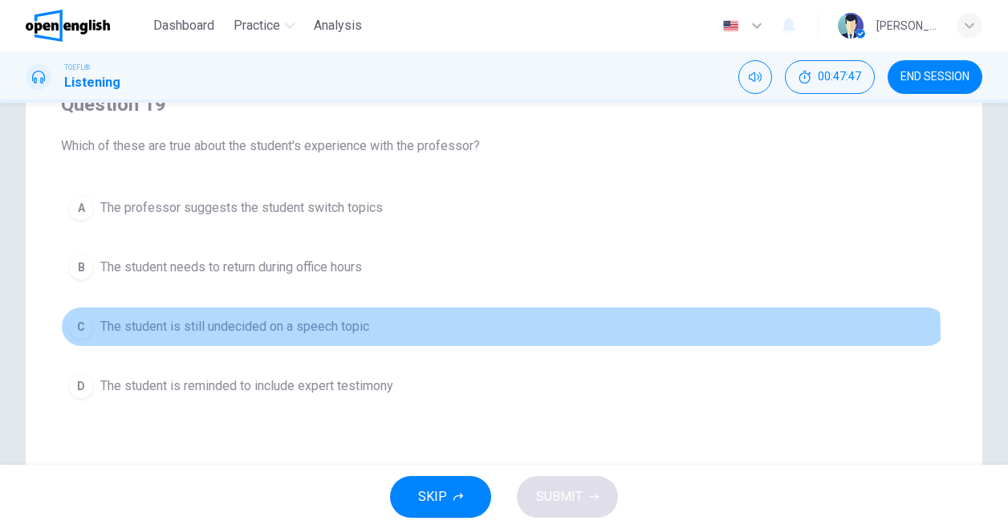
click at [312, 337] on button "C The student is still undecided on a speech topic" at bounding box center [504, 327] width 886 height 40
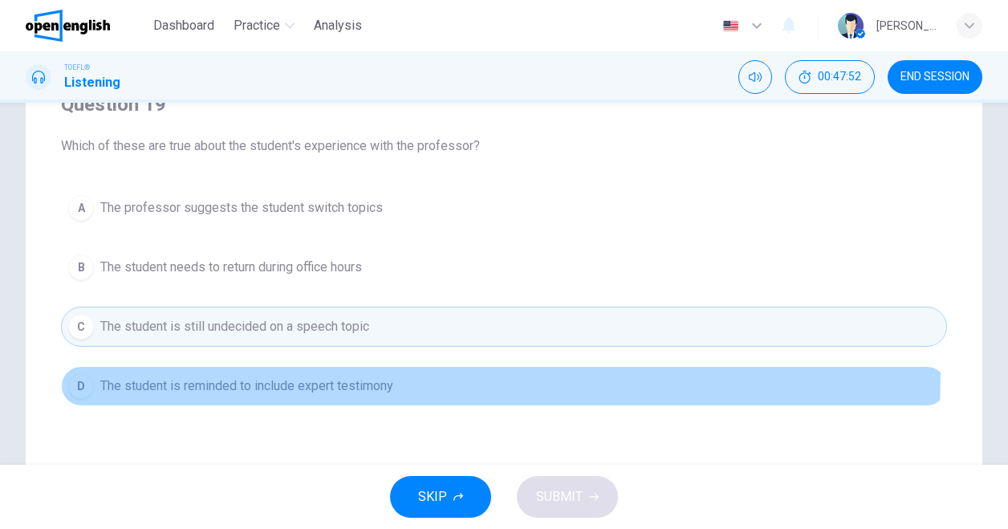
click at [356, 372] on button "D The student is reminded to include expert testimony" at bounding box center [504, 386] width 886 height 40
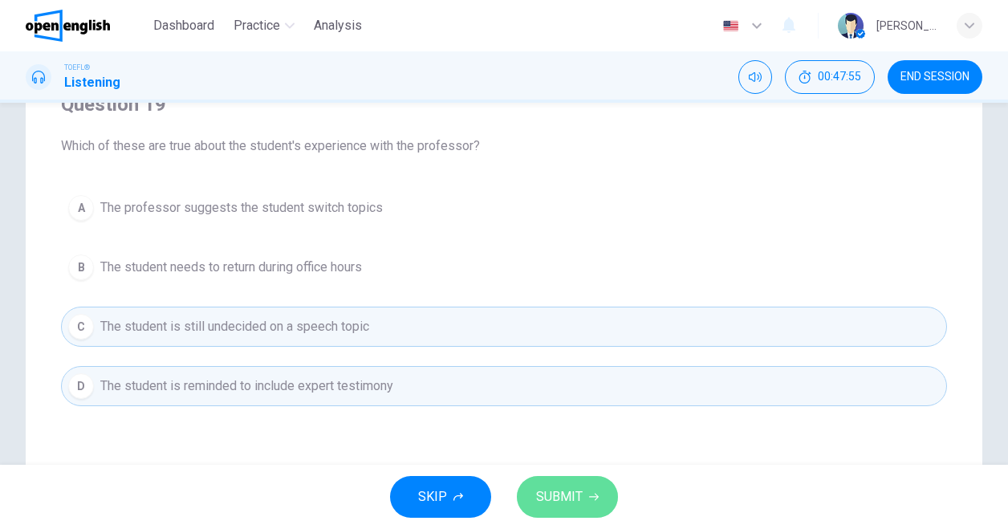
click at [557, 492] on span "SUBMIT" at bounding box center [559, 497] width 47 height 22
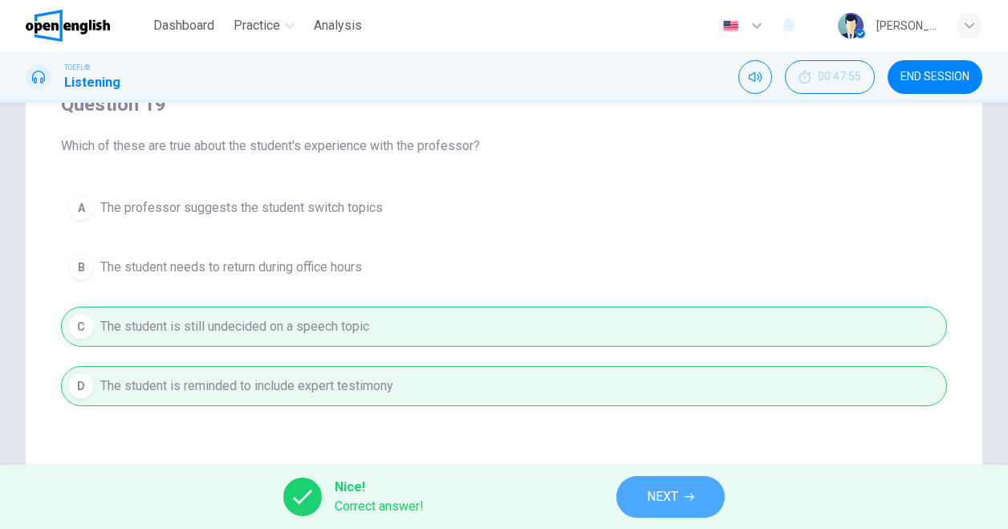
click at [649, 482] on button "NEXT" at bounding box center [670, 497] width 108 height 42
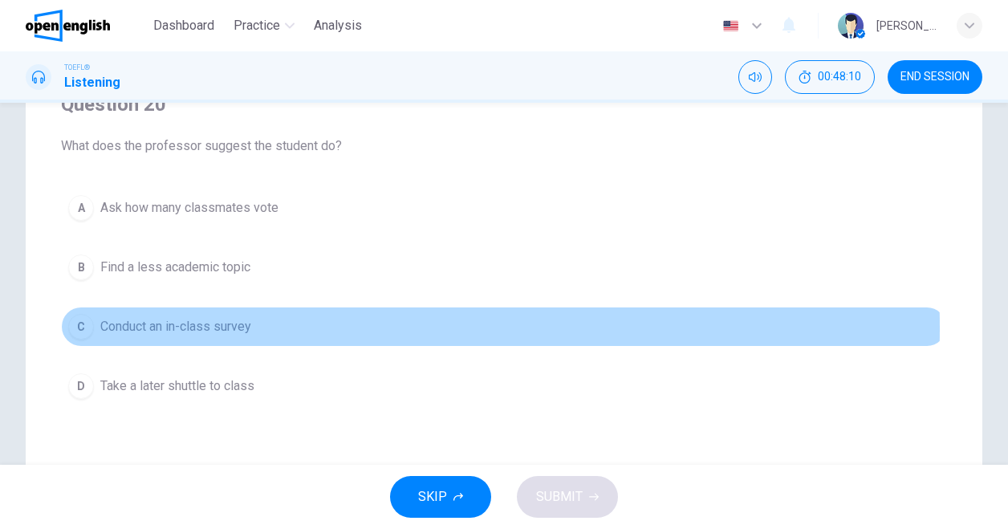
click at [179, 327] on span "Conduct an in-class survey" at bounding box center [175, 326] width 151 height 19
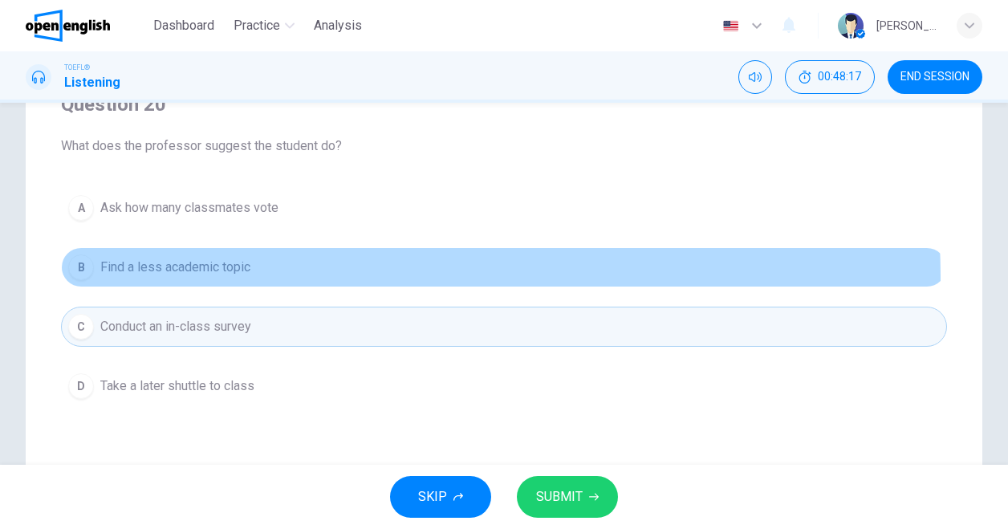
click at [204, 279] on button "B Find a less academic topic" at bounding box center [504, 267] width 886 height 40
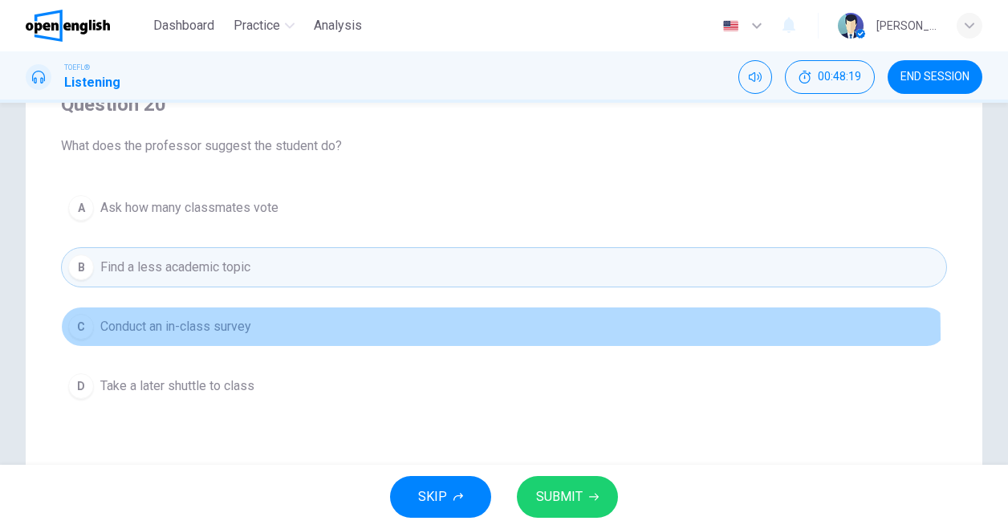
click at [217, 333] on span "Conduct an in-class survey" at bounding box center [175, 326] width 151 height 19
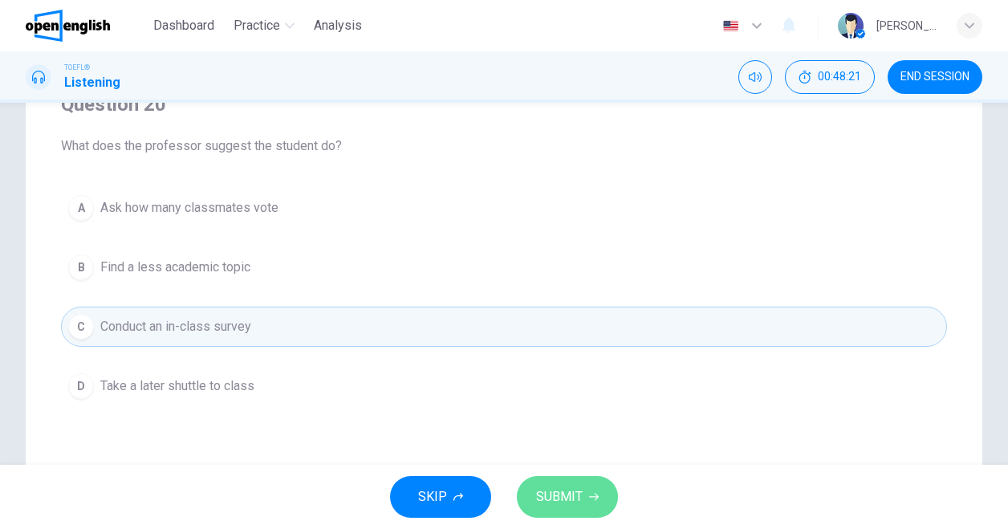
click at [569, 498] on span "SUBMIT" at bounding box center [559, 497] width 47 height 22
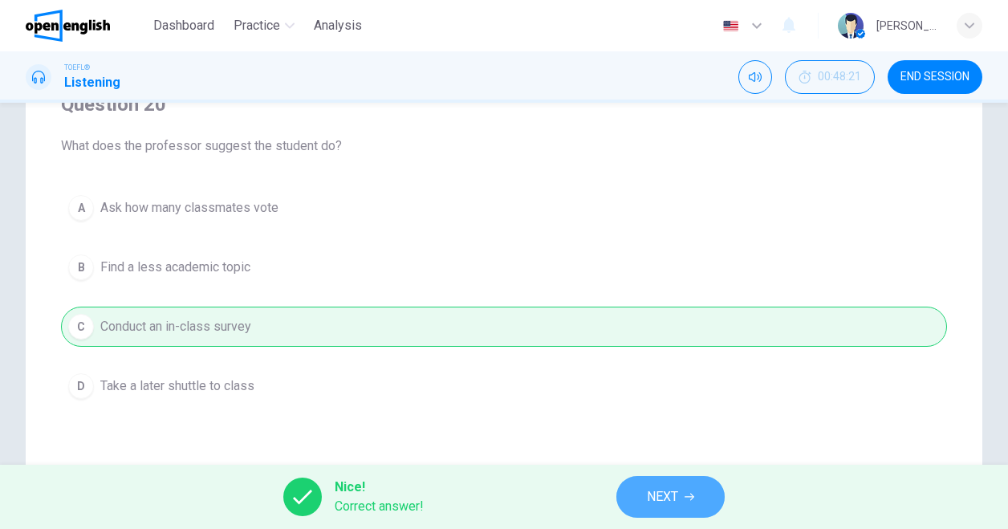
click at [643, 508] on button "NEXT" at bounding box center [670, 497] width 108 height 42
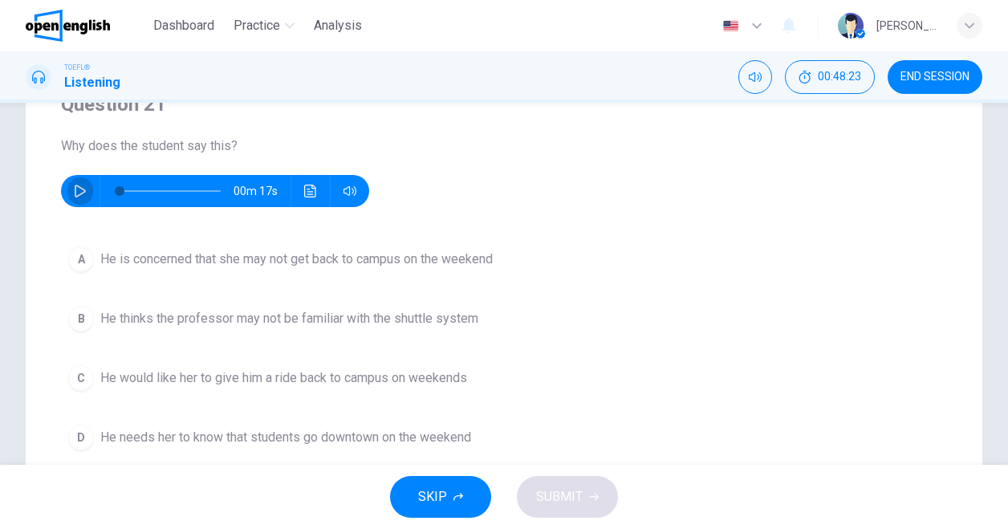
click at [77, 203] on button "button" at bounding box center [80, 191] width 26 height 32
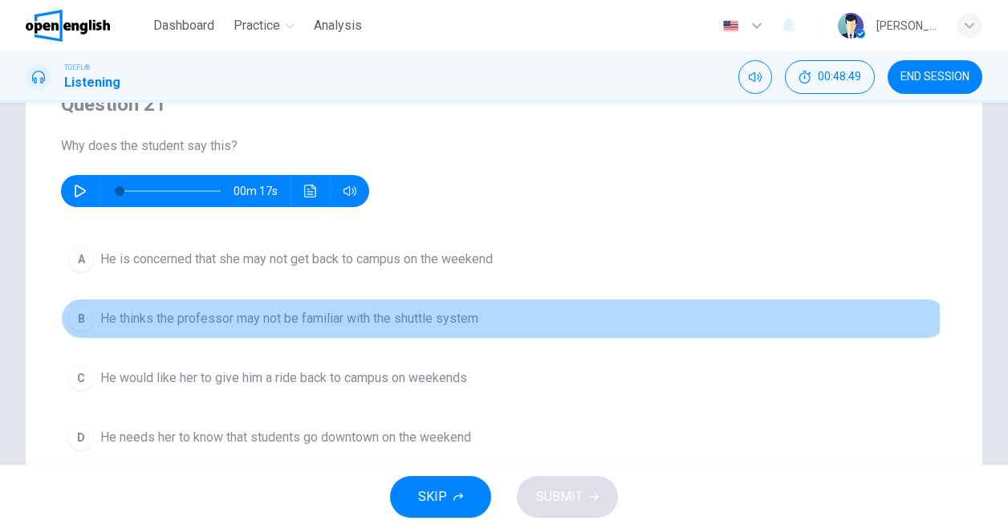
click at [287, 317] on span "He thinks the professor may not be familiar with the shuttle system" at bounding box center [289, 318] width 378 height 19
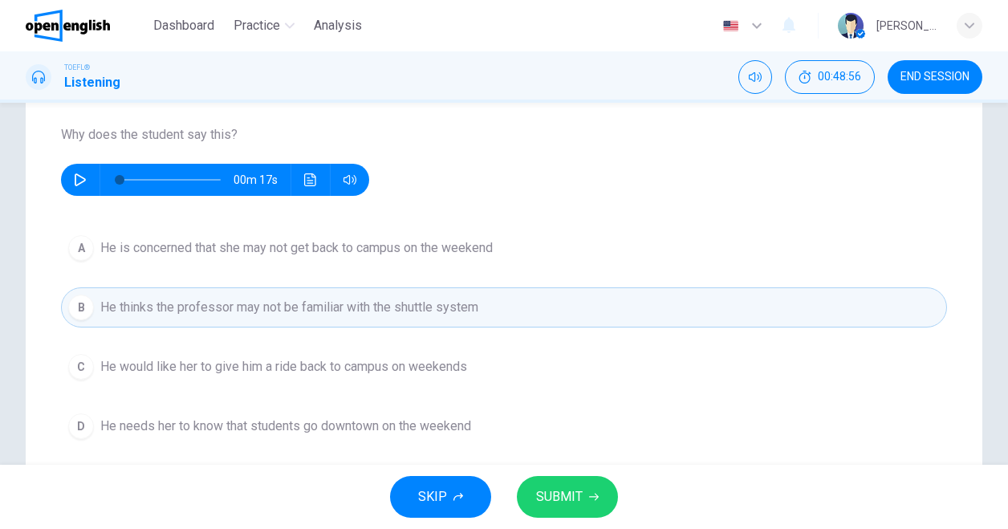
scroll to position [161, 0]
click at [83, 182] on icon "button" at bounding box center [80, 179] width 13 height 13
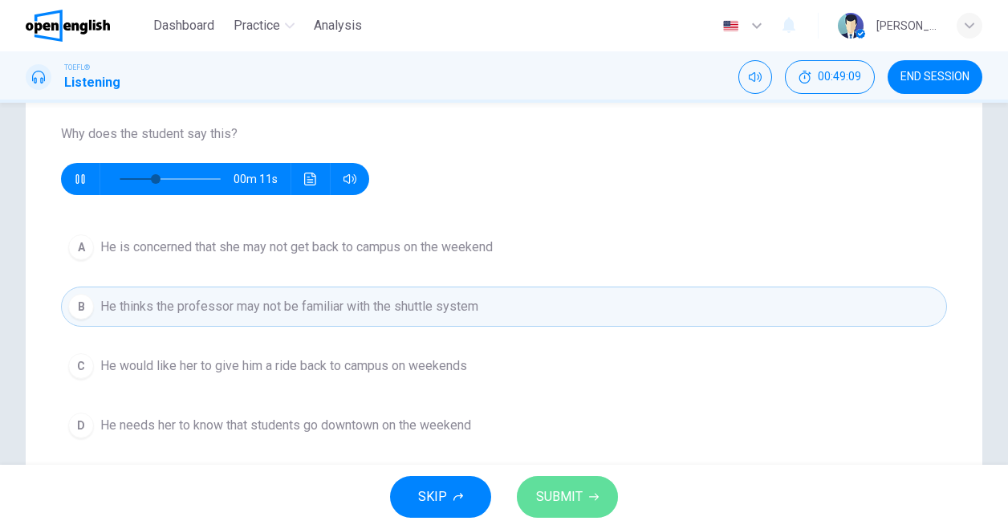
click at [563, 487] on span "SUBMIT" at bounding box center [559, 497] width 47 height 22
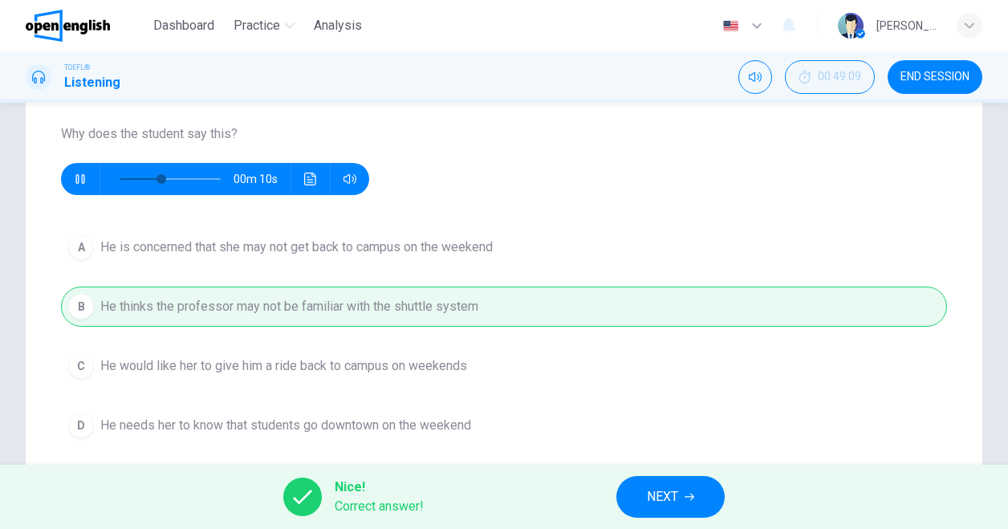
type input "**"
click at [681, 497] on button "NEXT" at bounding box center [670, 497] width 108 height 42
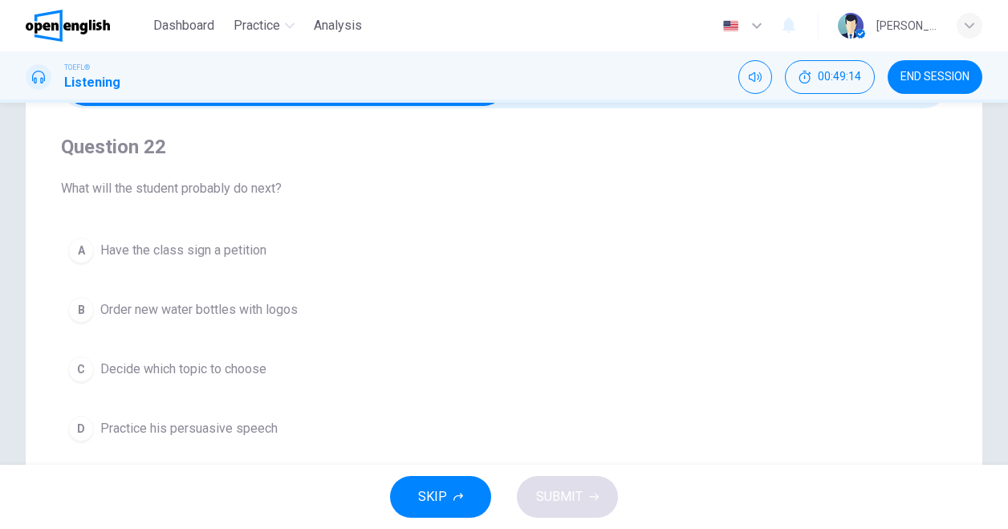
scroll to position [128, 0]
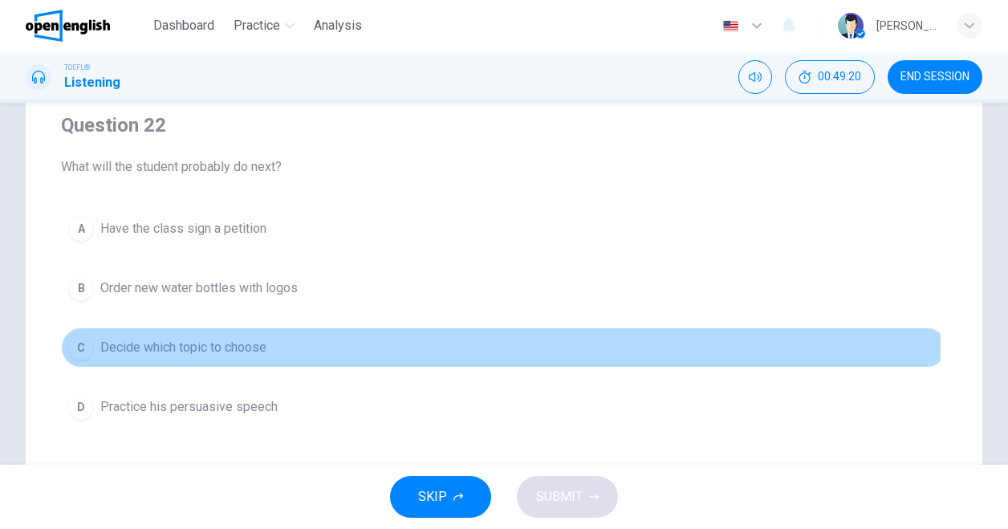
click at [220, 342] on span "Decide which topic to choose" at bounding box center [183, 347] width 166 height 19
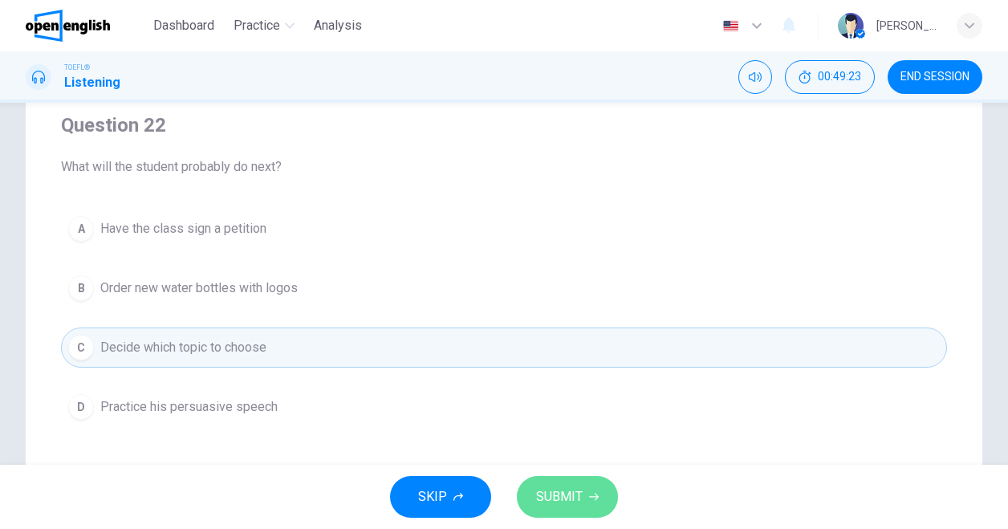
click at [571, 495] on span "SUBMIT" at bounding box center [559, 497] width 47 height 22
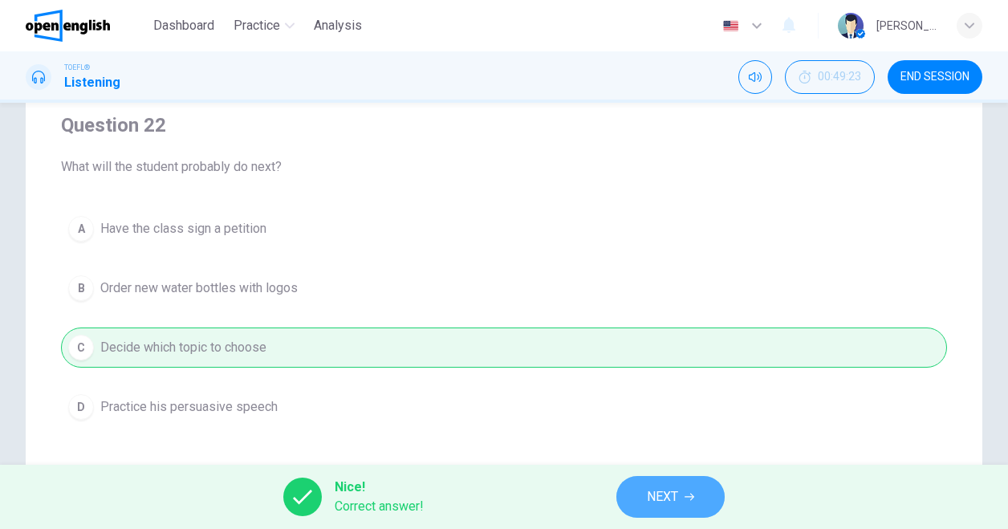
click at [669, 491] on span "NEXT" at bounding box center [662, 497] width 31 height 22
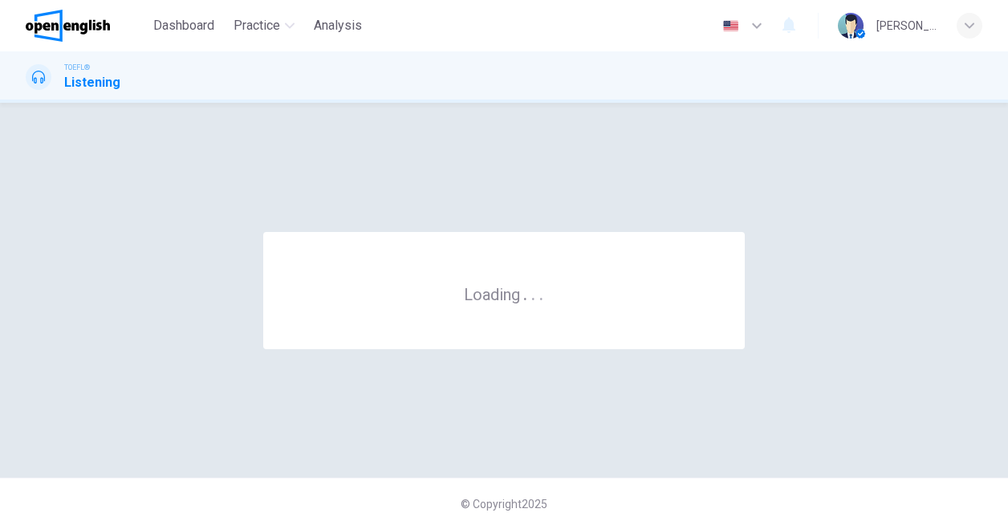
scroll to position [0, 0]
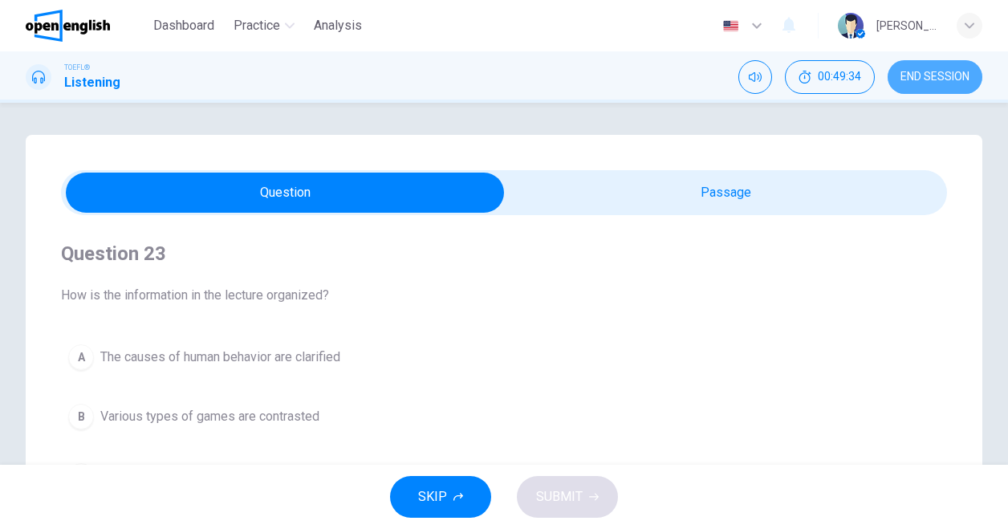
click at [963, 77] on span "END SESSION" at bounding box center [935, 77] width 69 height 13
